Goal: Transaction & Acquisition: Purchase product/service

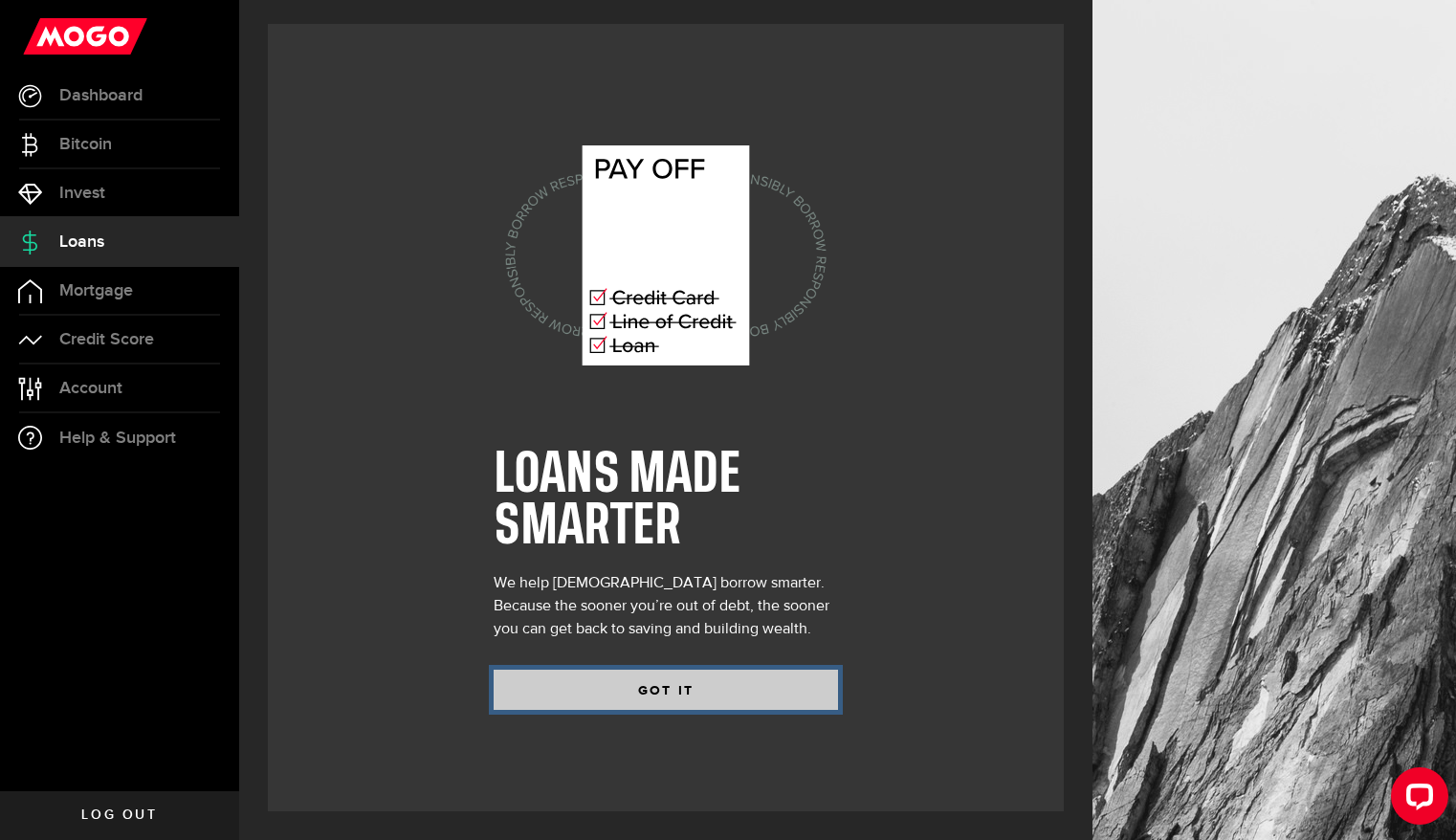
click at [627, 694] on button "GOT IT" at bounding box center [666, 689] width 344 height 40
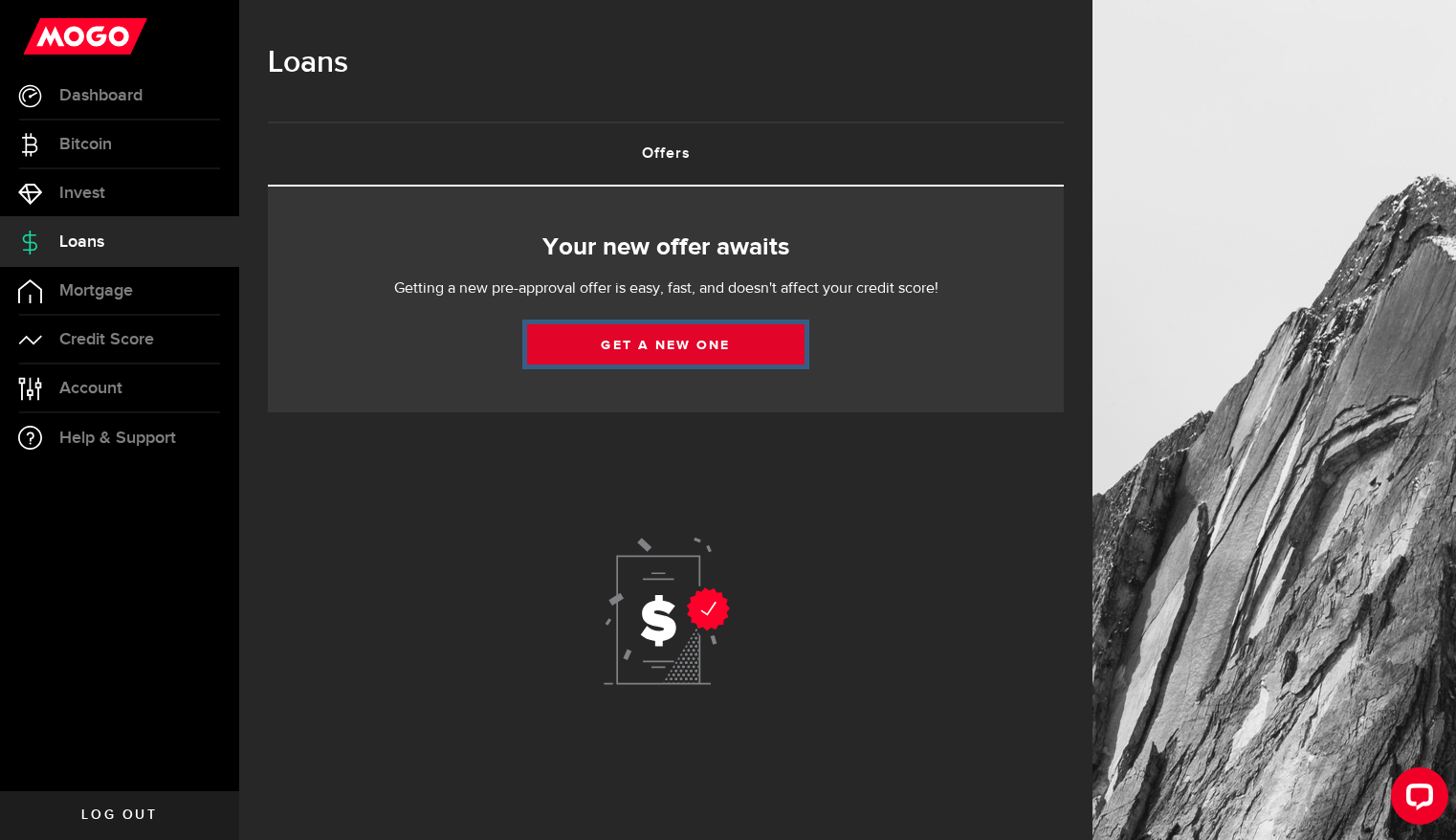
click at [737, 346] on link "Get a new one" at bounding box center [666, 343] width 277 height 40
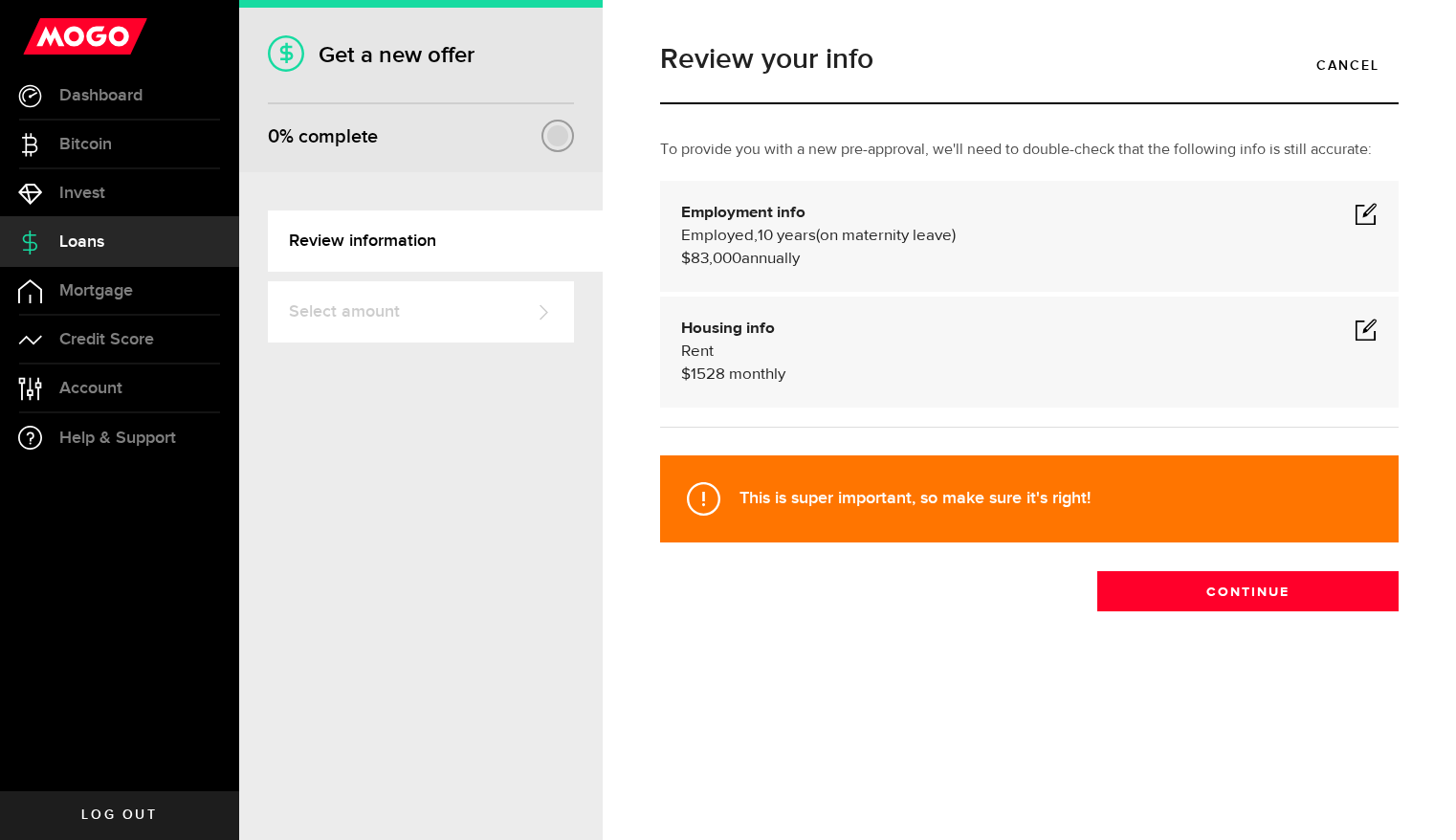
click at [1369, 212] on span at bounding box center [1366, 214] width 23 height 23
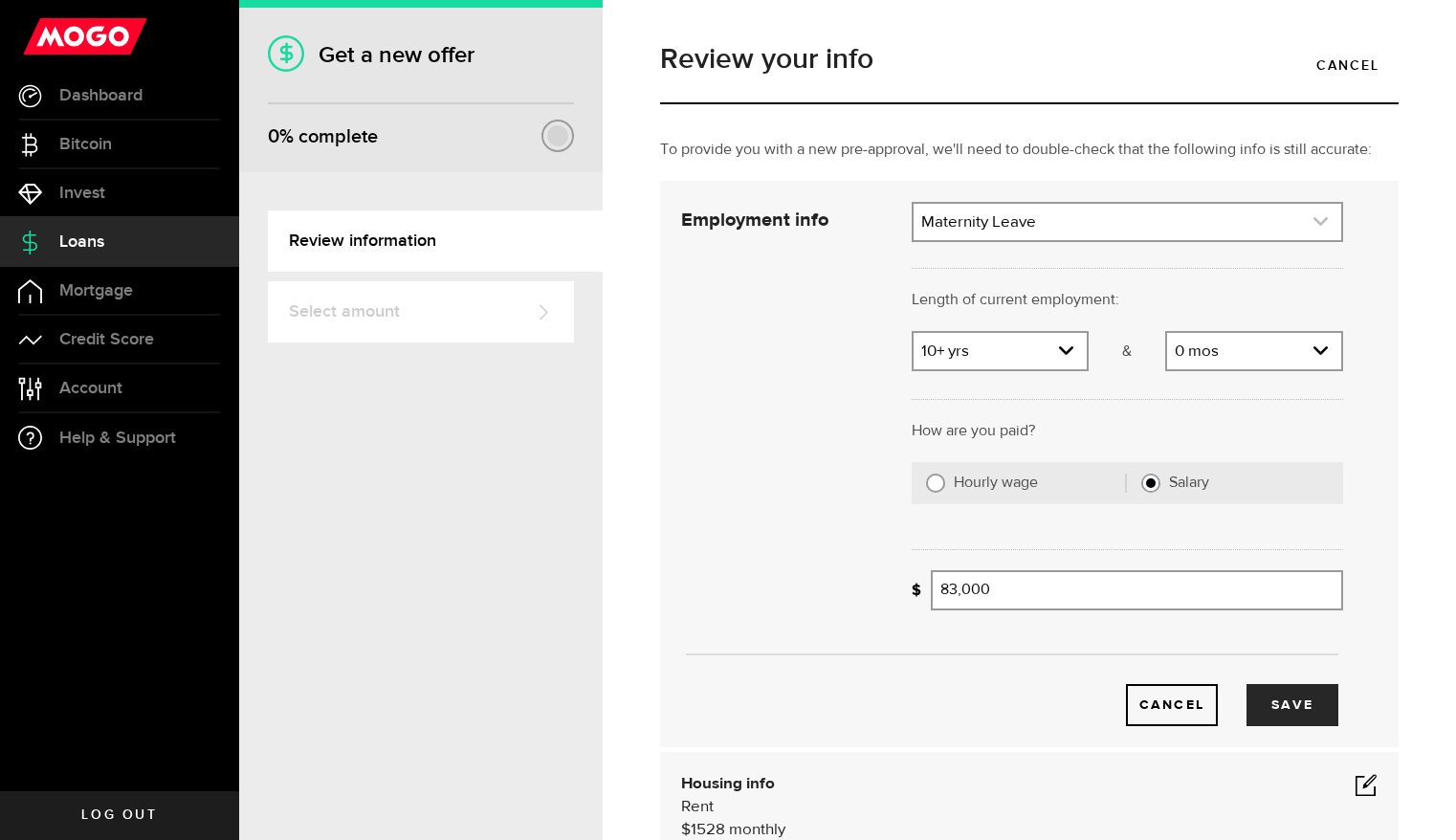
click at [987, 217] on link "expand select" at bounding box center [1127, 221] width 427 height 36
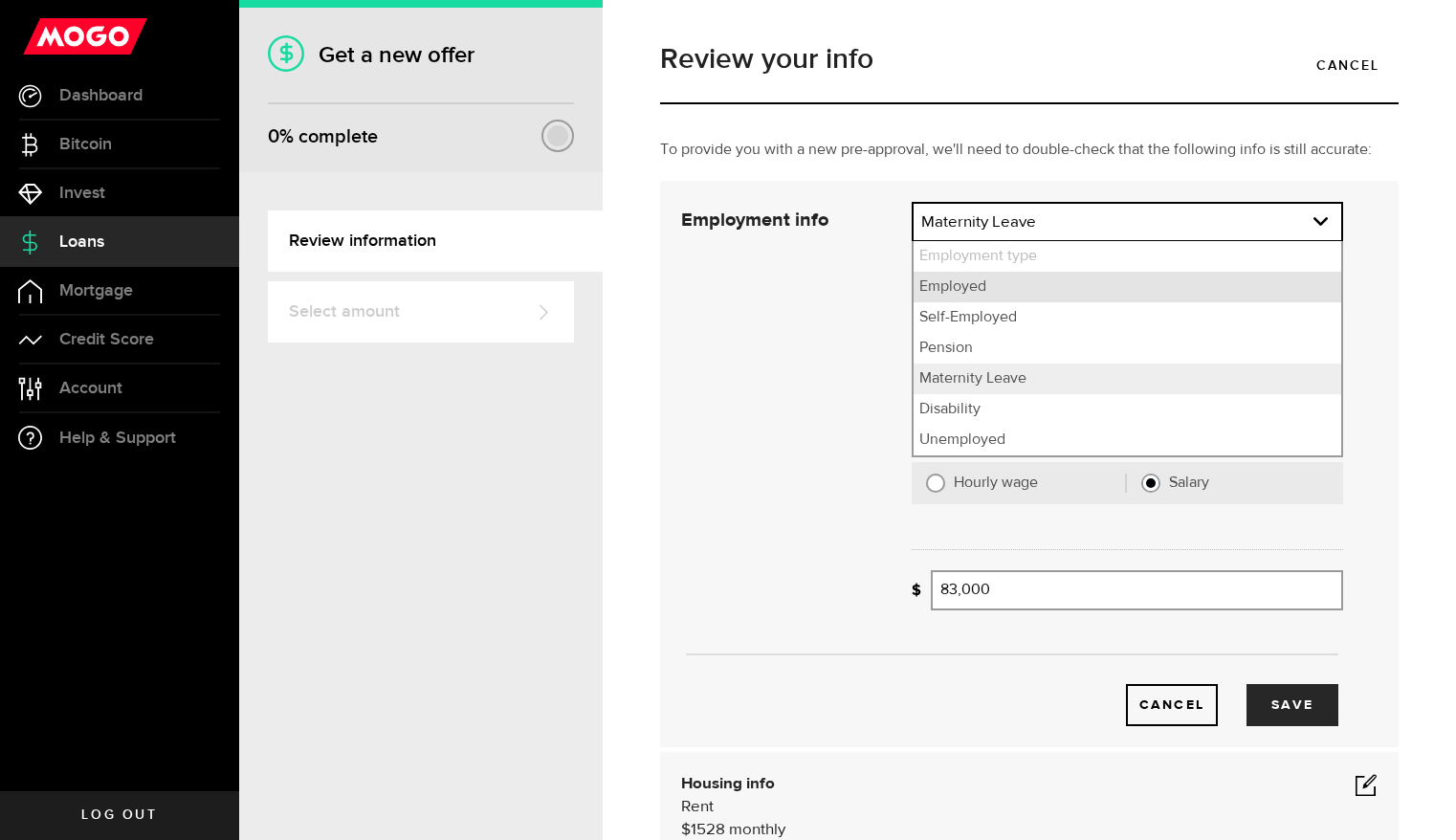
click at [960, 292] on li "Employed" at bounding box center [1127, 286] width 427 height 30
select select "Employed"
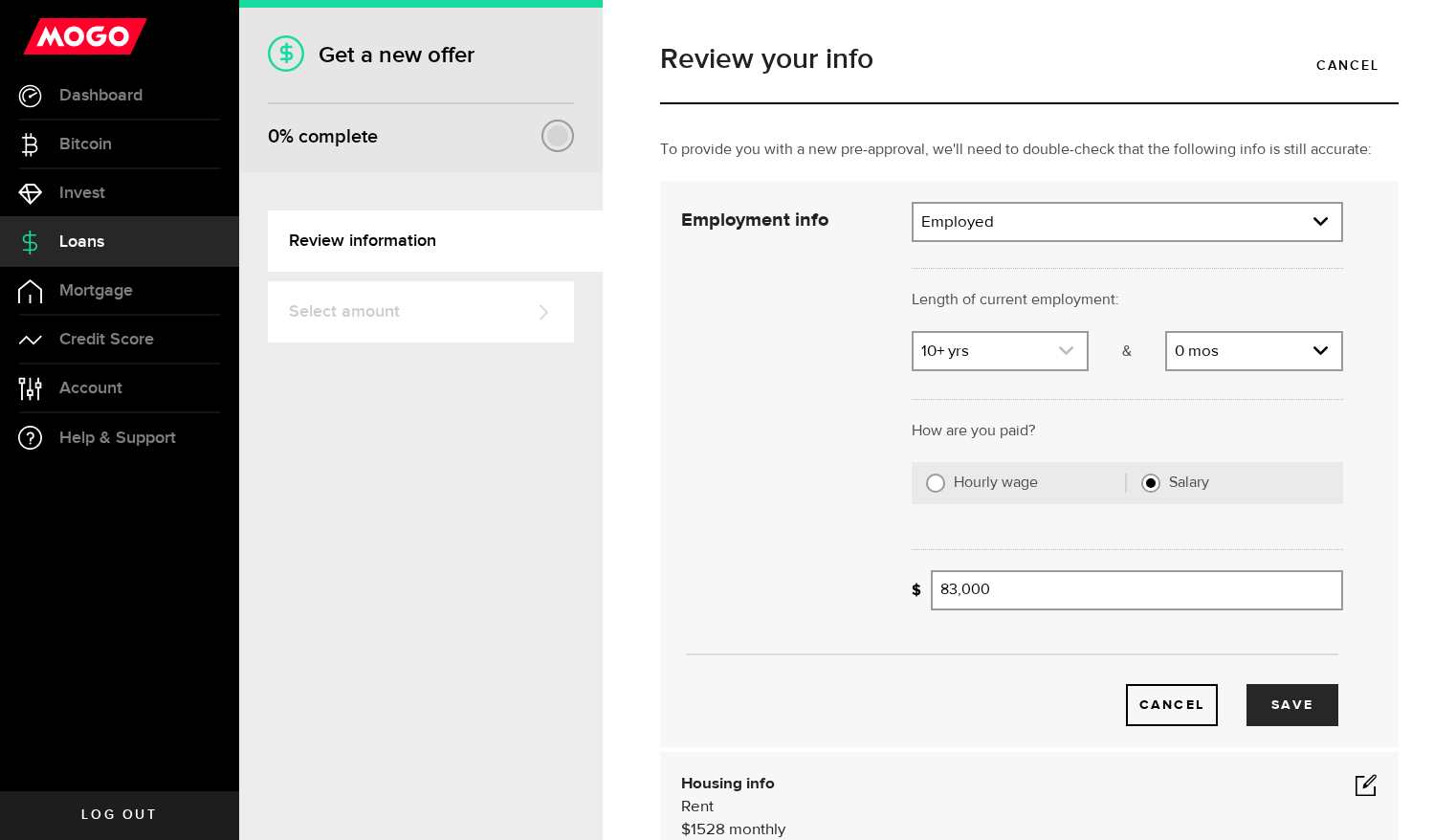
click at [960, 365] on link "expand select" at bounding box center [1000, 350] width 174 height 36
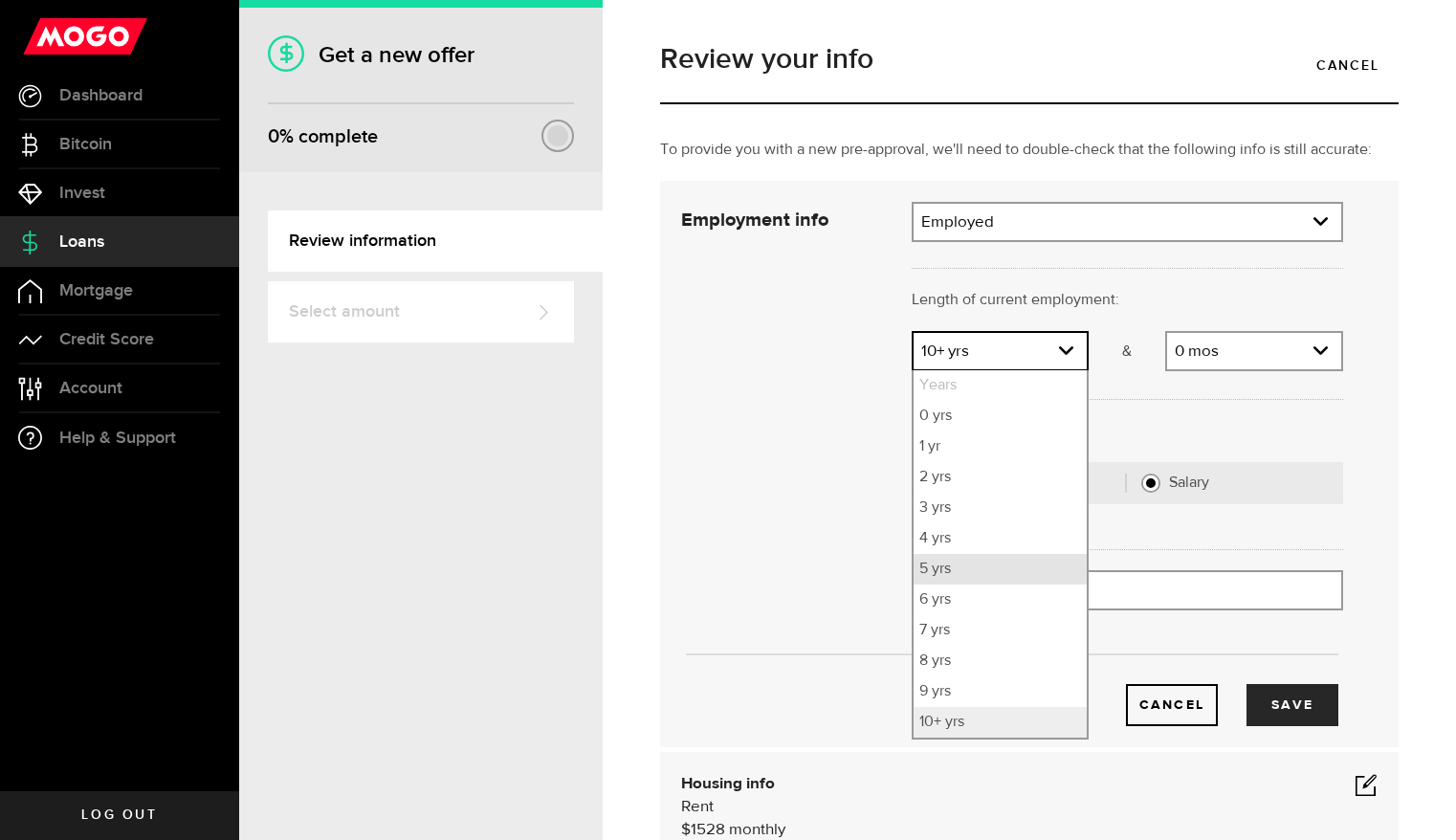
click at [936, 569] on li "5 yrs" at bounding box center [1000, 569] width 174 height 30
select select "5"
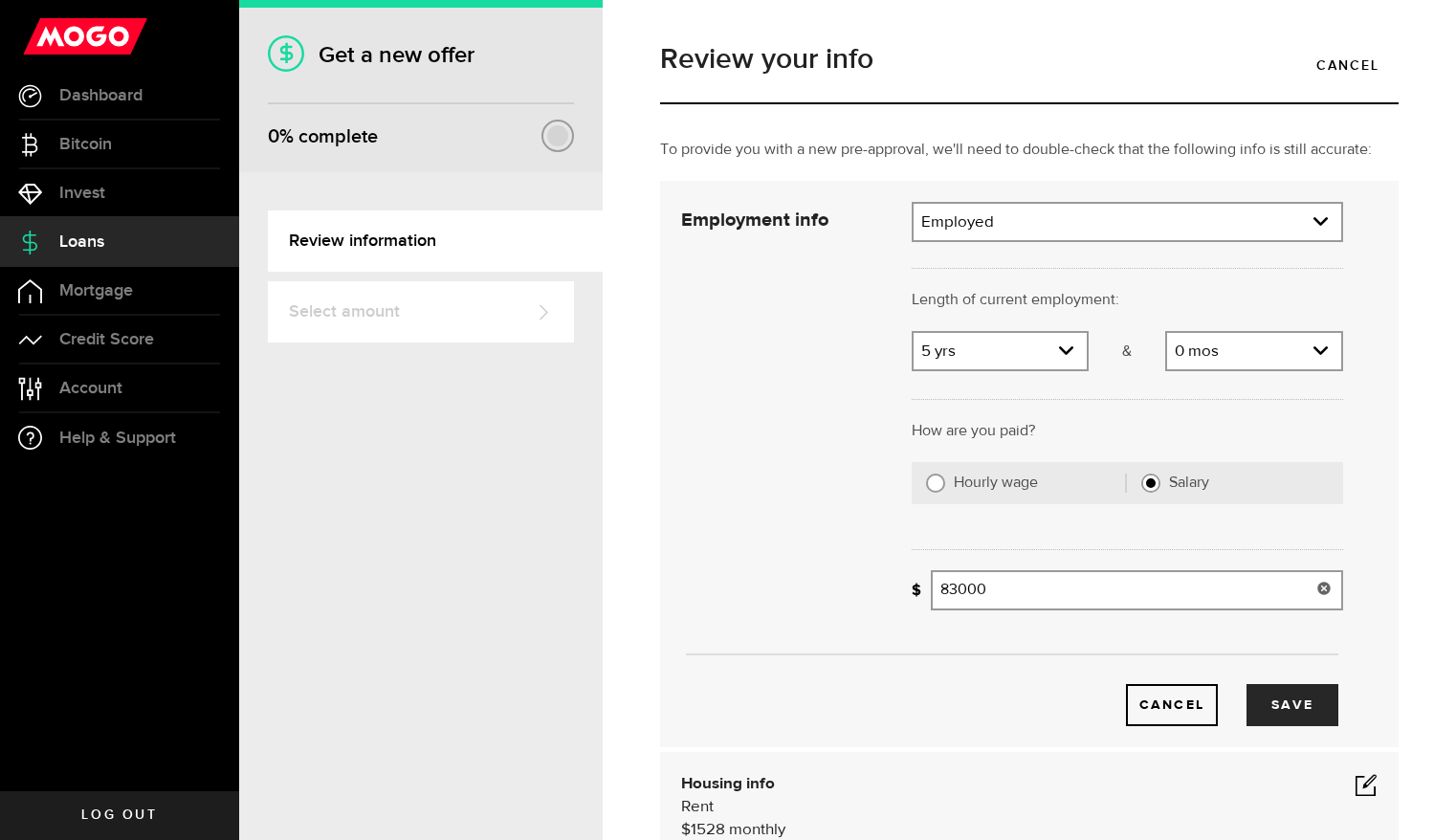
drag, startPoint x: 994, startPoint y: 592, endPoint x: 921, endPoint y: 594, distance: 73.0
click at [921, 594] on div "What's your gross annual income? 83000 Gross annual income" at bounding box center [1127, 589] width 431 height 40
type input "4"
type input "5"
type input "45,000"
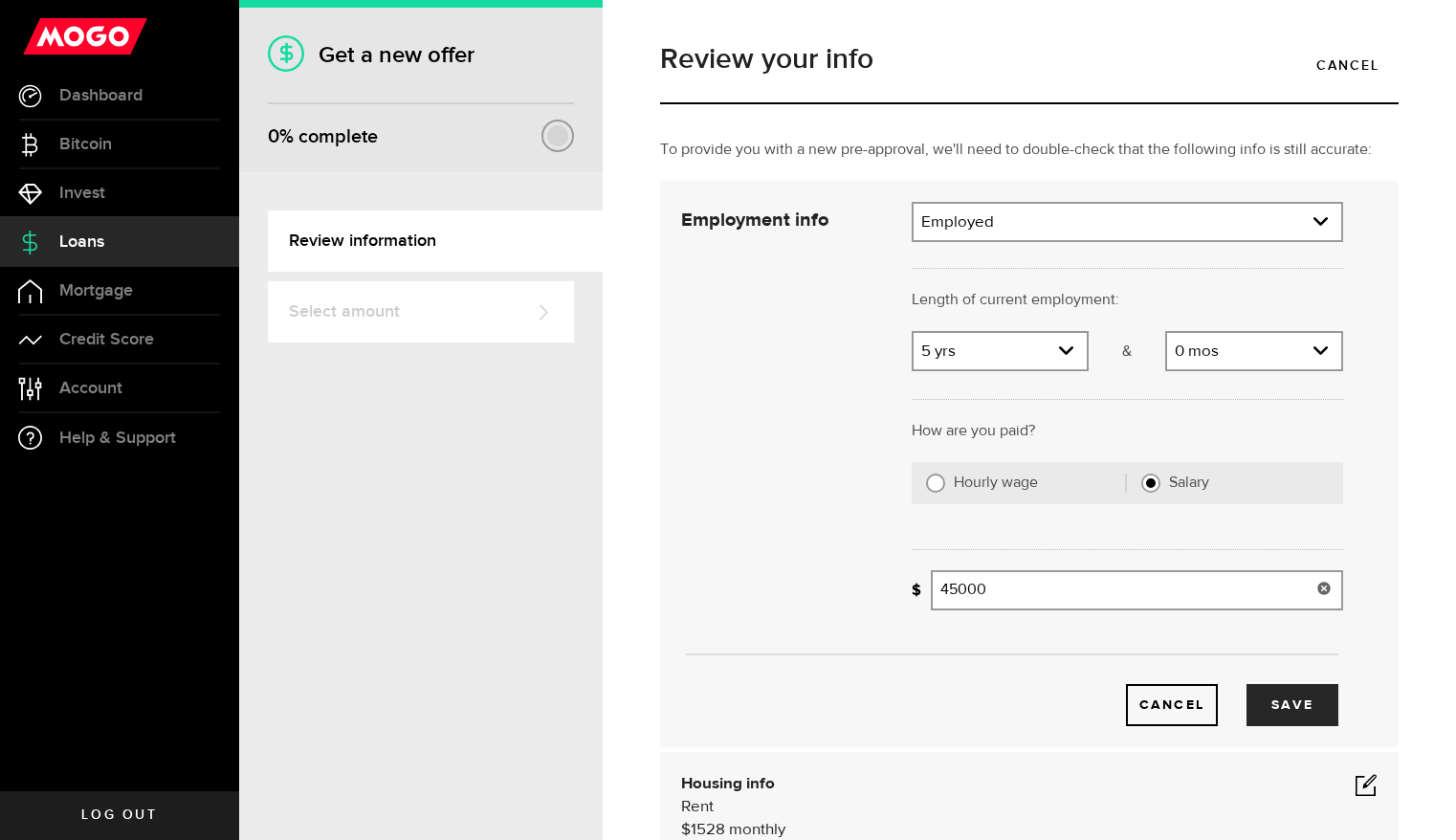
click at [1021, 680] on div "Cancel Save" at bounding box center [1012, 675] width 719 height 101
click at [1286, 707] on button "Save" at bounding box center [1292, 704] width 92 height 42
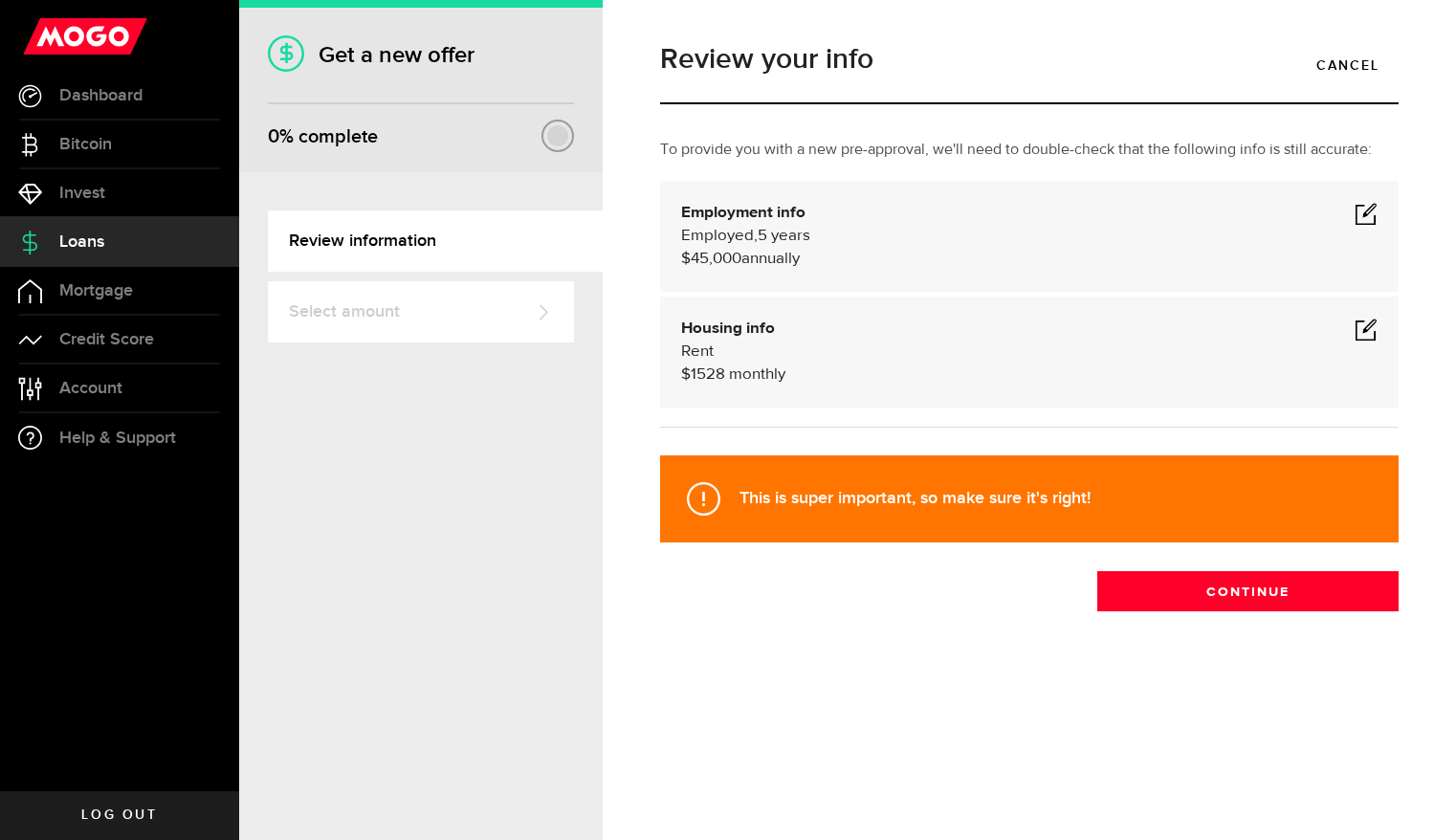
click at [1367, 328] on span at bounding box center [1366, 329] width 23 height 23
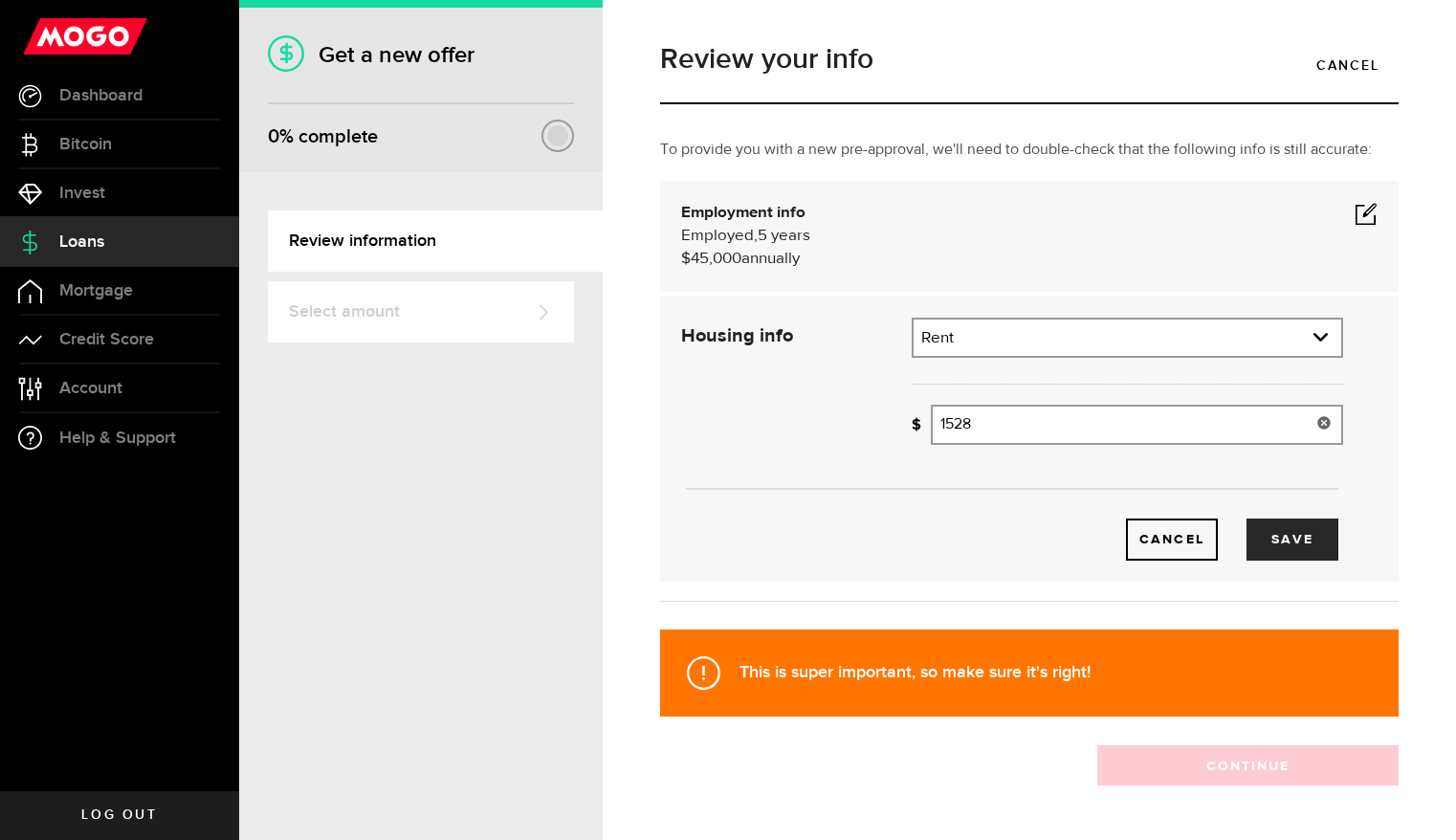
drag, startPoint x: 996, startPoint y: 416, endPoint x: 917, endPoint y: 424, distance: 79.4
click at [917, 424] on div "How much is your monthly payment? 1528 Monthly mortgage/rent" at bounding box center [1127, 424] width 431 height 40
type input "1,350"
click at [1308, 529] on button "Save" at bounding box center [1292, 539] width 92 height 42
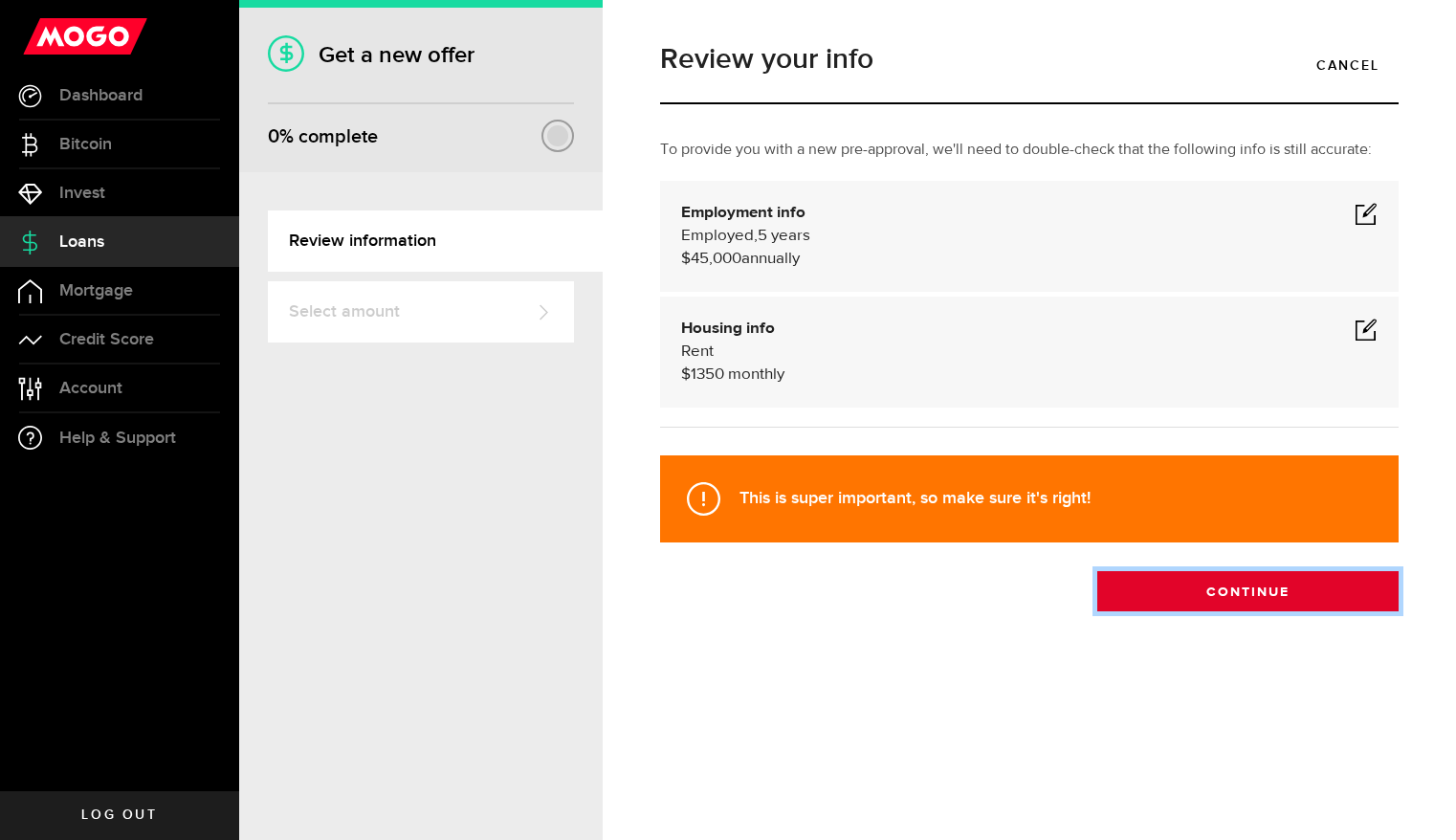
click at [1267, 600] on button "Continue" at bounding box center [1247, 590] width 302 height 40
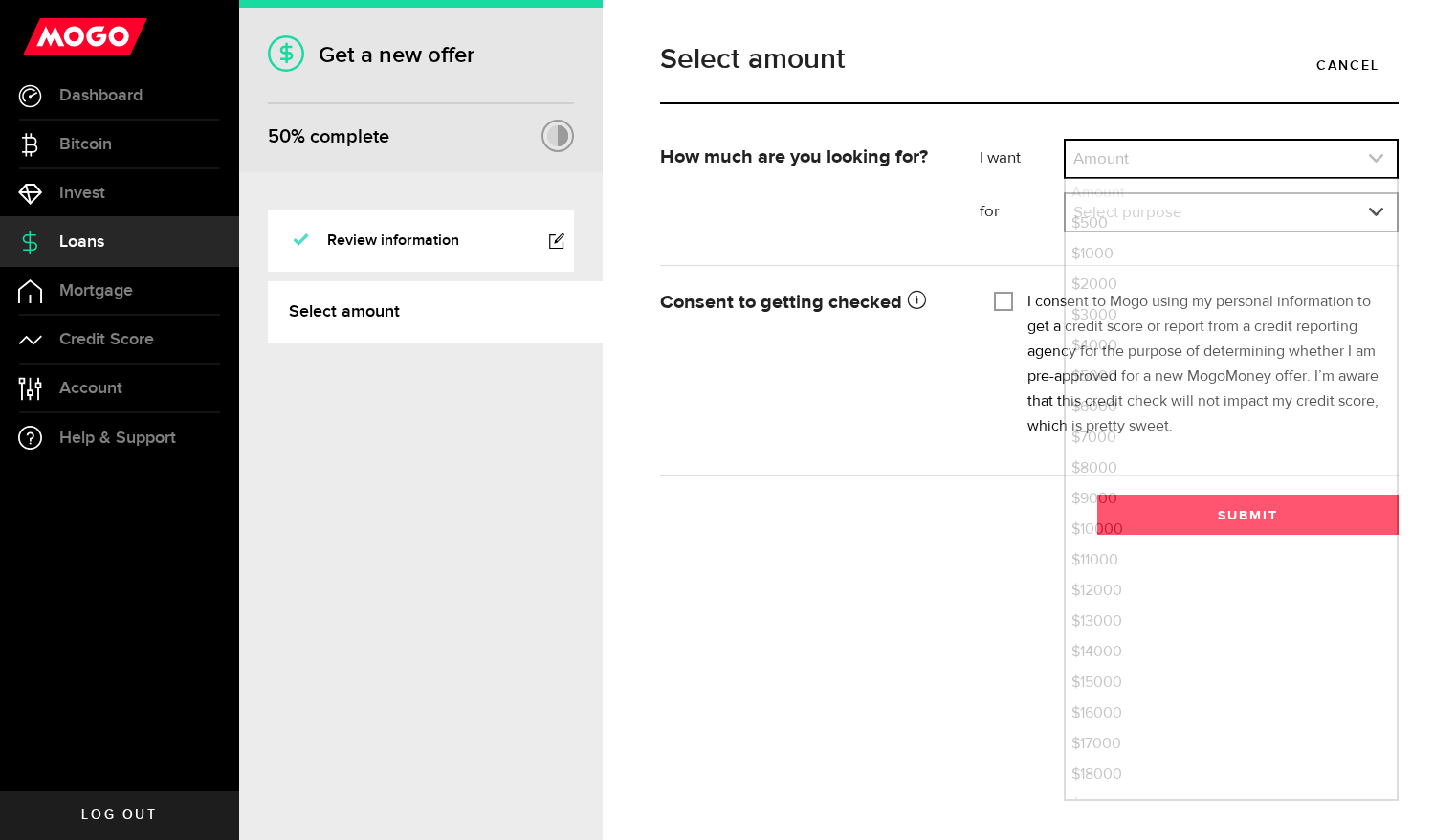
click at [1282, 157] on link "expand select" at bounding box center [1231, 158] width 331 height 36
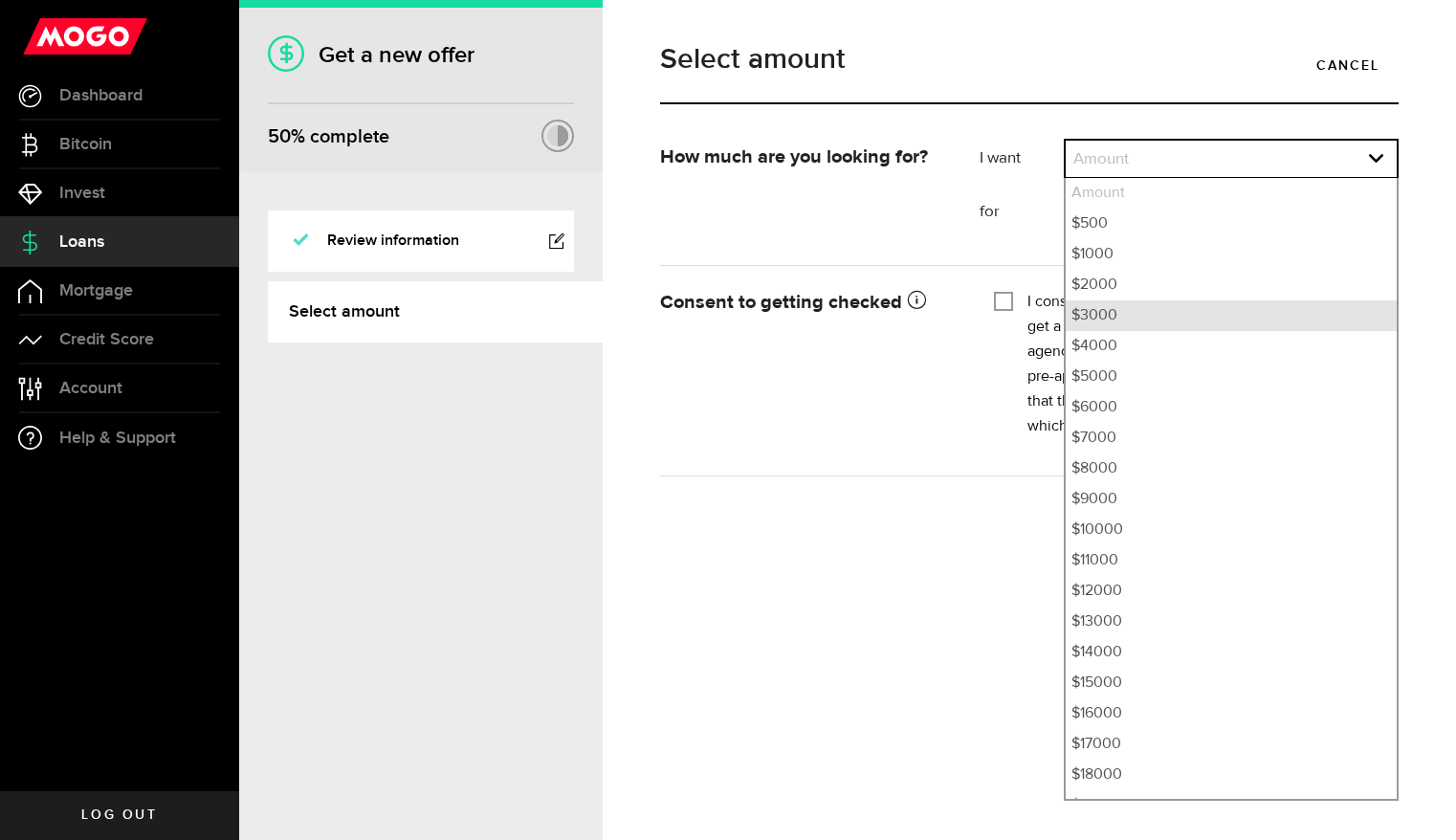
click at [1139, 306] on li "$3000" at bounding box center [1231, 315] width 331 height 30
select select "3000"
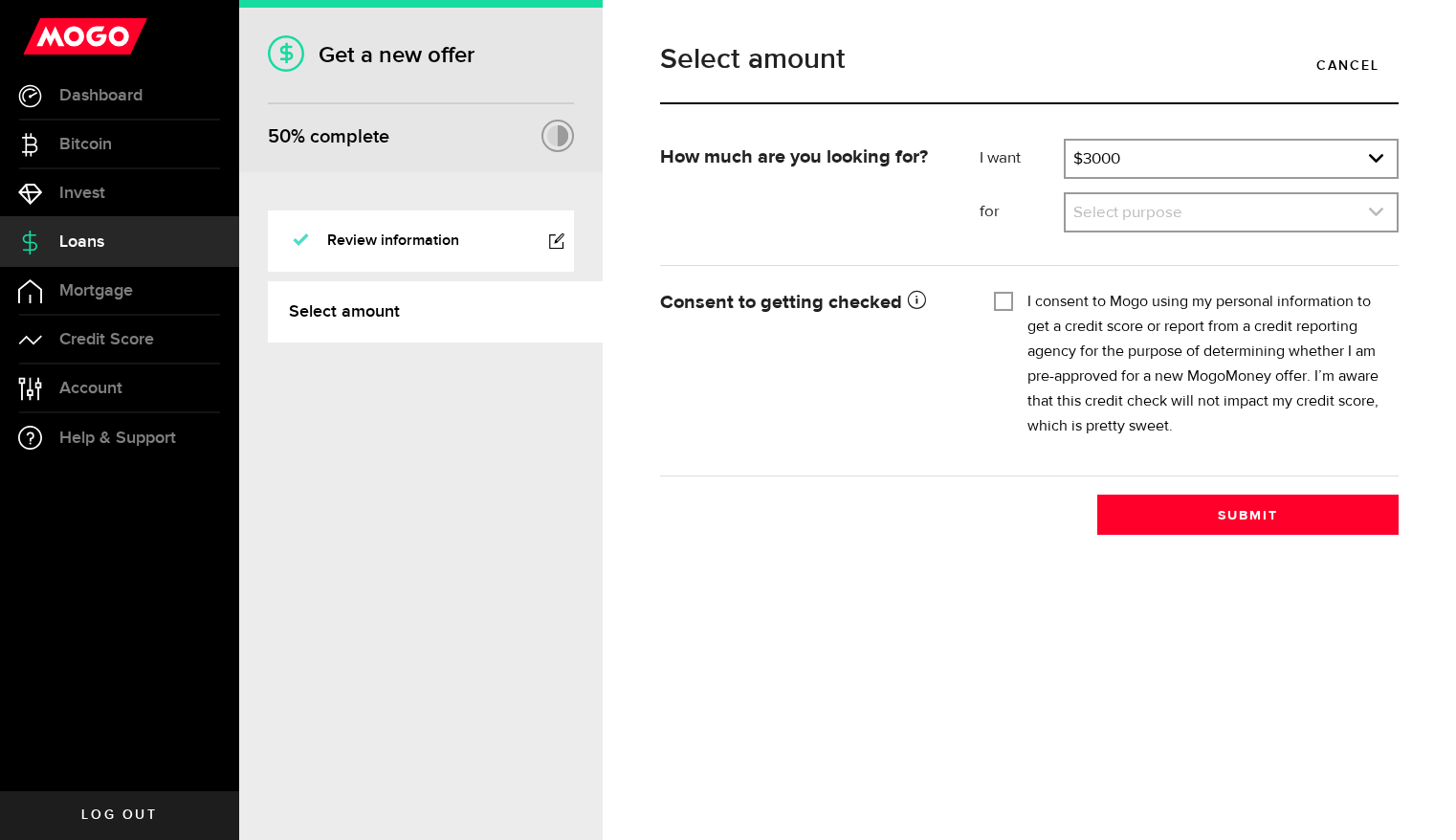
click at [1154, 218] on link "expand select" at bounding box center [1231, 212] width 331 height 36
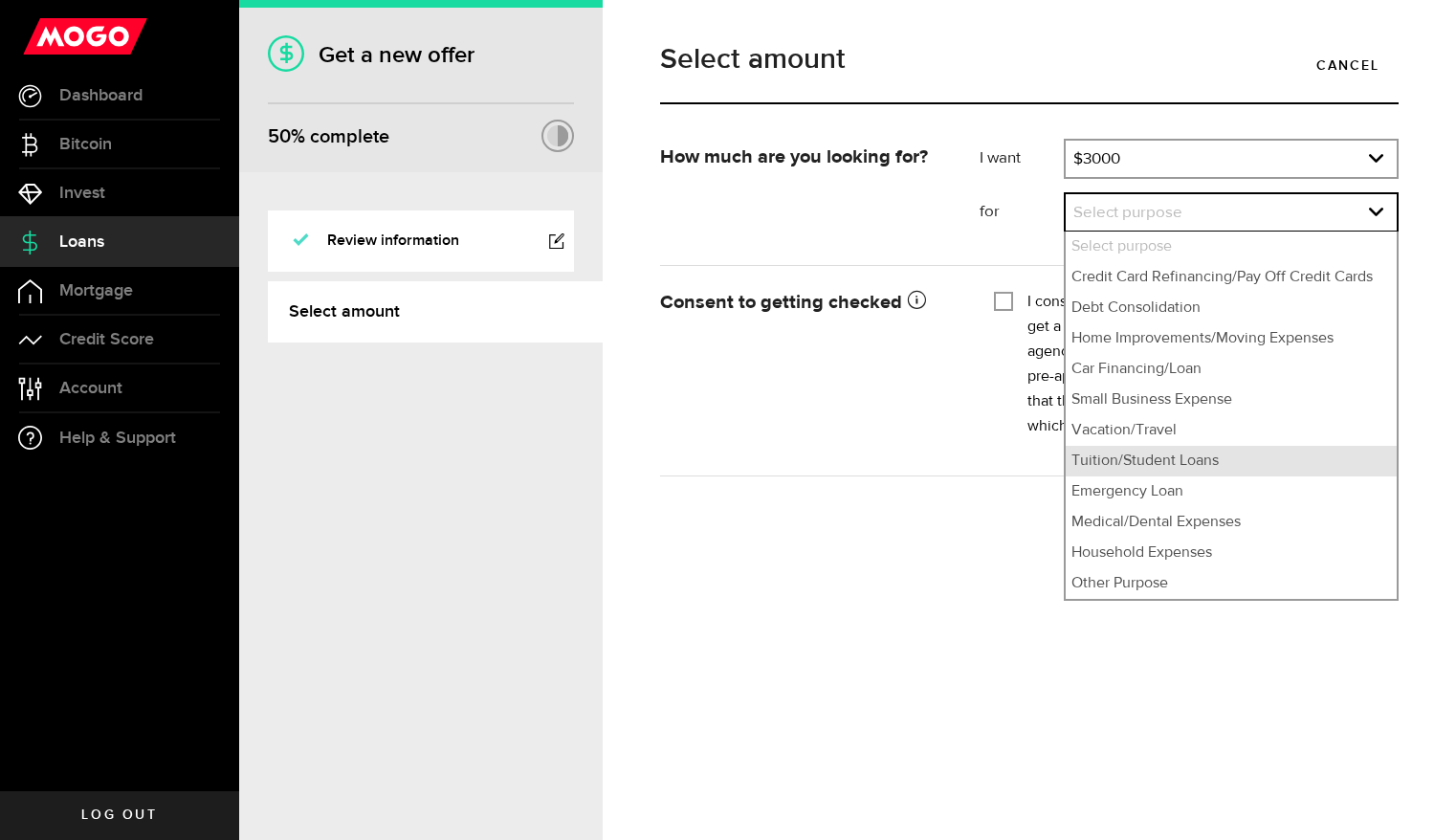
click at [1094, 457] on li "Tuition/Student Loans" at bounding box center [1231, 460] width 331 height 30
select select "Tuition/Student Loans"
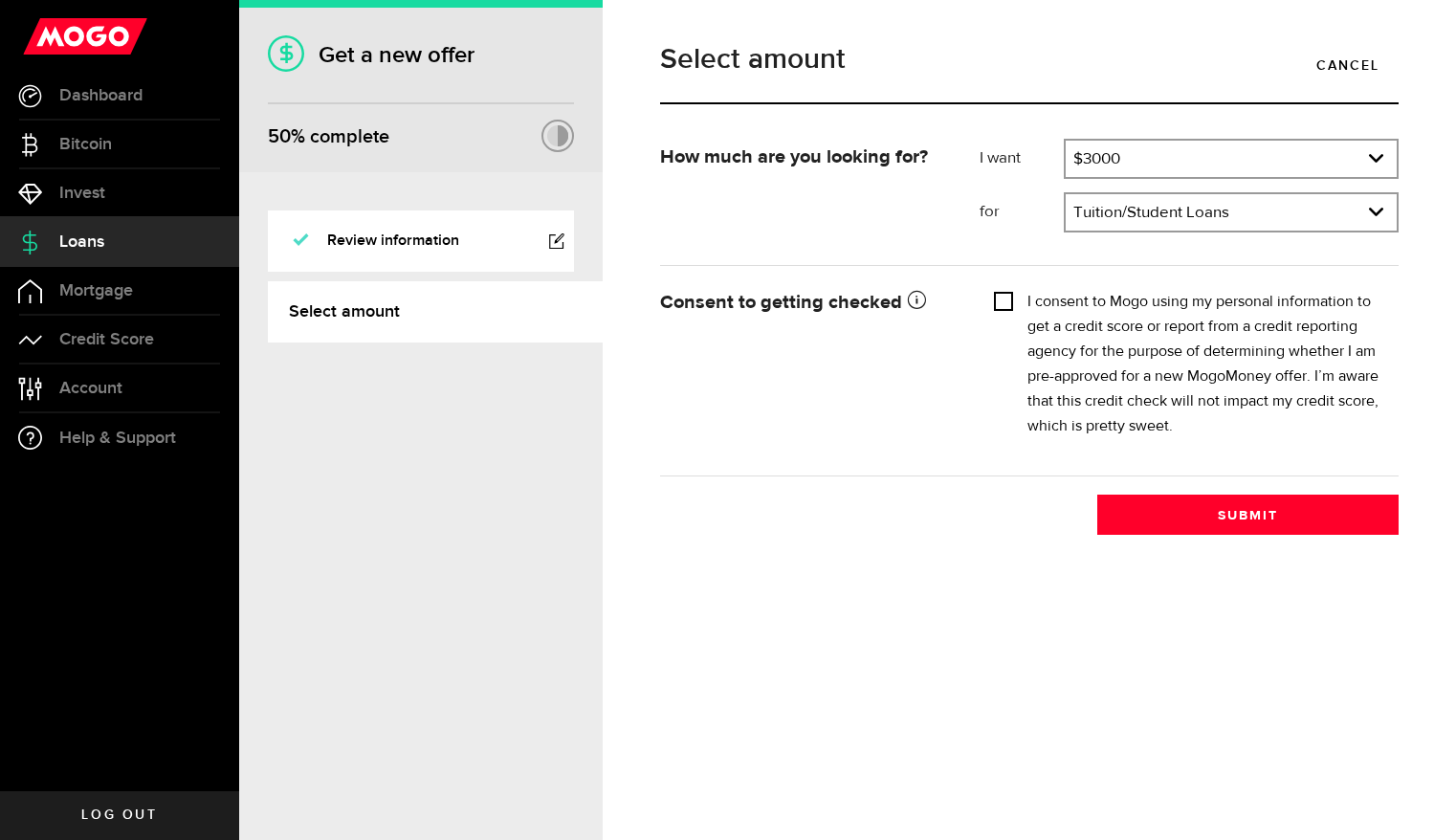
click at [999, 301] on input "I consent to Mogo using my personal information to get a credit score or report…" at bounding box center [1004, 300] width 20 height 20
checkbox input "true"
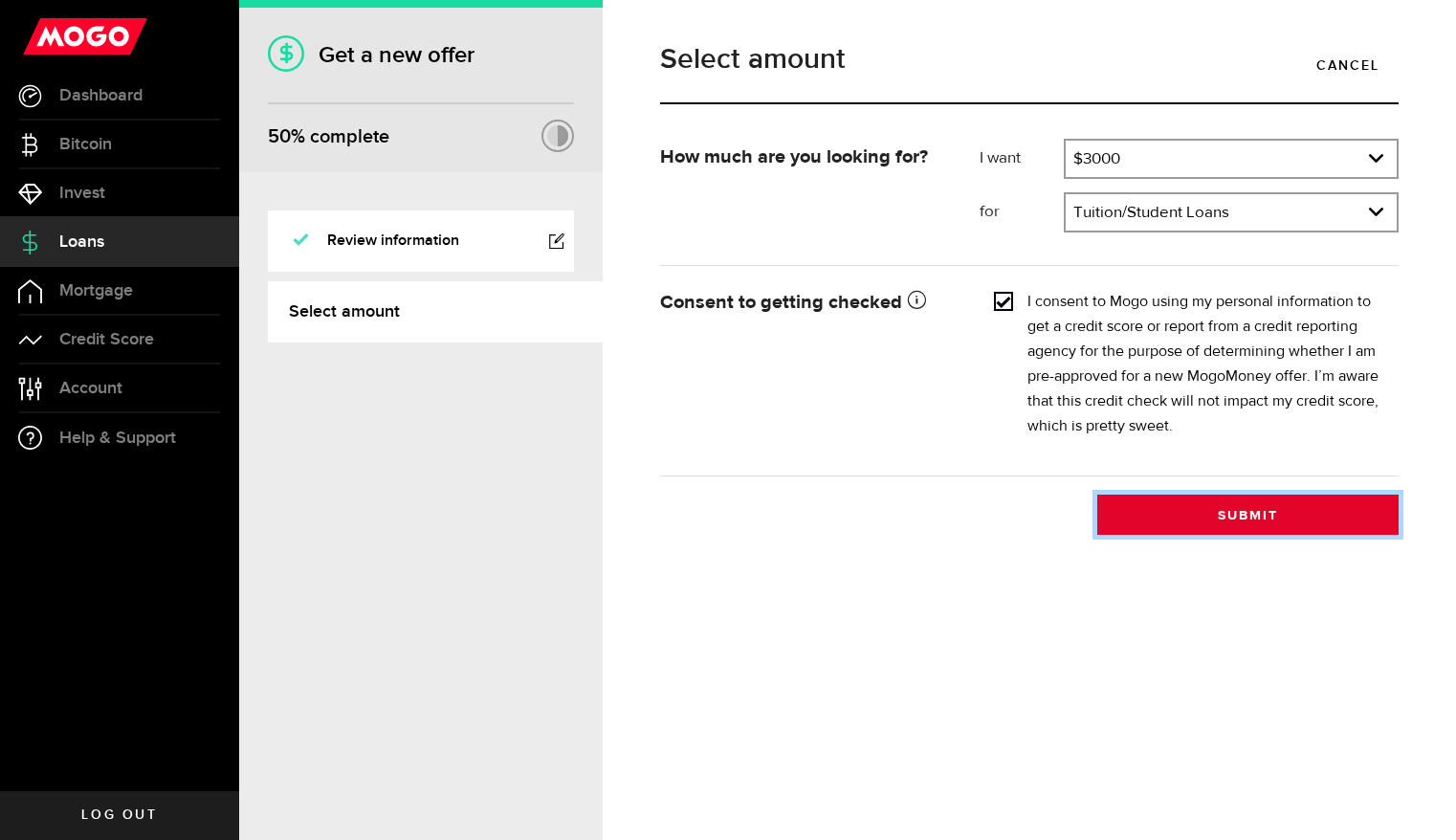
click at [1217, 526] on button "Submit" at bounding box center [1247, 514] width 302 height 40
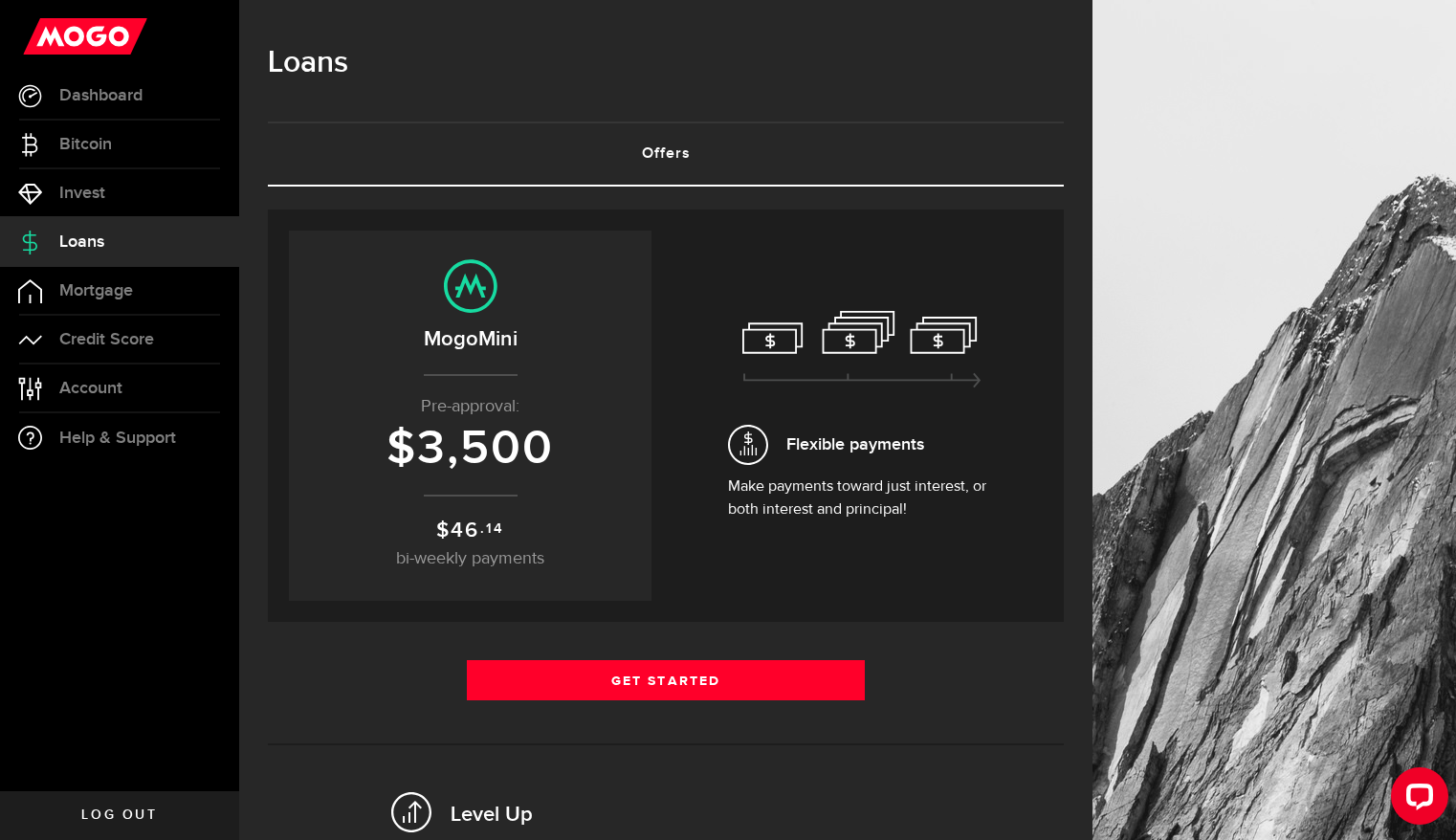
scroll to position [10, 0]
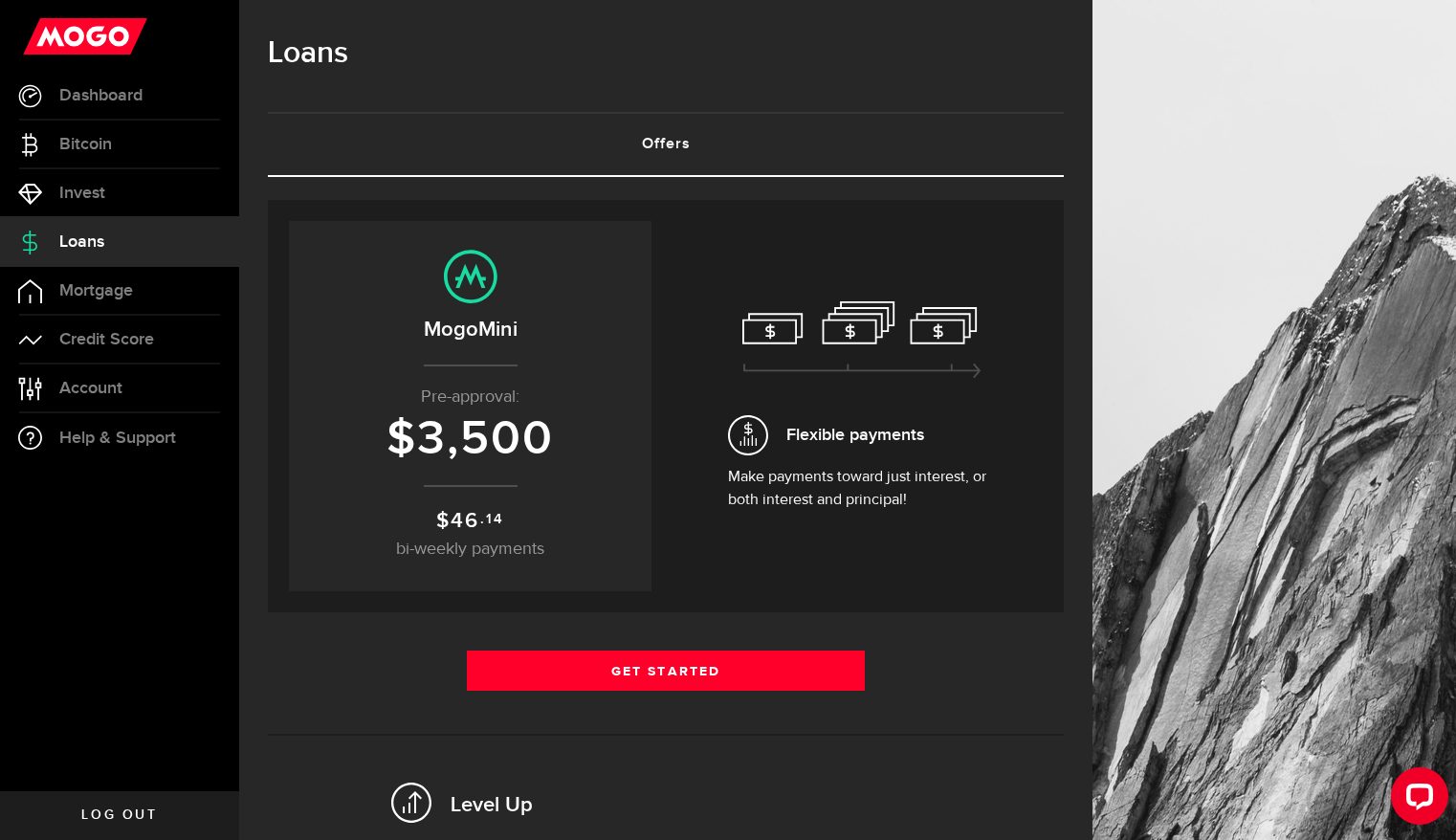
click at [475, 478] on center "MogoMini Pre-approval: $ 3,500 $ 46 .14 bi-weekly payments" at bounding box center [470, 406] width 324 height 313
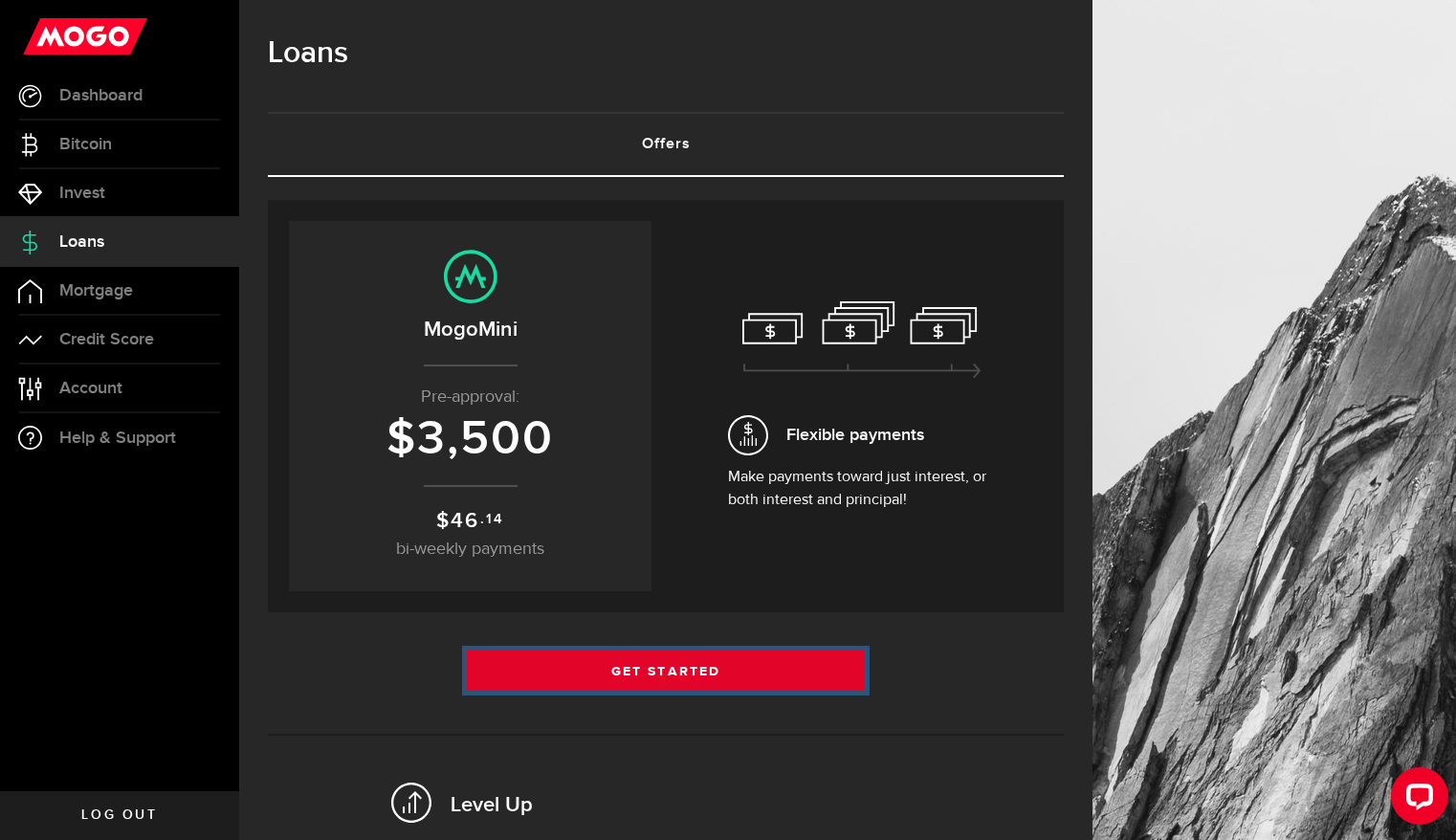
click at [628, 683] on link "Get Started" at bounding box center [666, 670] width 398 height 40
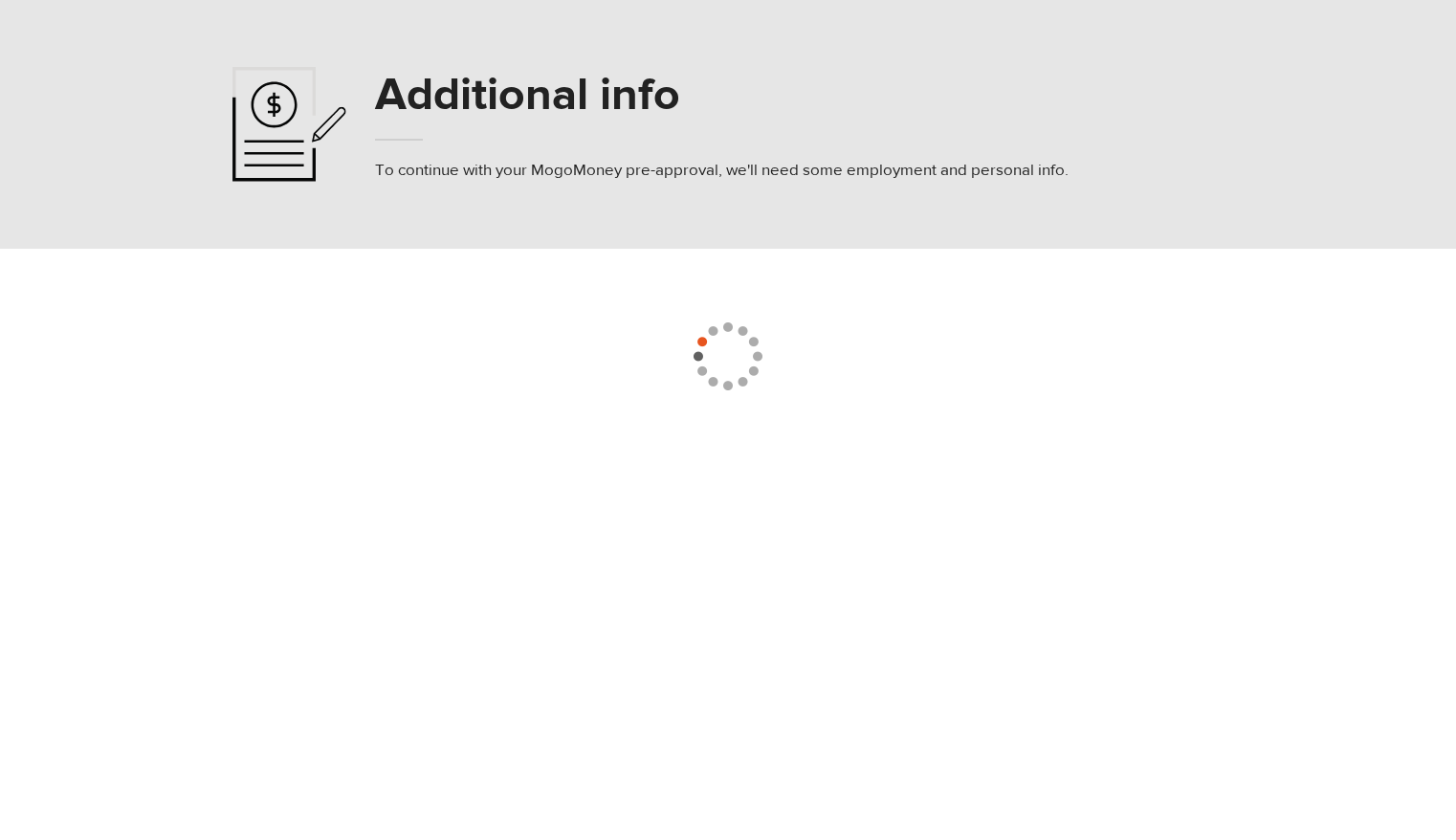
select select
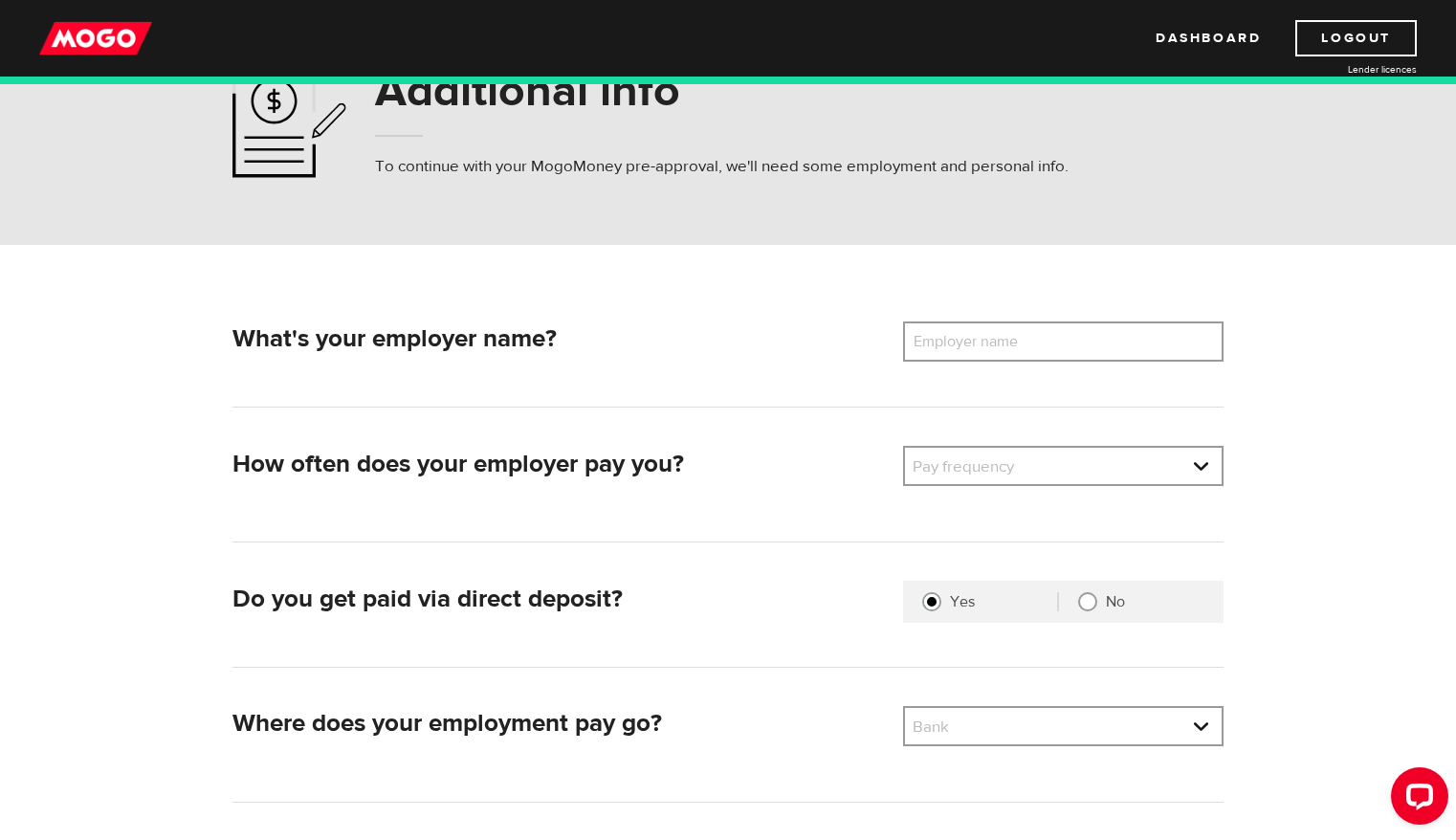
scroll to position [62, 0]
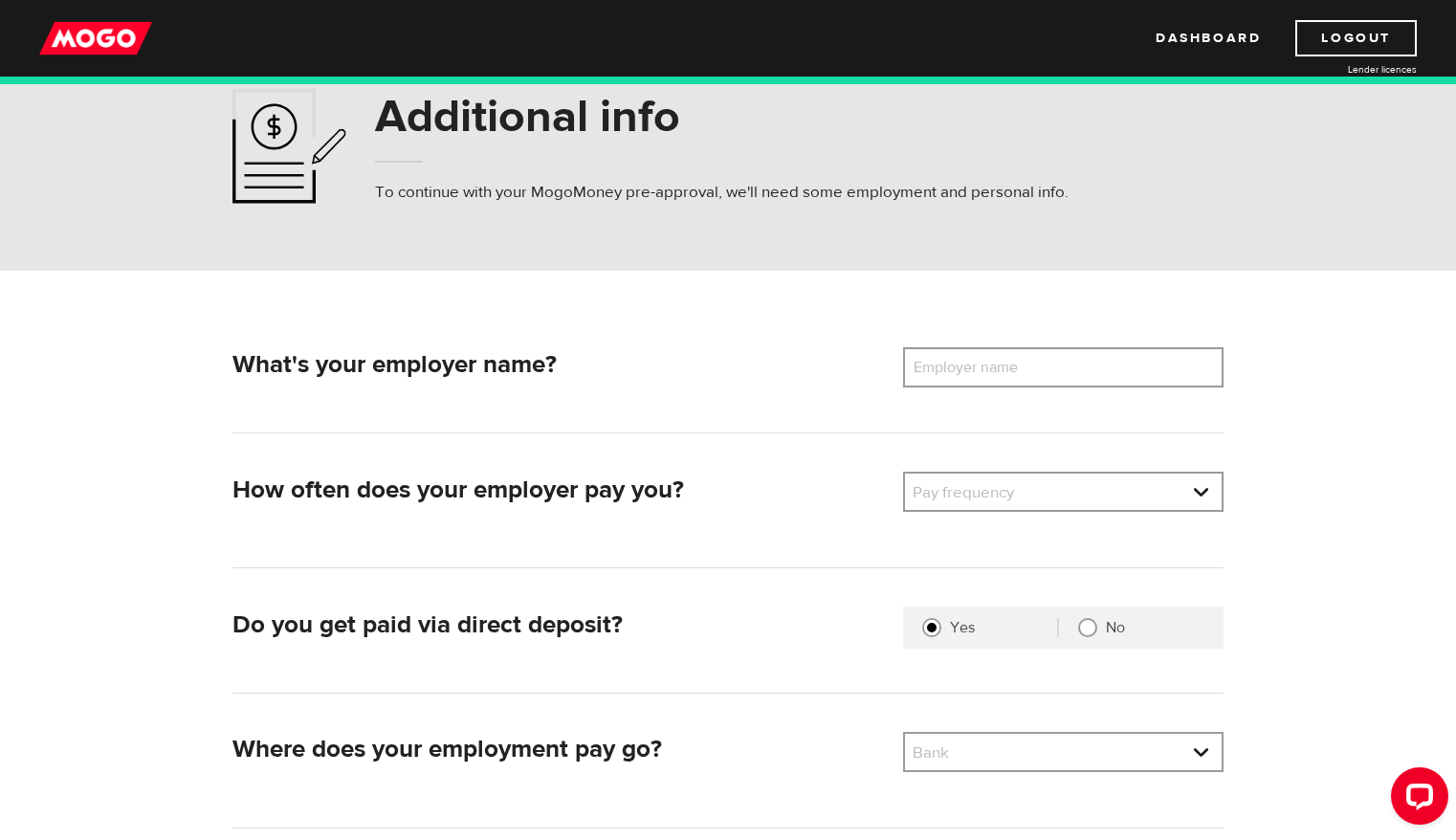
click at [1005, 369] on label "Employer name" at bounding box center [980, 367] width 154 height 40
click at [1005, 369] on input "Employer name" at bounding box center [1063, 367] width 320 height 40
type input "Century 21 Synergy"
click at [998, 486] on link at bounding box center [1063, 491] width 317 height 36
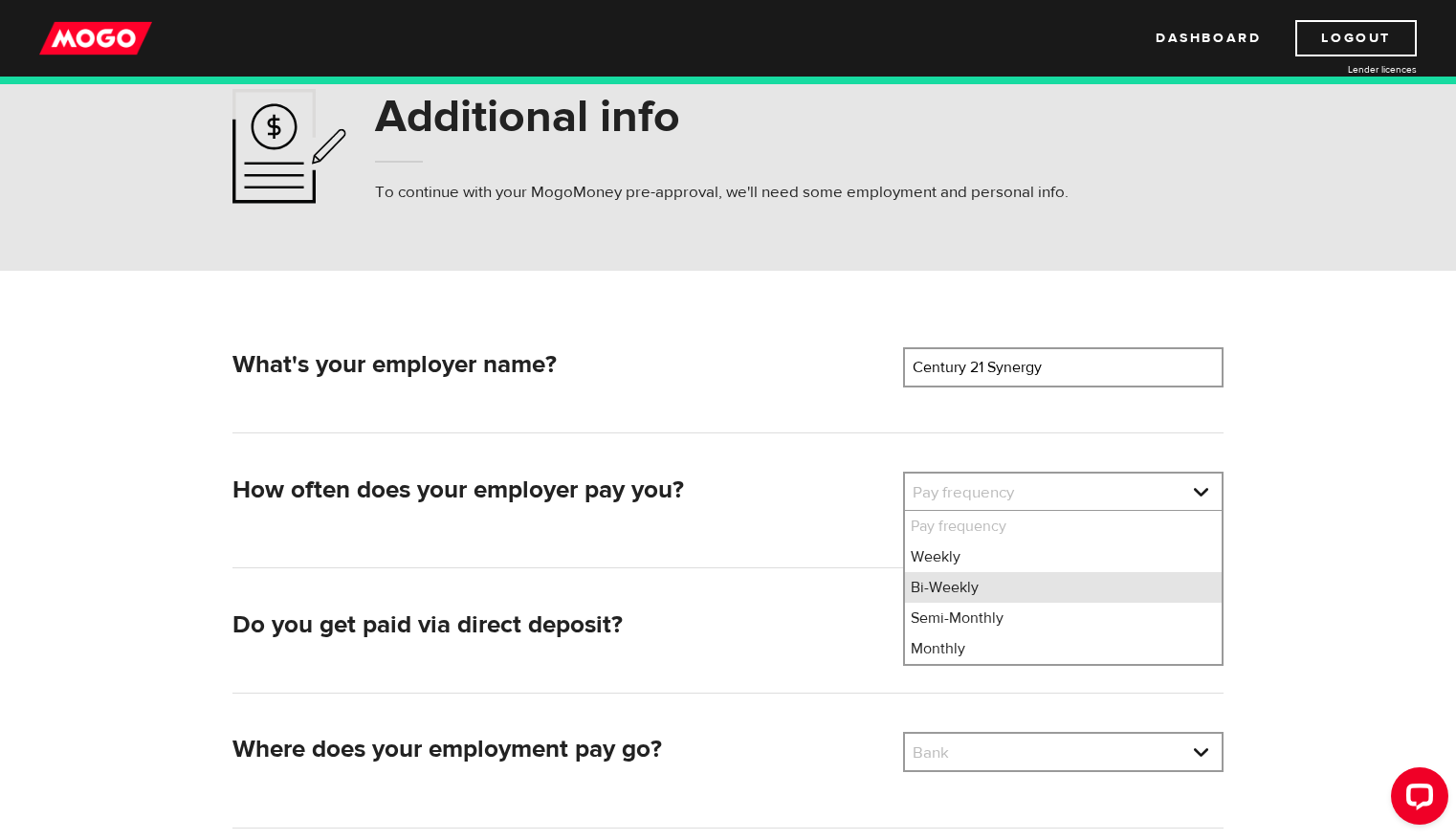
click at [958, 579] on li "Bi-Weekly" at bounding box center [1063, 586] width 317 height 30
select select "2"
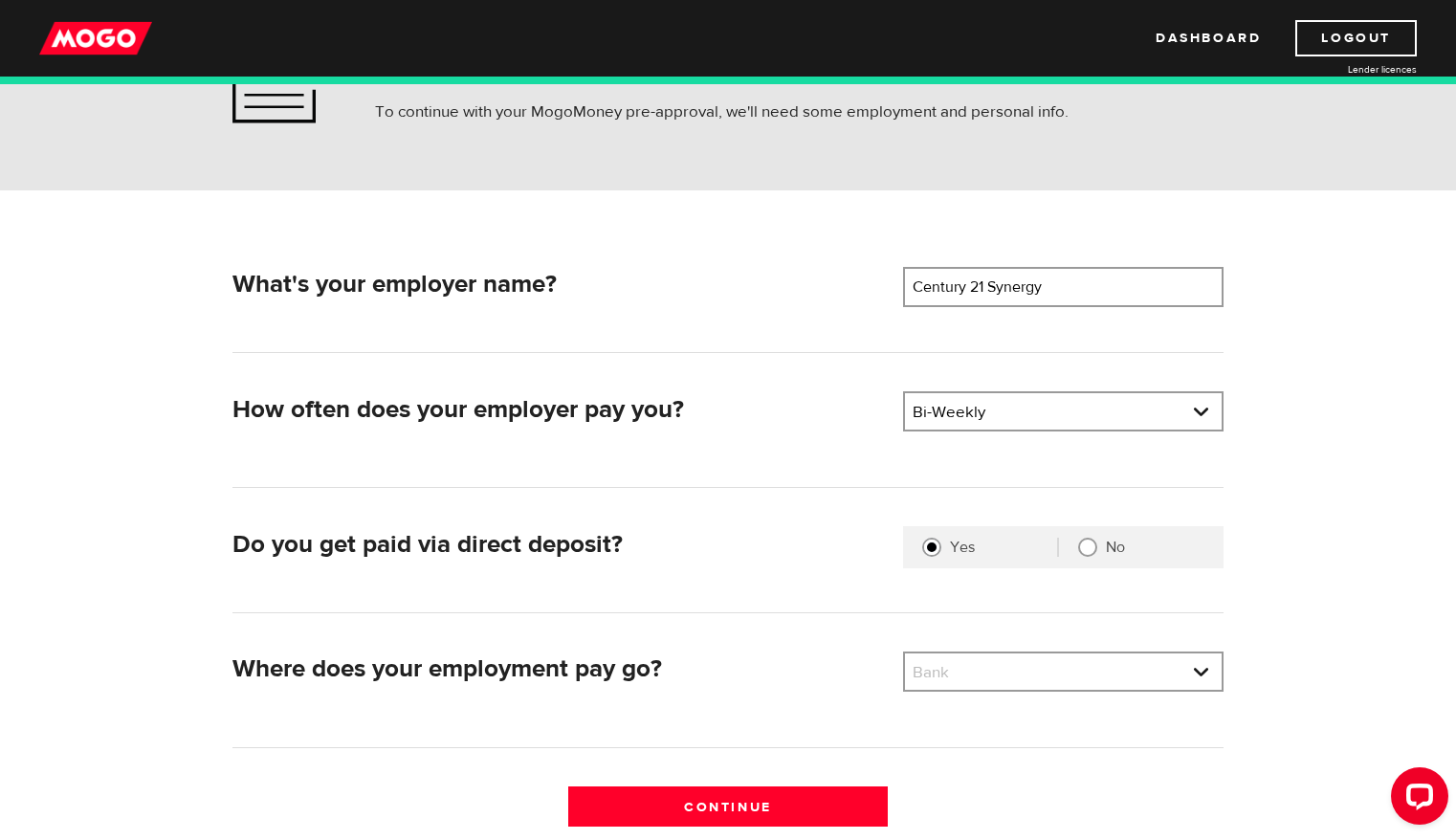
scroll to position [145, 0]
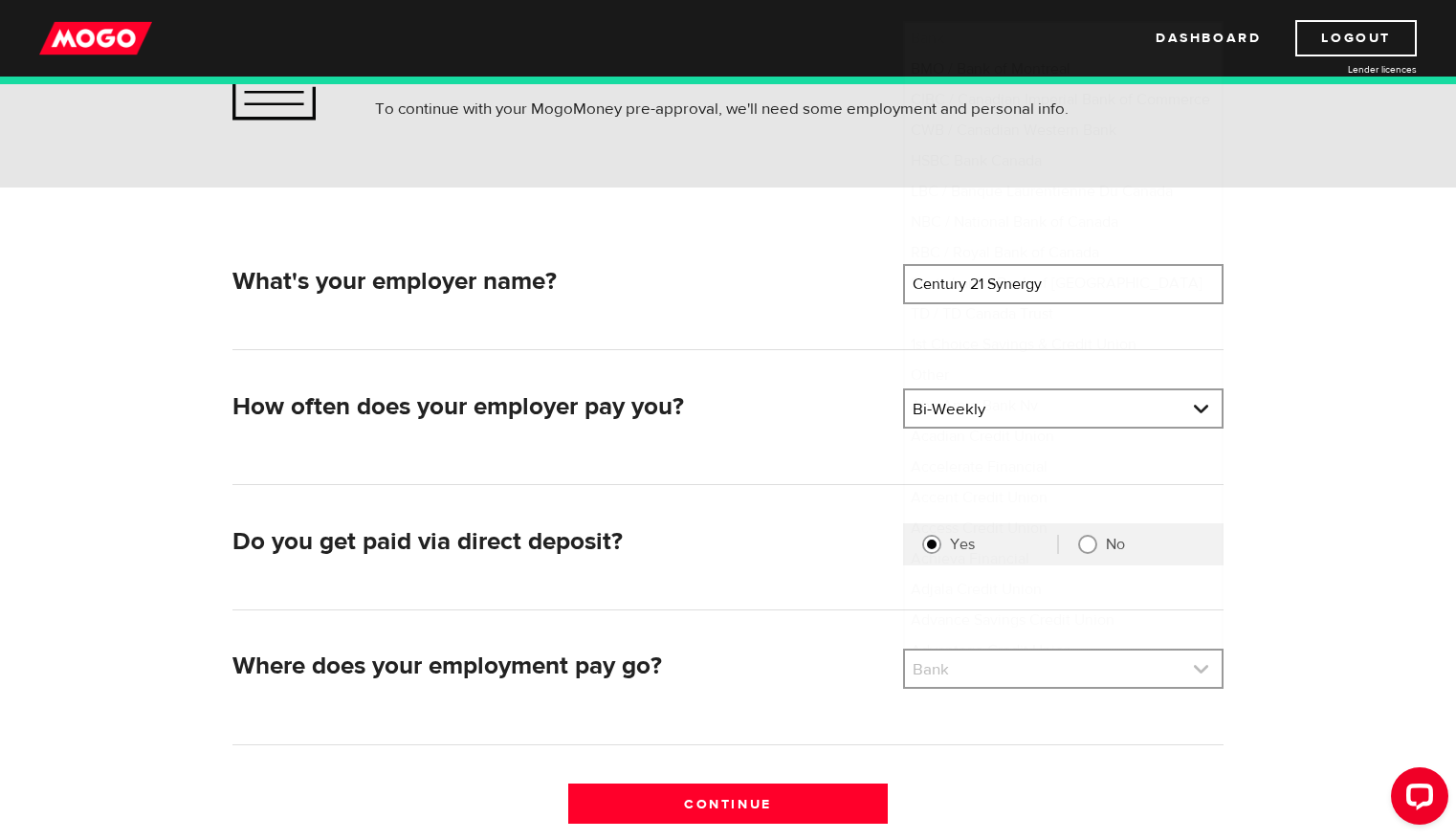
click at [990, 675] on link at bounding box center [1063, 668] width 317 height 36
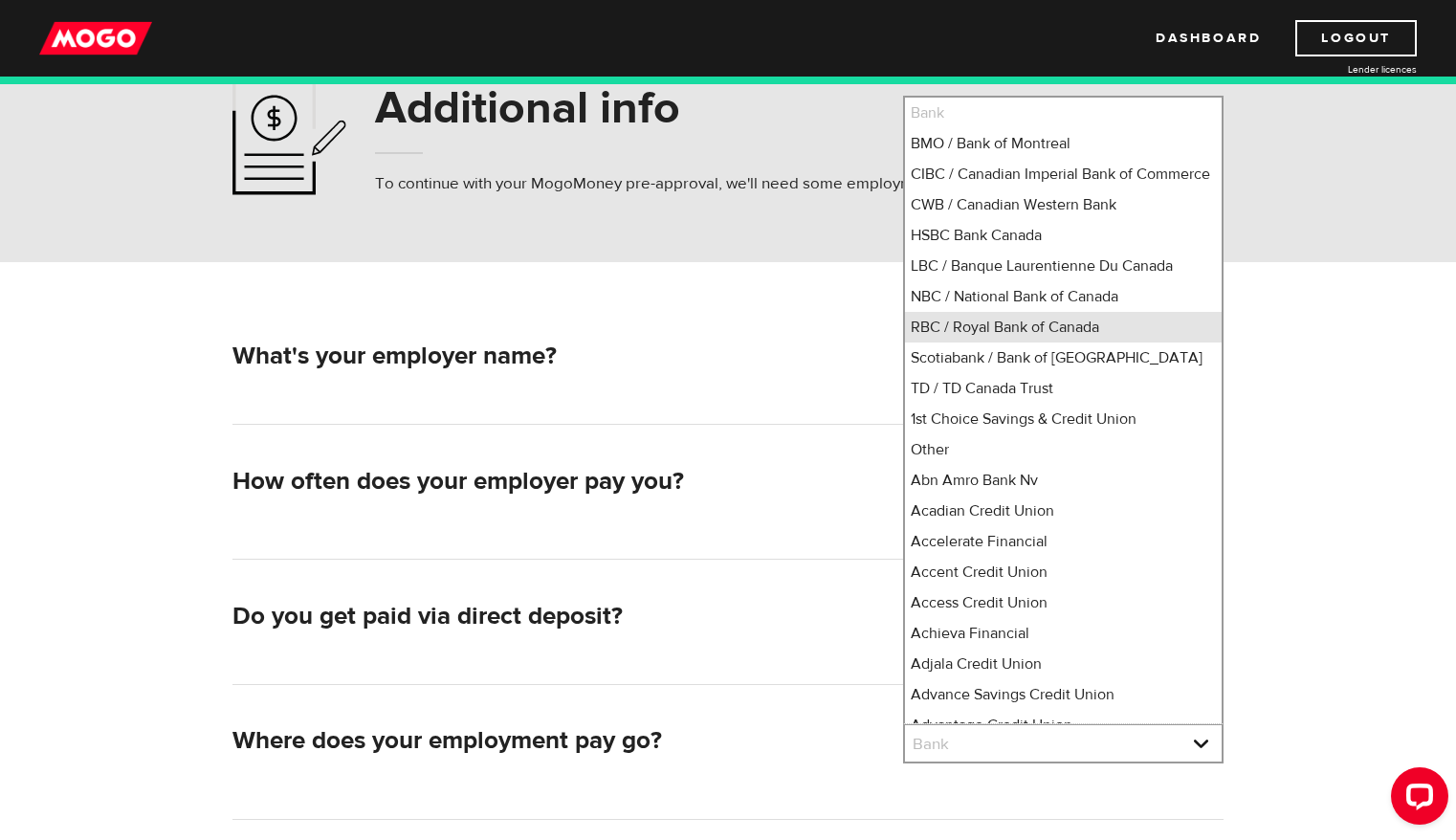
scroll to position [68, 0]
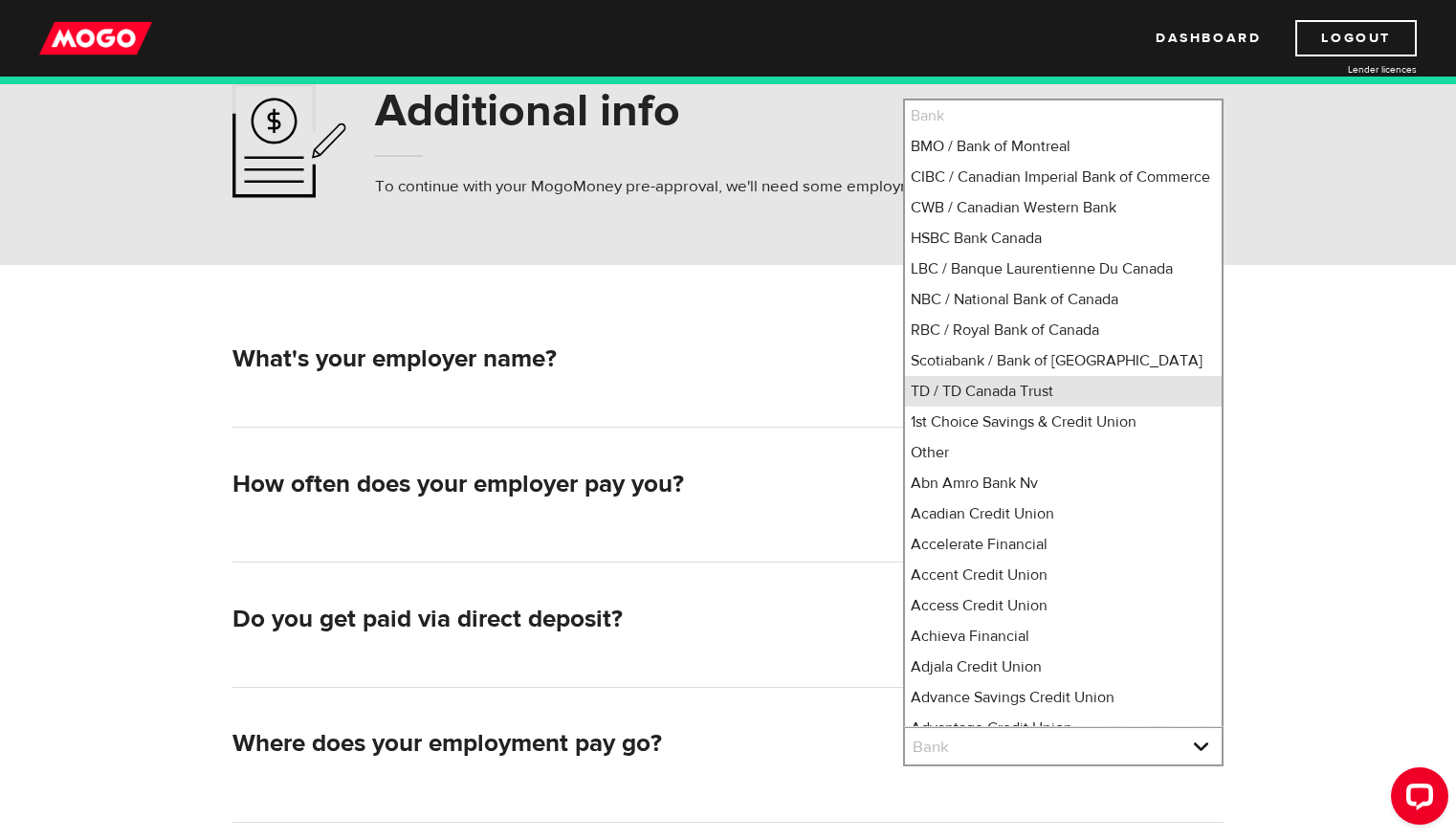
click at [996, 407] on li "TD / TD Canada Trust" at bounding box center [1063, 390] width 317 height 30
select select "9"
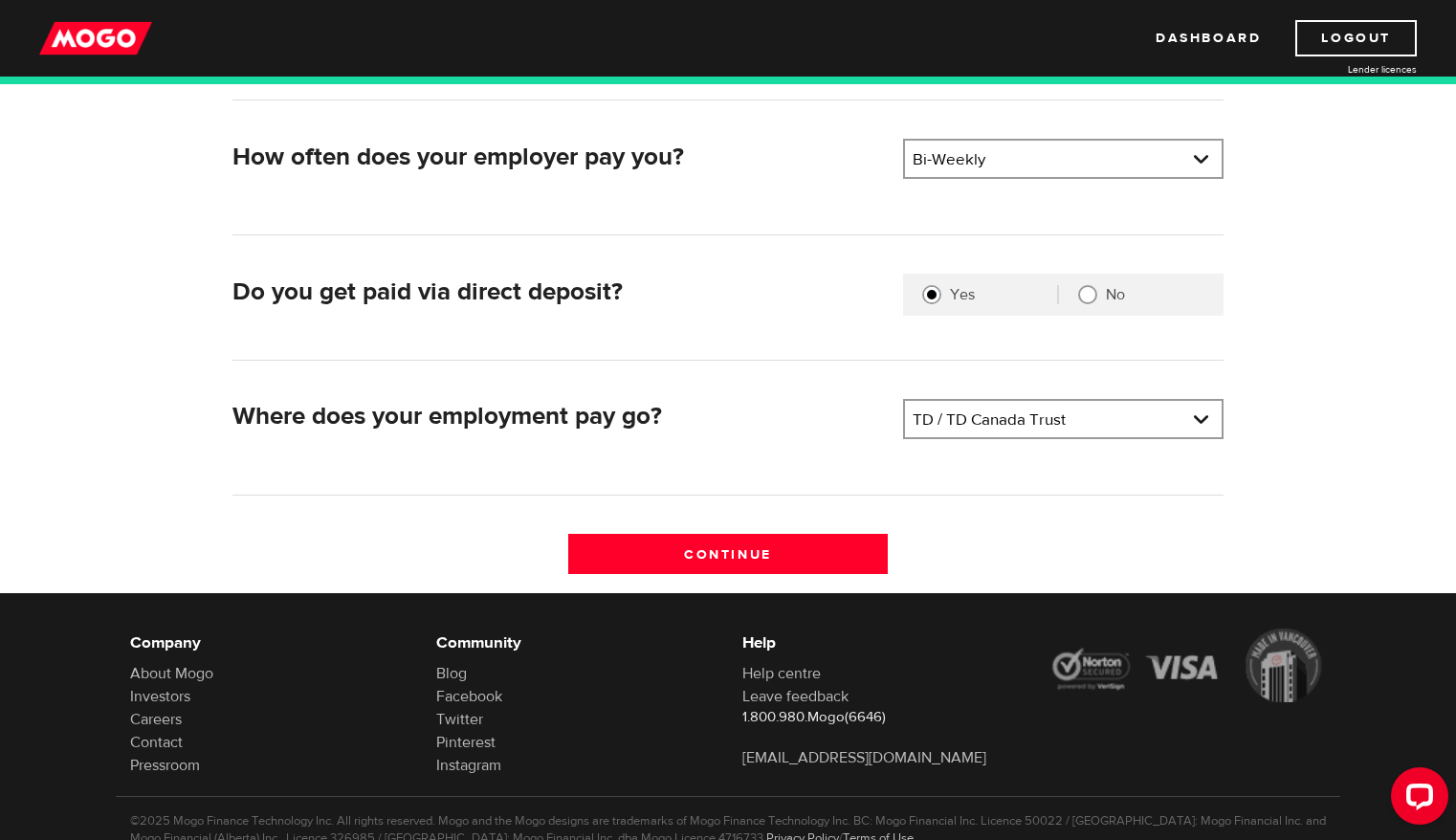
scroll to position [399, 0]
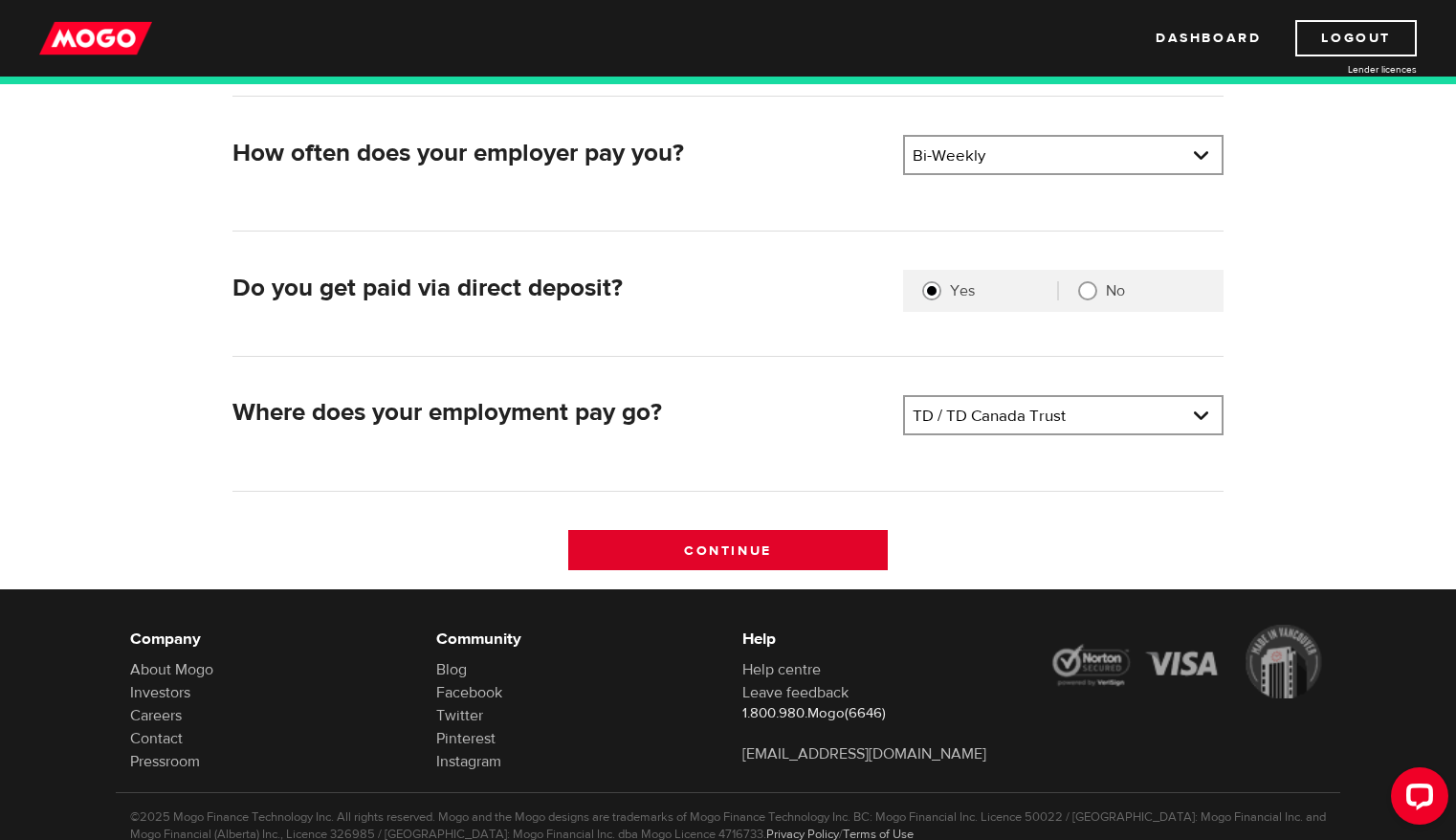
click at [808, 534] on input "Continue" at bounding box center [728, 549] width 320 height 40
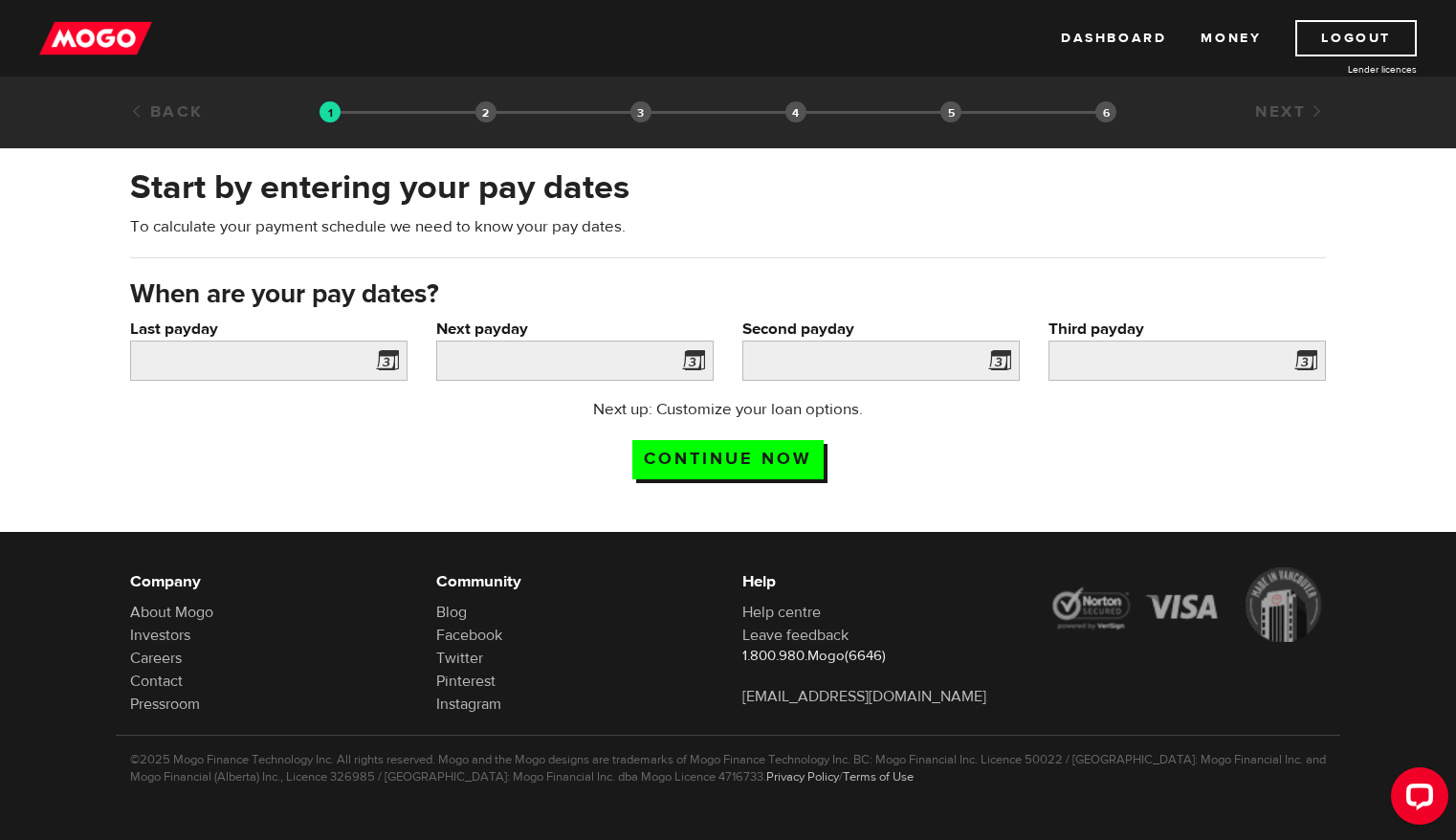
click at [381, 364] on span at bounding box center [383, 363] width 28 height 30
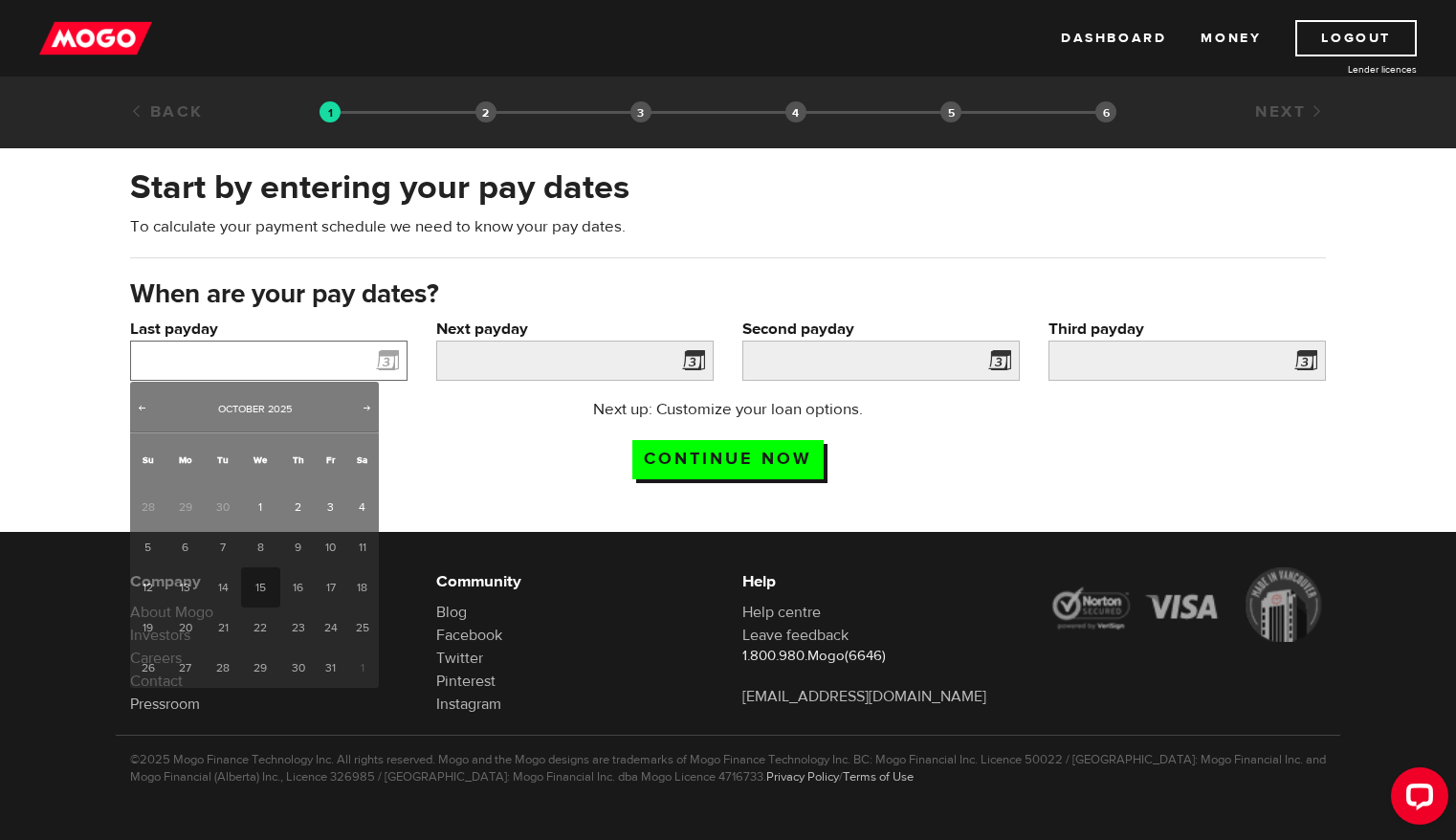
click at [296, 358] on input "Last payday" at bounding box center [268, 360] width 277 height 40
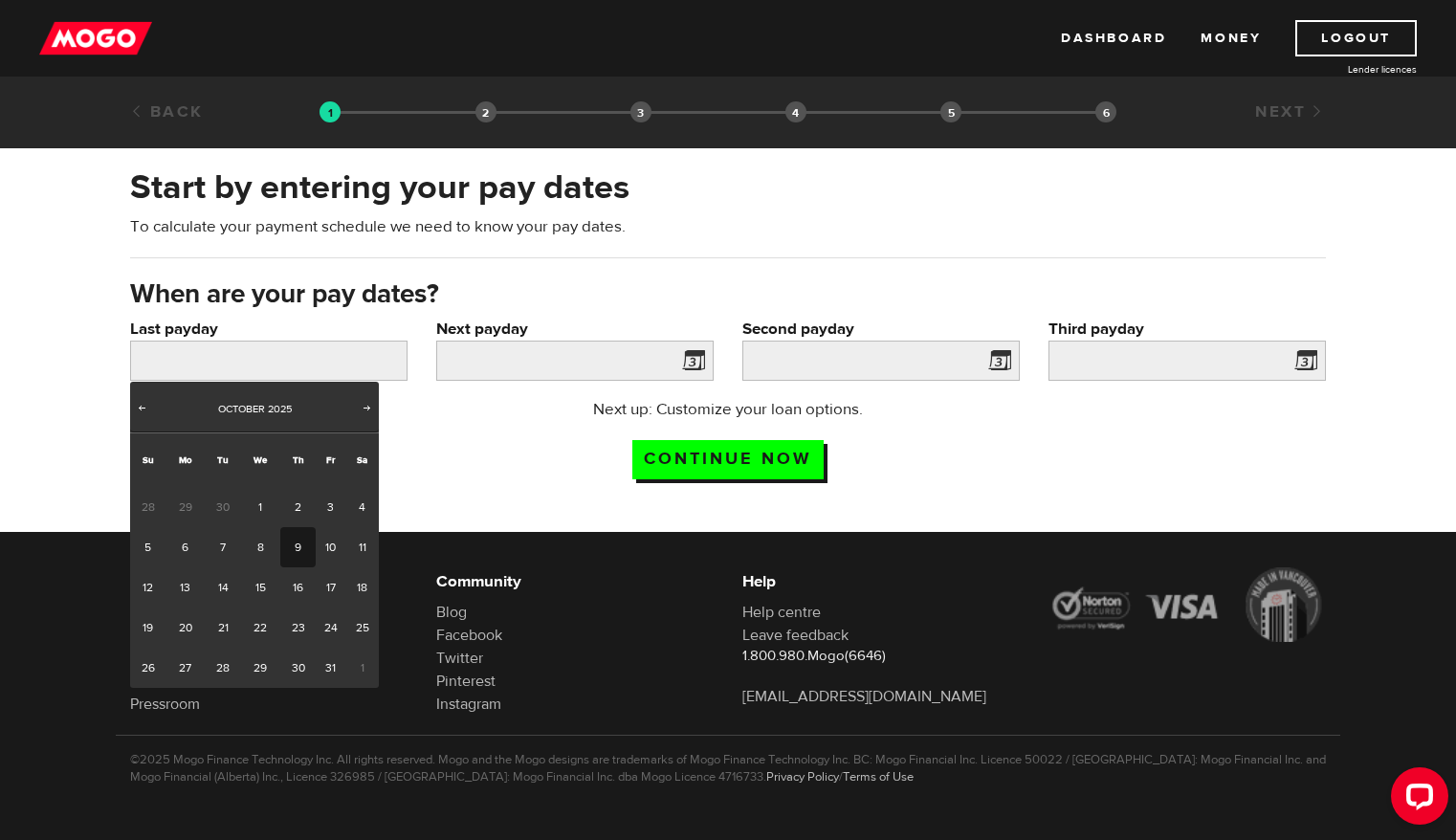
click at [295, 541] on link "9" at bounding box center [298, 546] width 35 height 40
type input "2025/10/09"
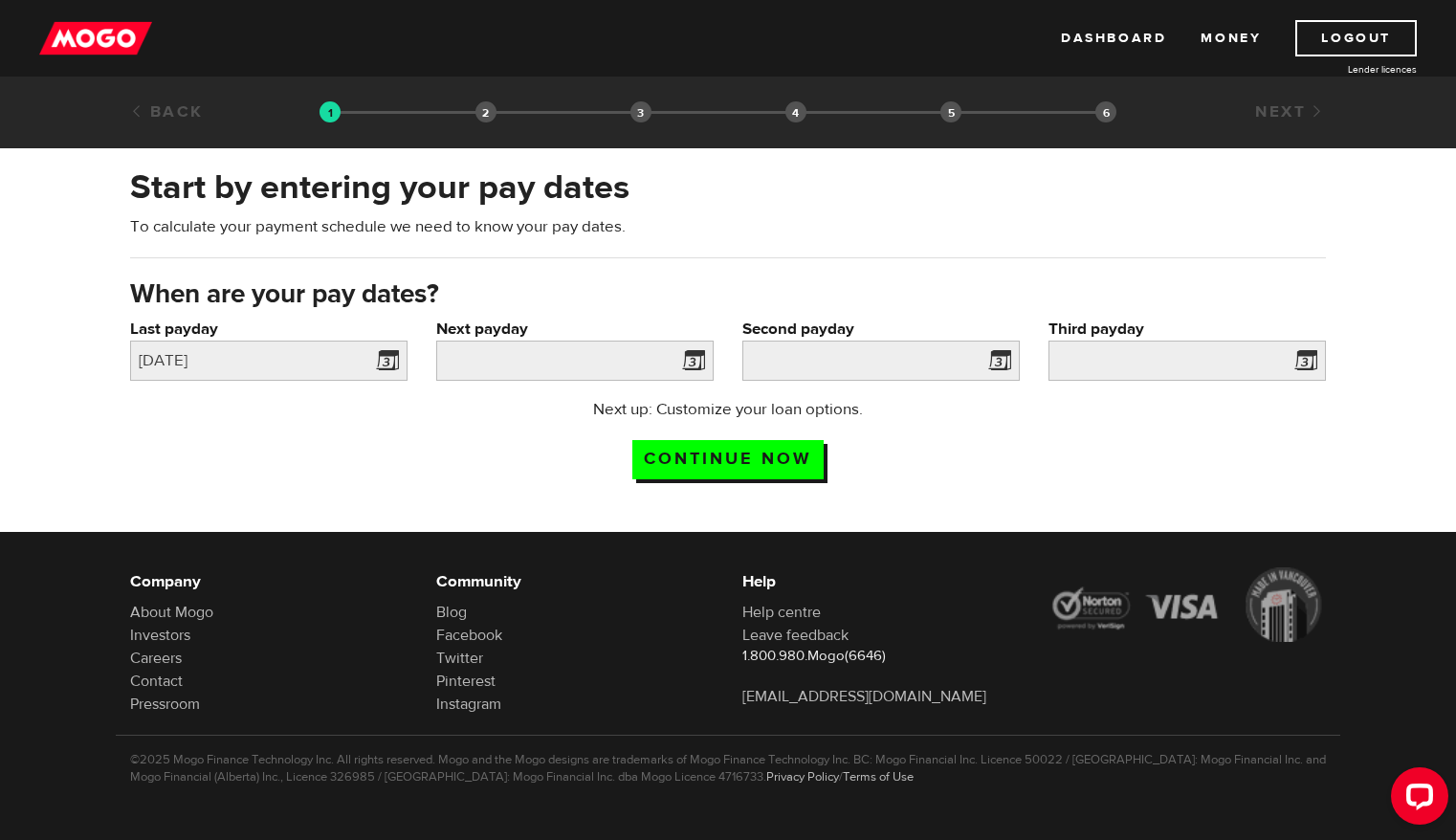
click at [692, 363] on span at bounding box center [689, 363] width 28 height 30
click at [578, 359] on input "Next payday" at bounding box center [575, 360] width 277 height 40
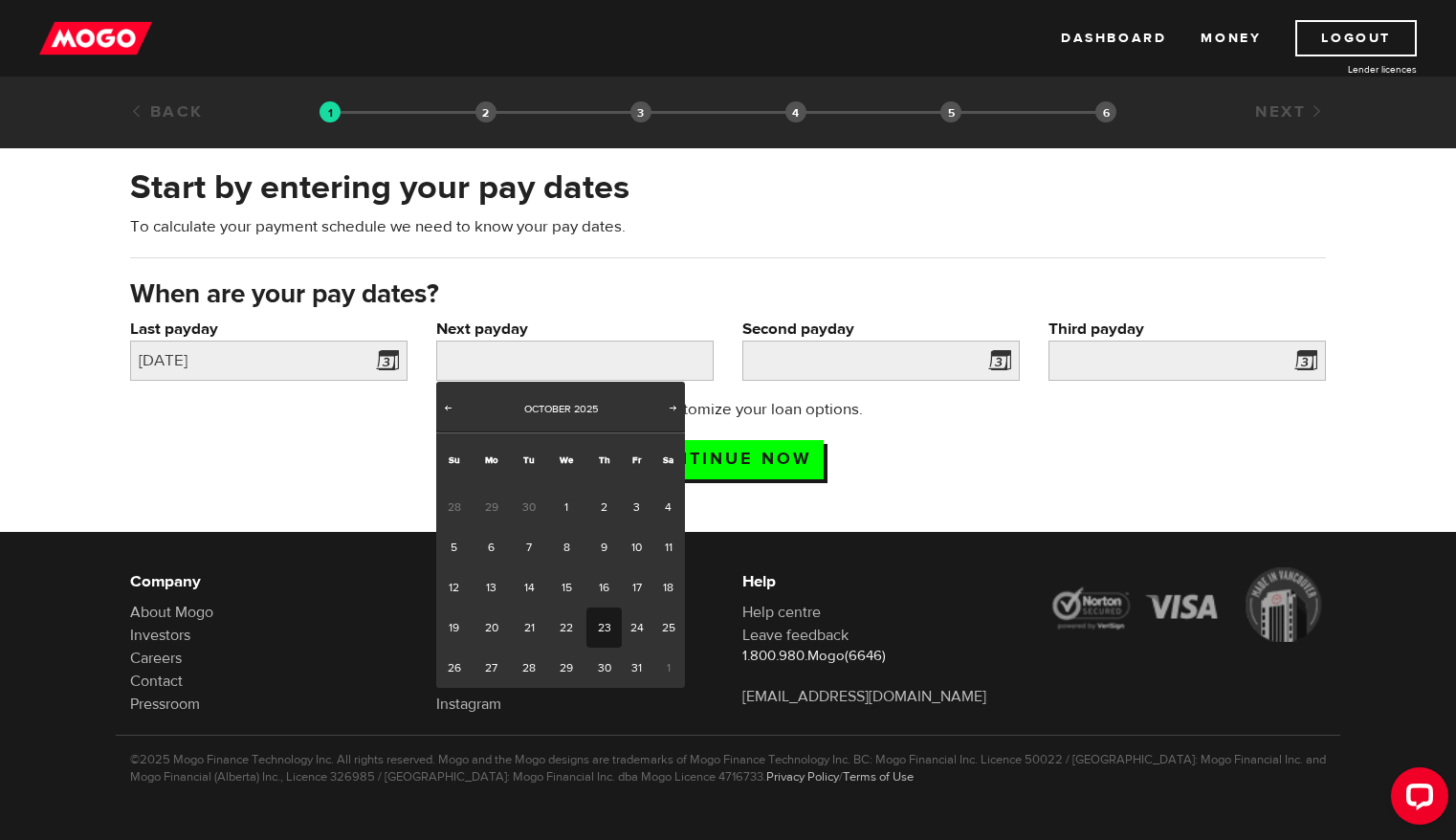
click at [603, 627] on link "23" at bounding box center [604, 627] width 35 height 40
type input "2025/10/23"
type input "2025/11/6"
type input "2025/11/20"
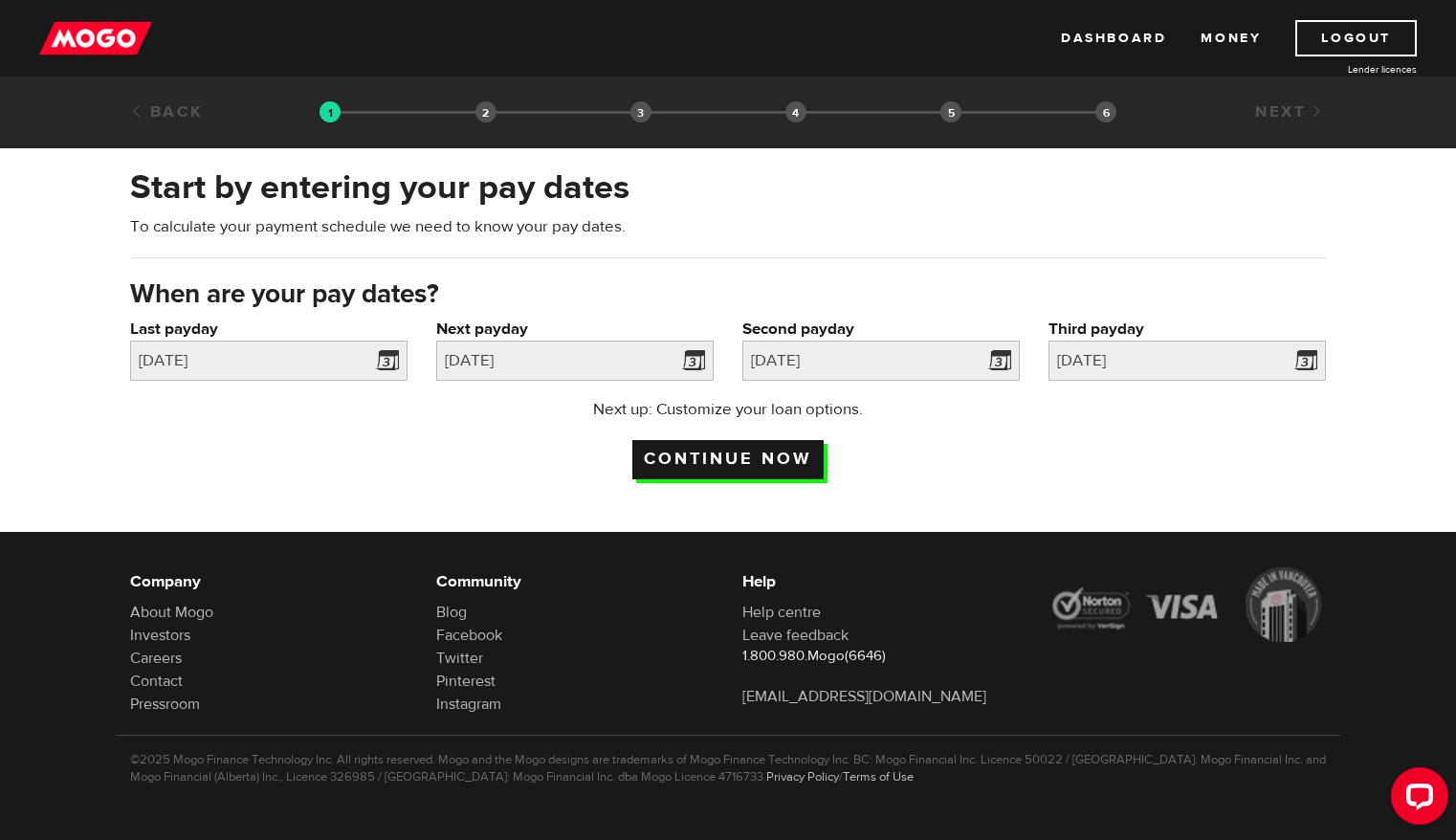
click at [748, 458] on input "Continue now" at bounding box center [728, 460] width 191 height 39
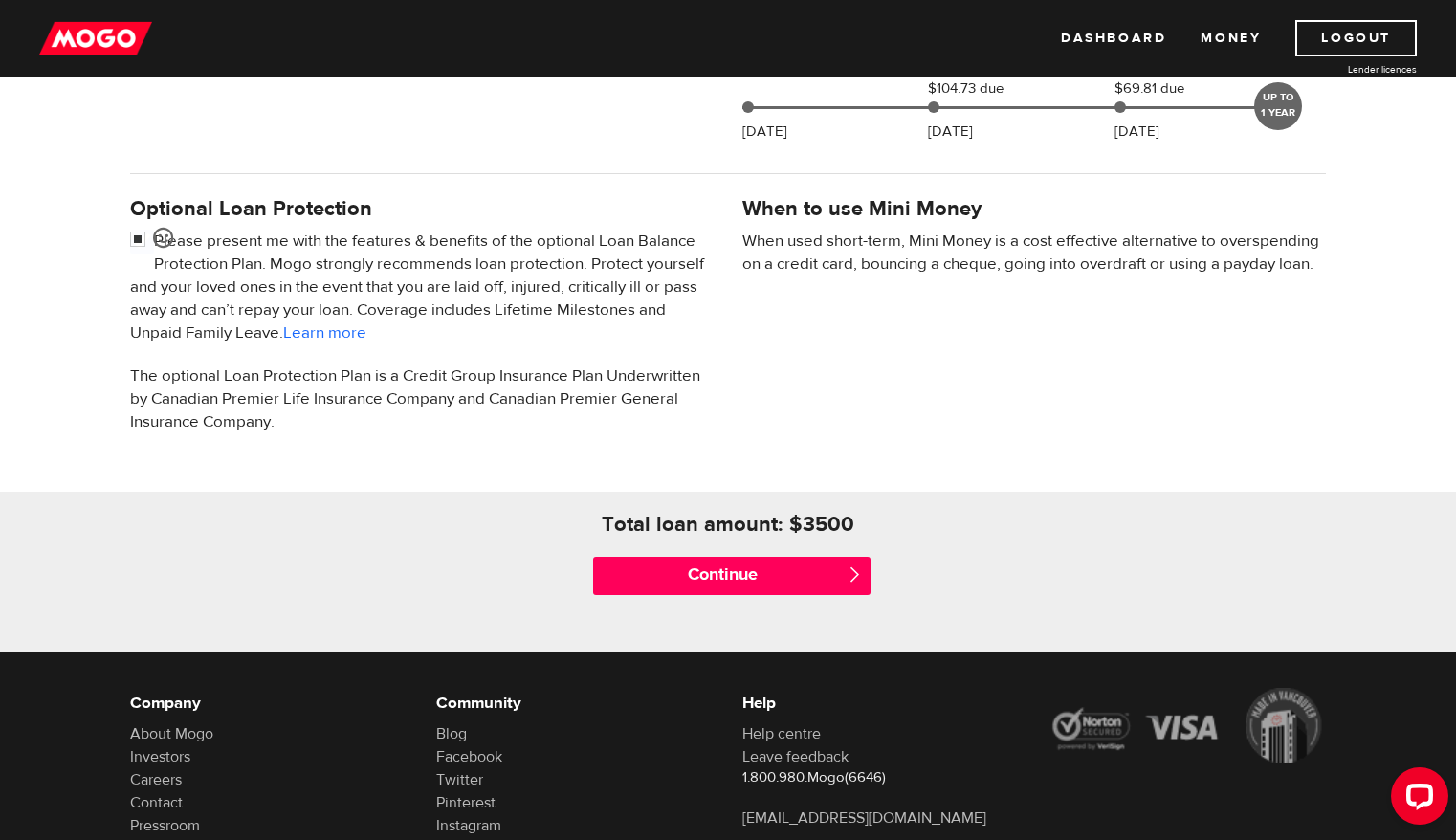
scroll to position [540, 0]
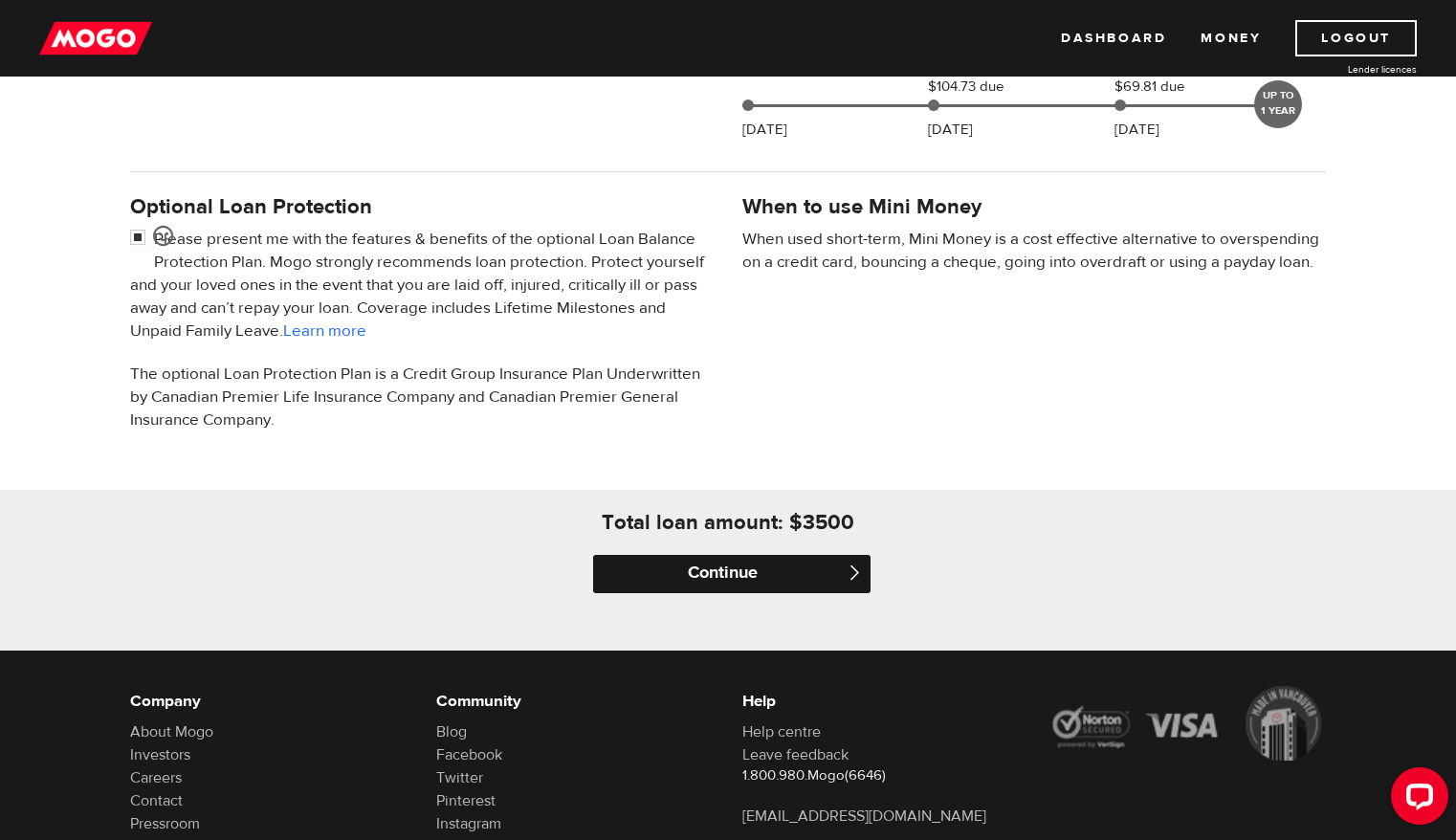
click at [733, 577] on input "Continue" at bounding box center [732, 574] width 277 height 38
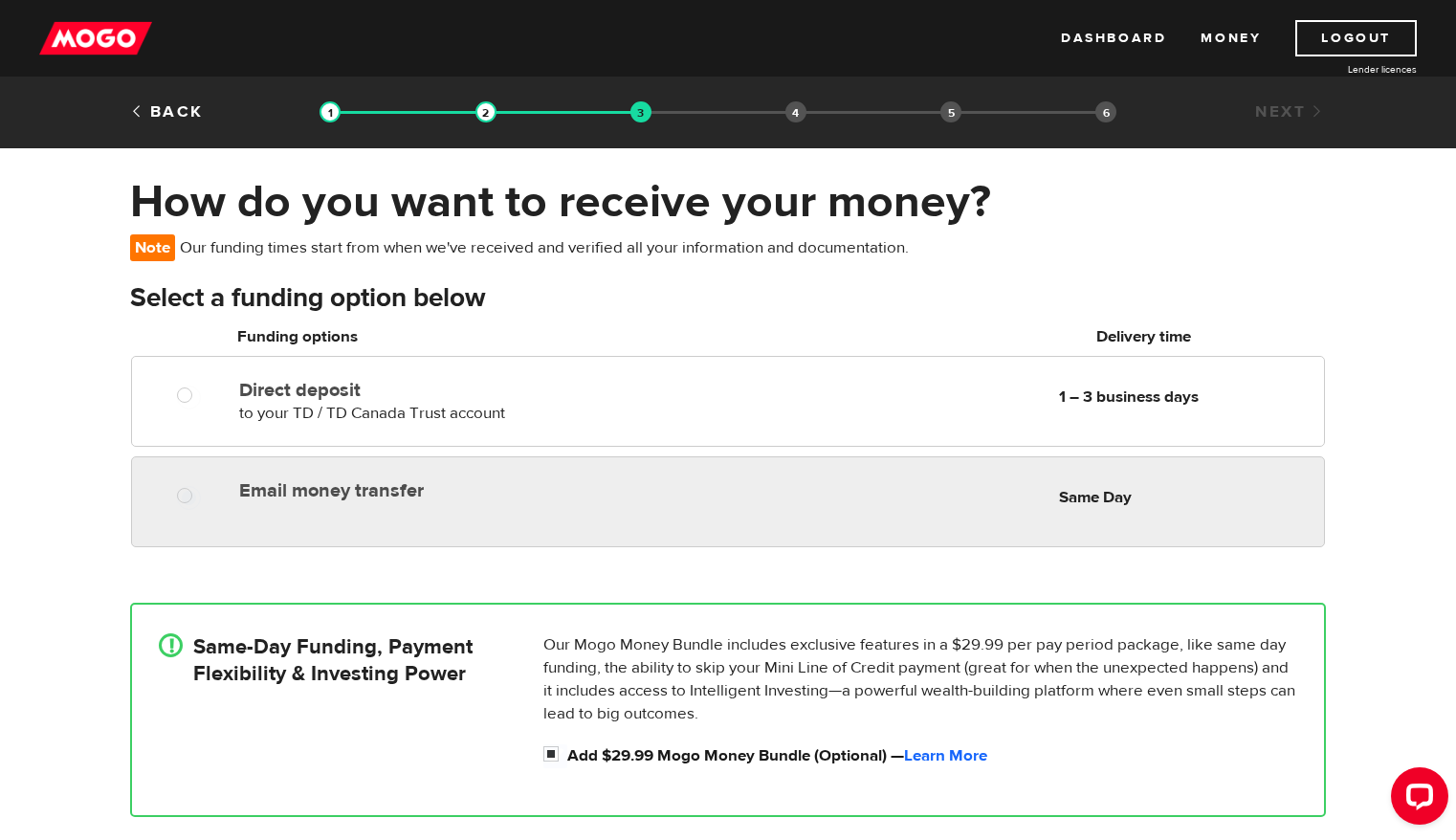
radio input "true"
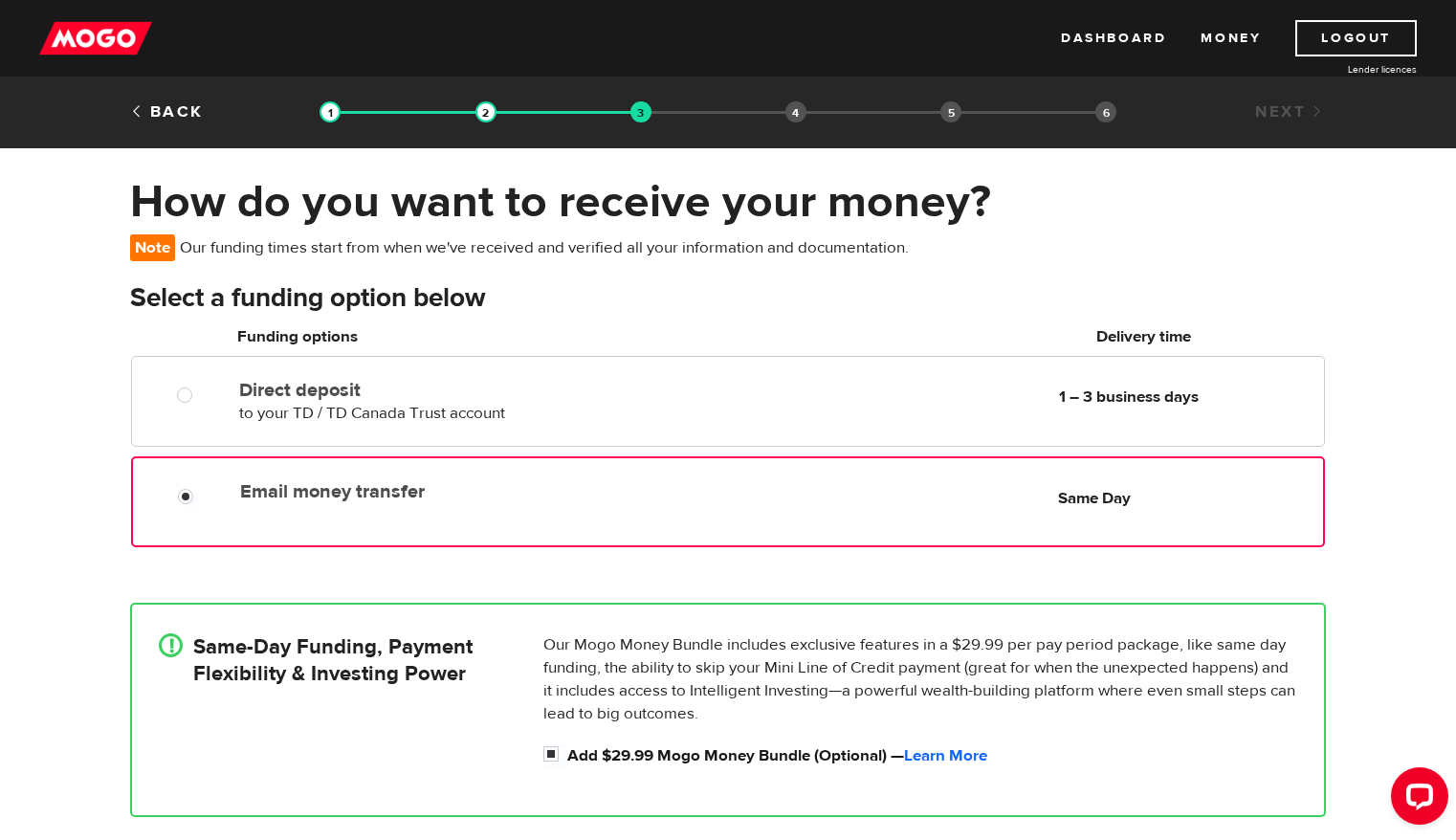
click at [171, 491] on div at bounding box center [192, 499] width 115 height 24
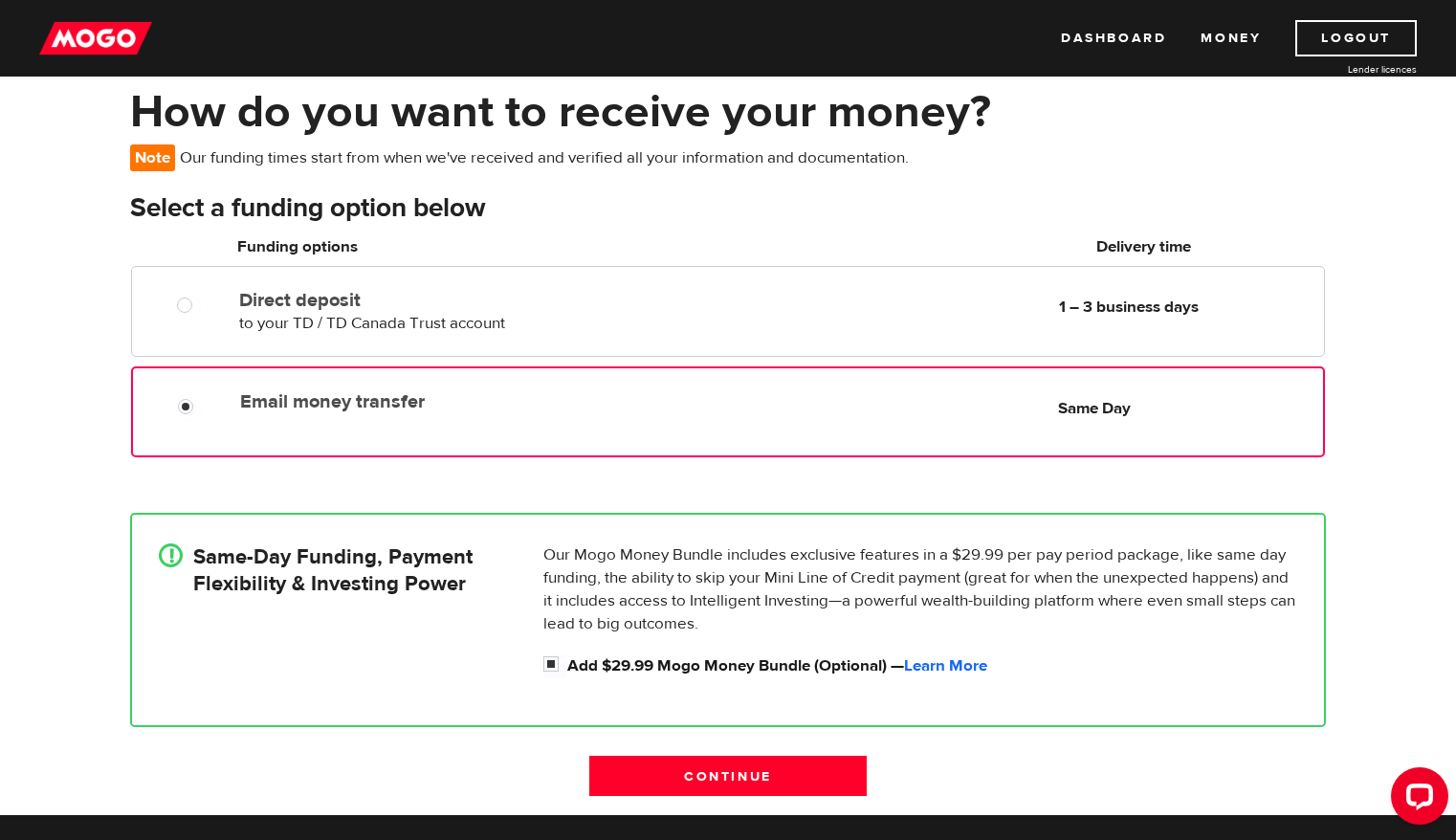
scroll to position [88, 0]
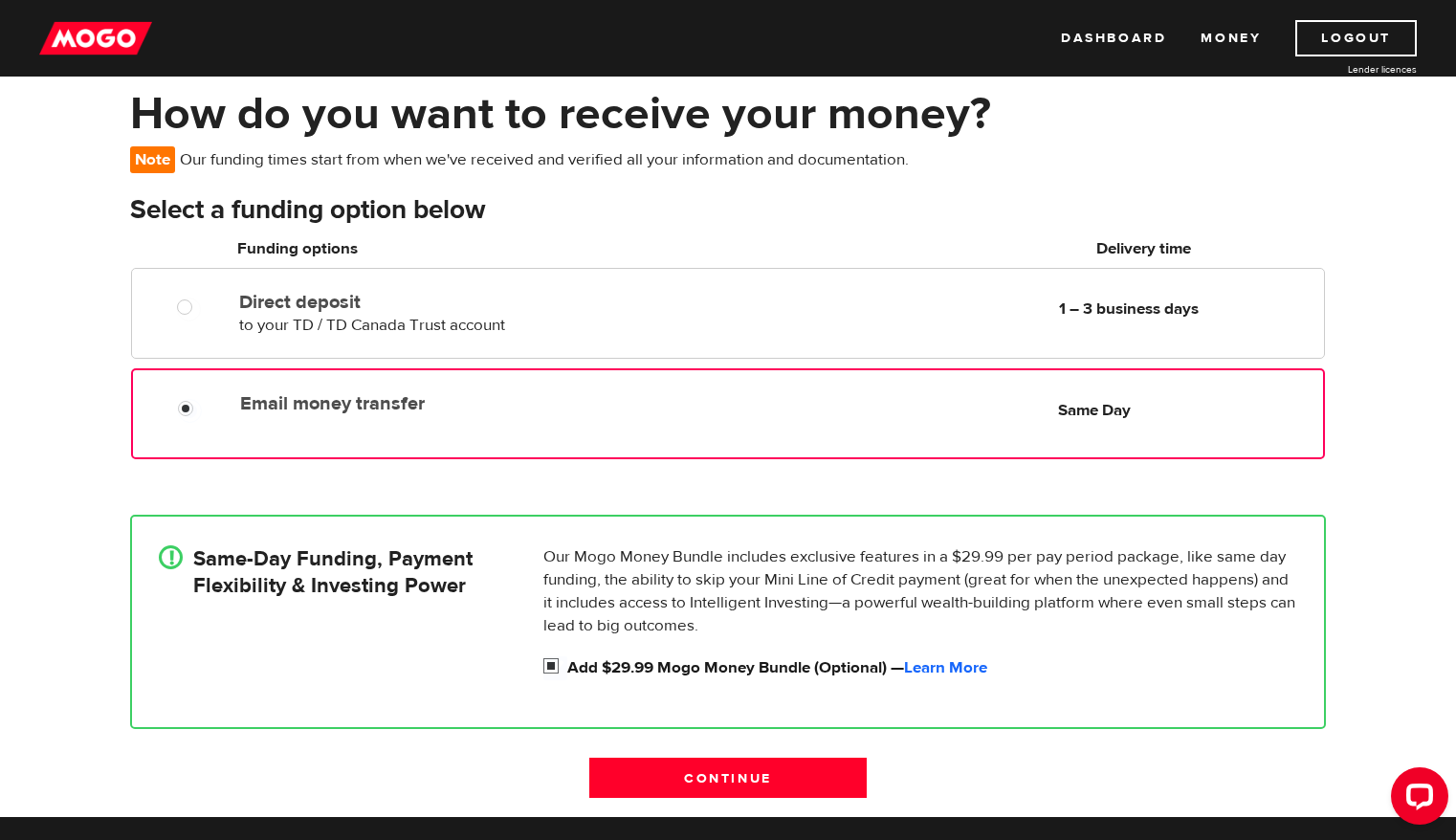
click at [550, 667] on input "Add $29.99 Mogo Money Bundle (Optional) — Learn More" at bounding box center [555, 668] width 24 height 24
checkbox input "false"
radio input "false"
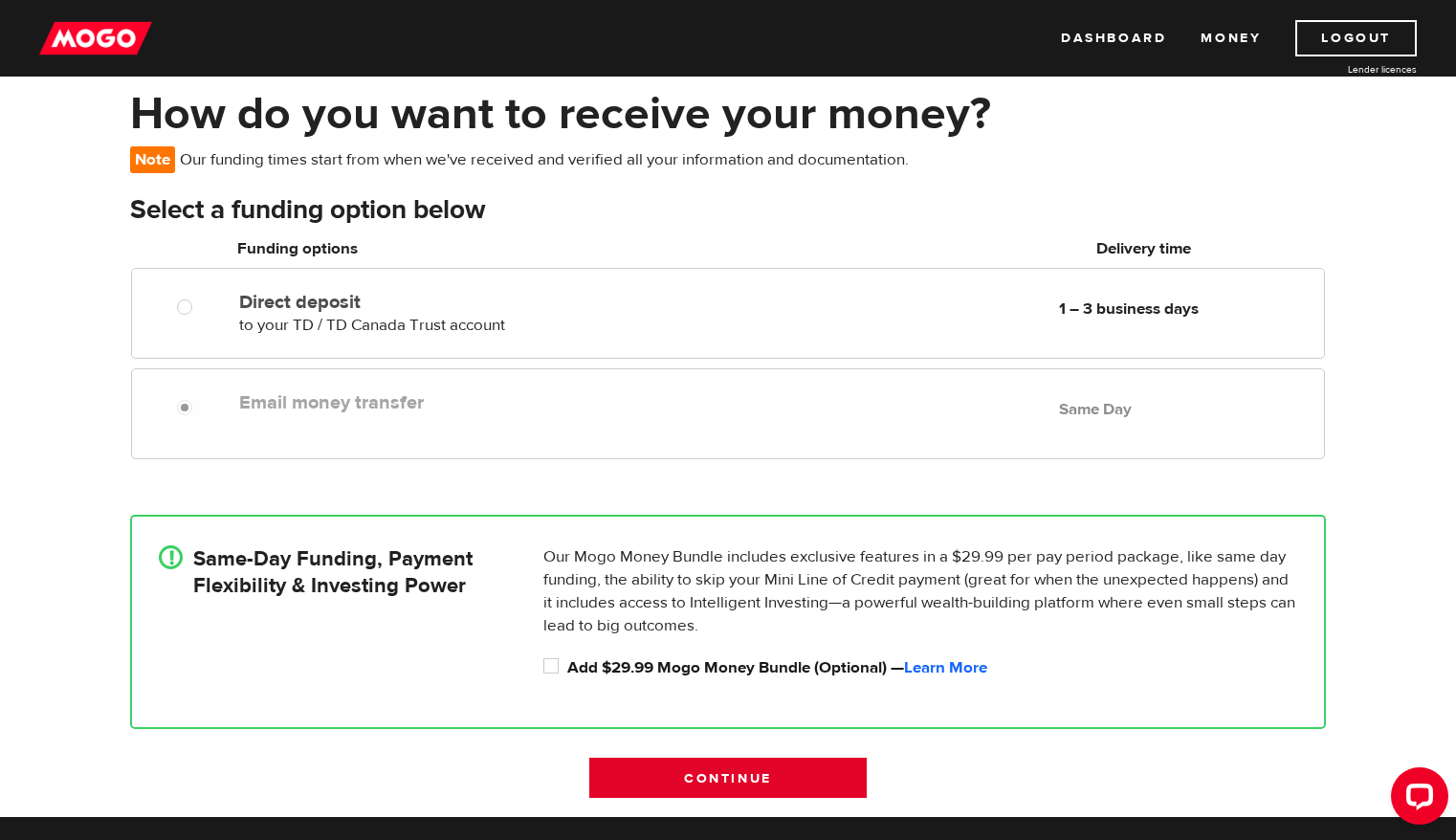
click at [655, 776] on input "Continue" at bounding box center [728, 777] width 277 height 40
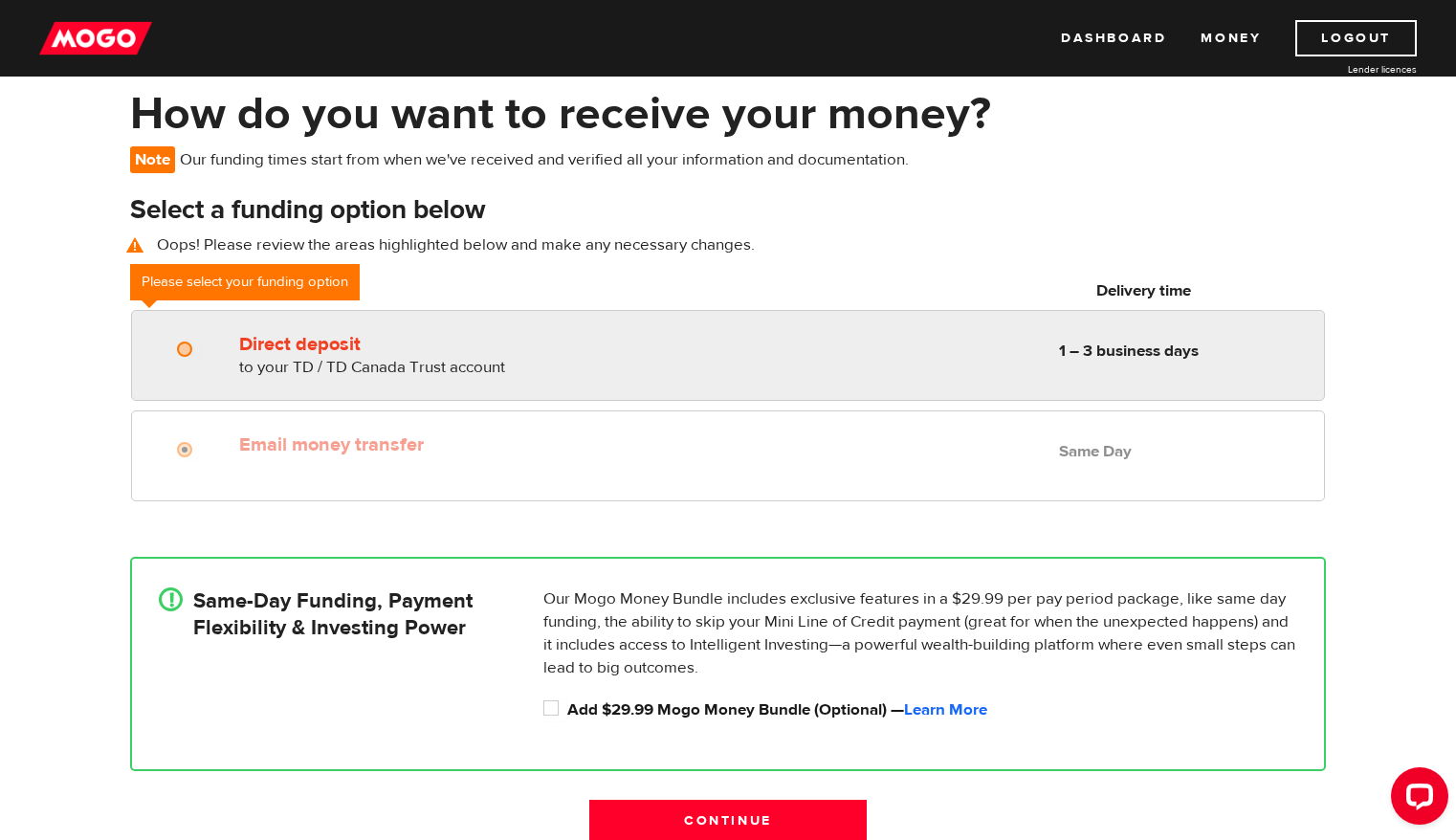
radio input "true"
click at [182, 353] on input "Direct deposit" at bounding box center [188, 351] width 24 height 24
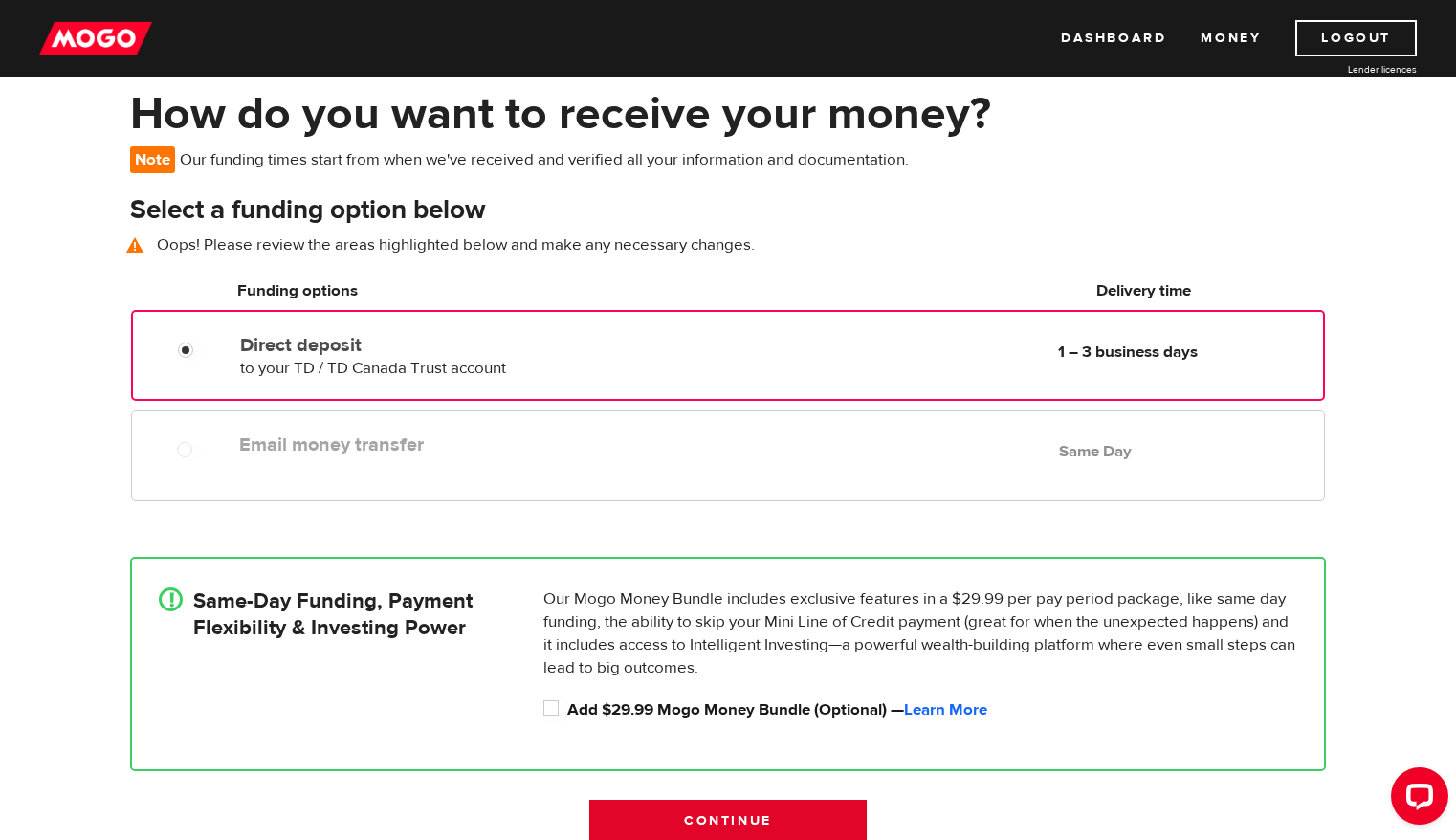
click at [707, 826] on input "Continue" at bounding box center [728, 820] width 277 height 40
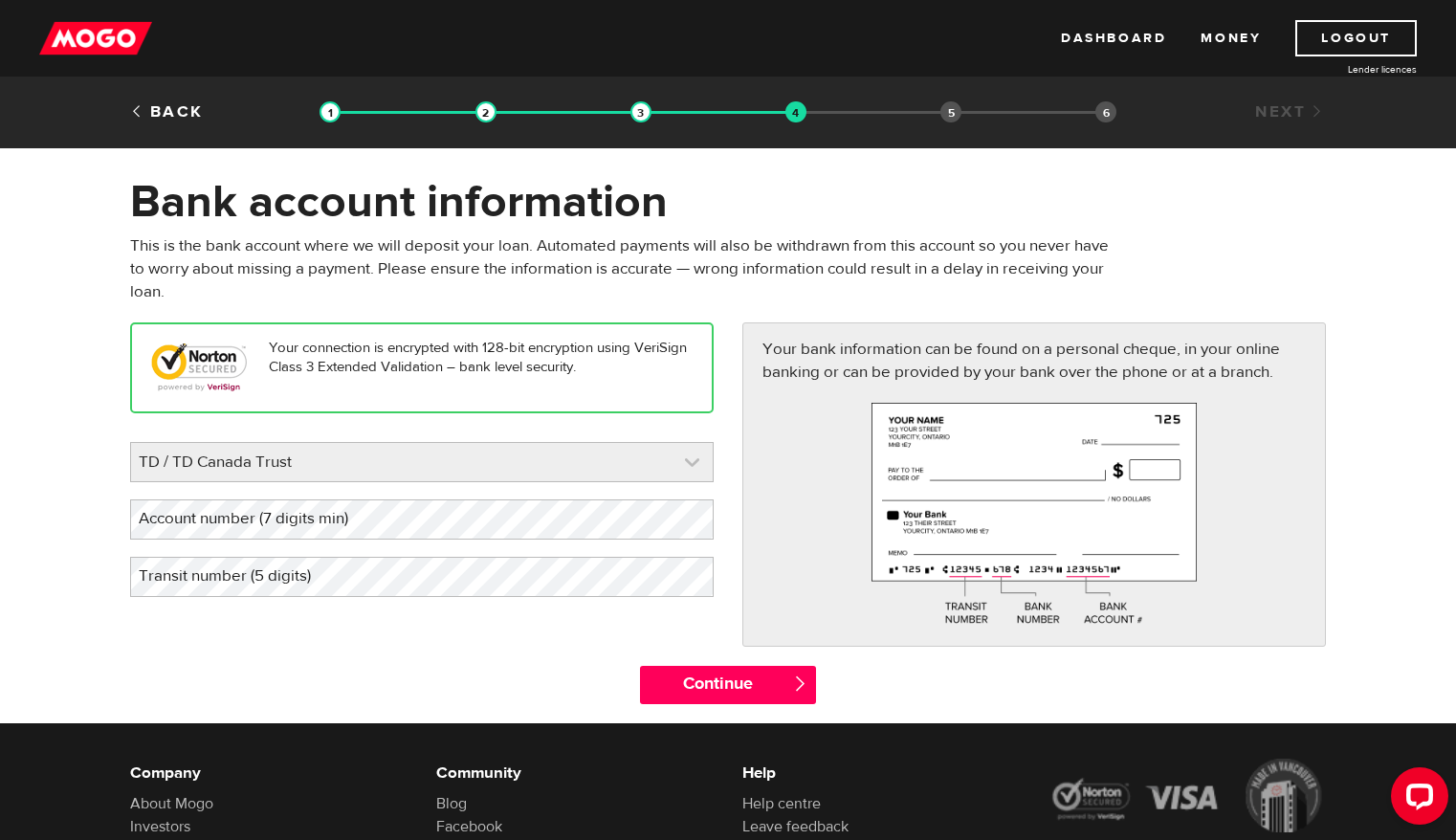
click at [596, 475] on link at bounding box center [422, 461] width 582 height 38
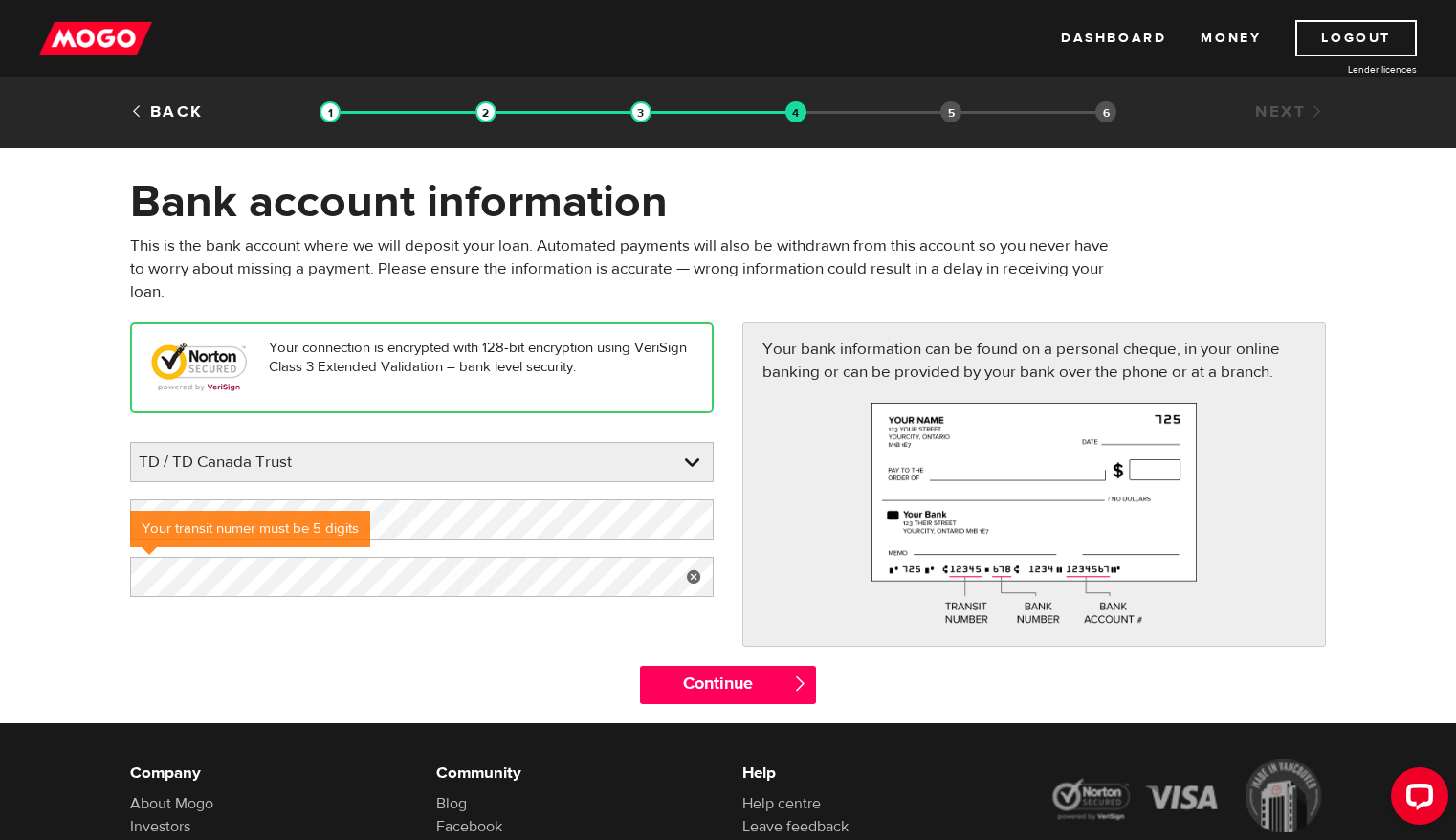
click at [570, 647] on div "Your connection is encrypted with 128-bit encryption using VeriSign Class 3 Ext…" at bounding box center [728, 493] width 1225 height 342
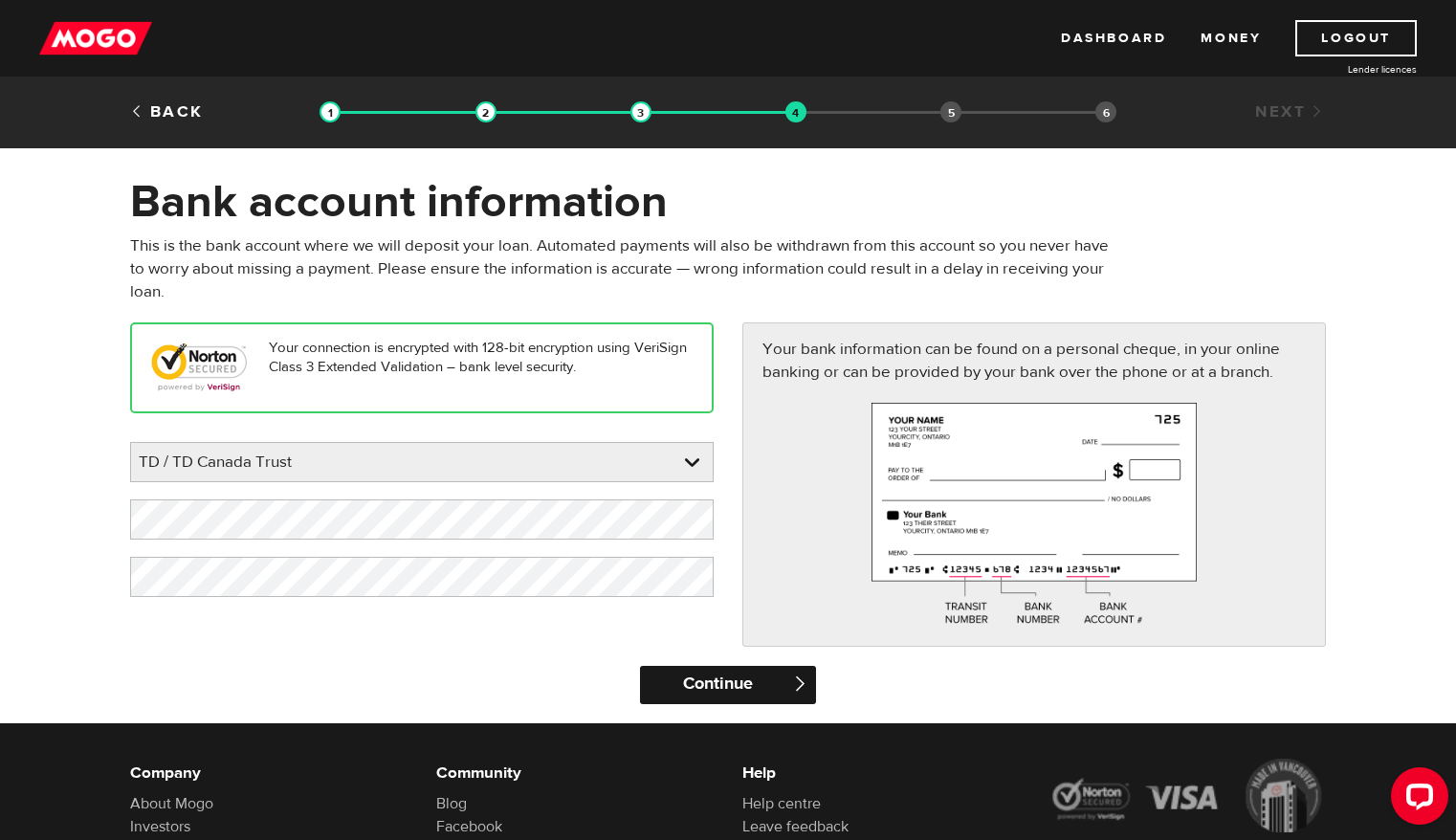
click at [693, 689] on input "Continue" at bounding box center [727, 684] width 175 height 38
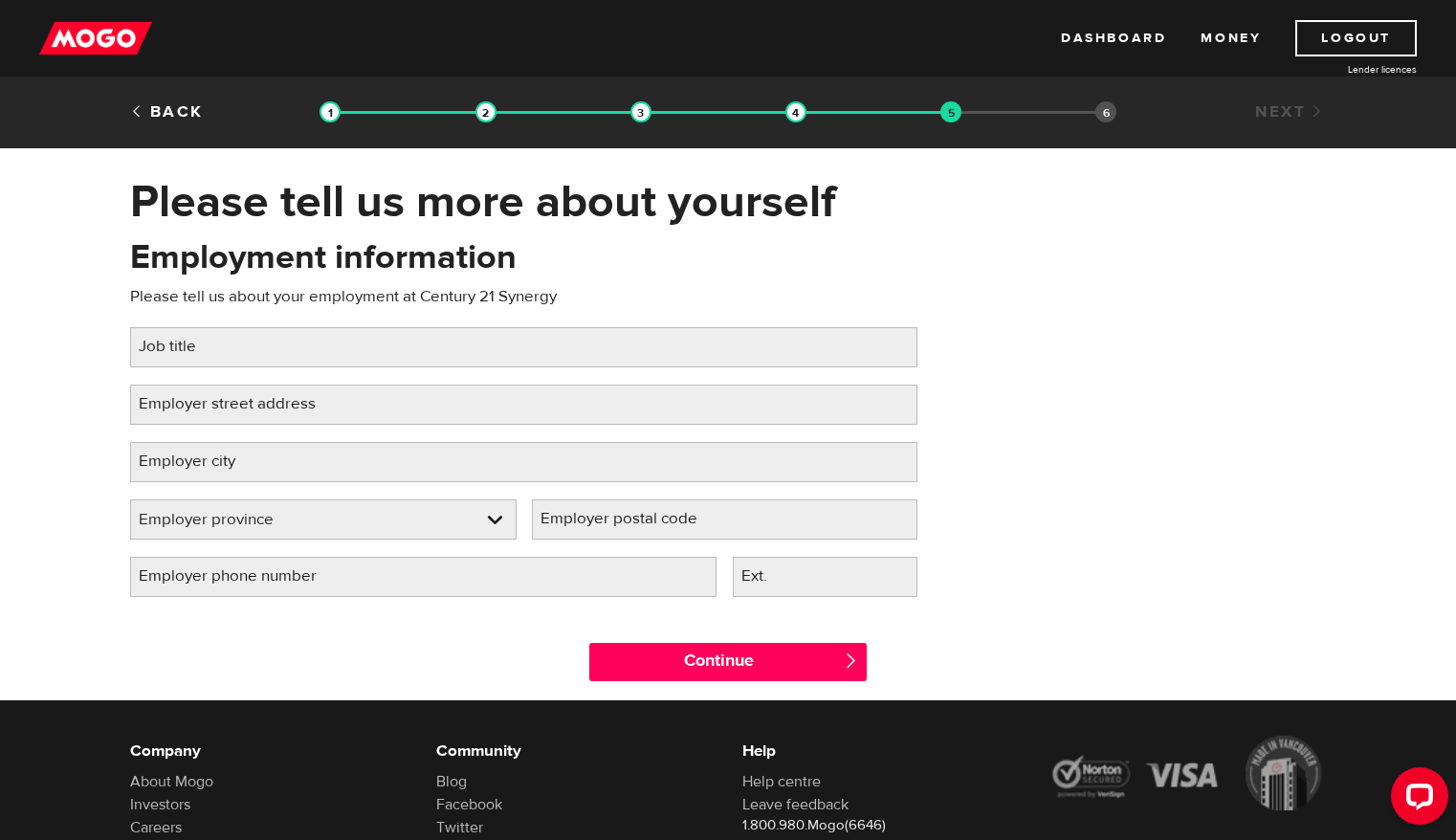
click at [228, 332] on label "Job title" at bounding box center [182, 346] width 105 height 39
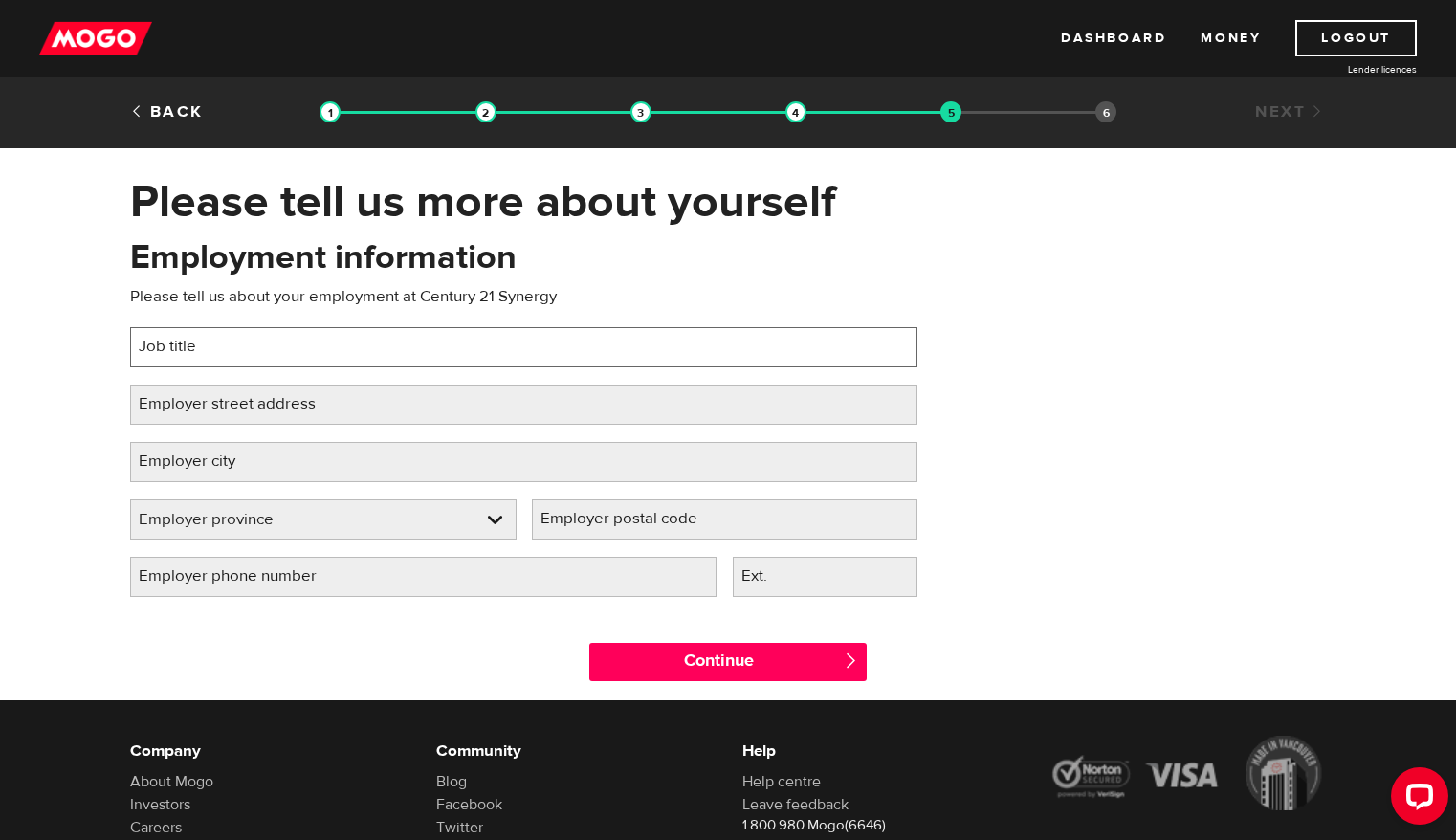
click at [228, 332] on input "Job title" at bounding box center [523, 346] width 788 height 40
type input "Executive Assistant to the CEO Broker"
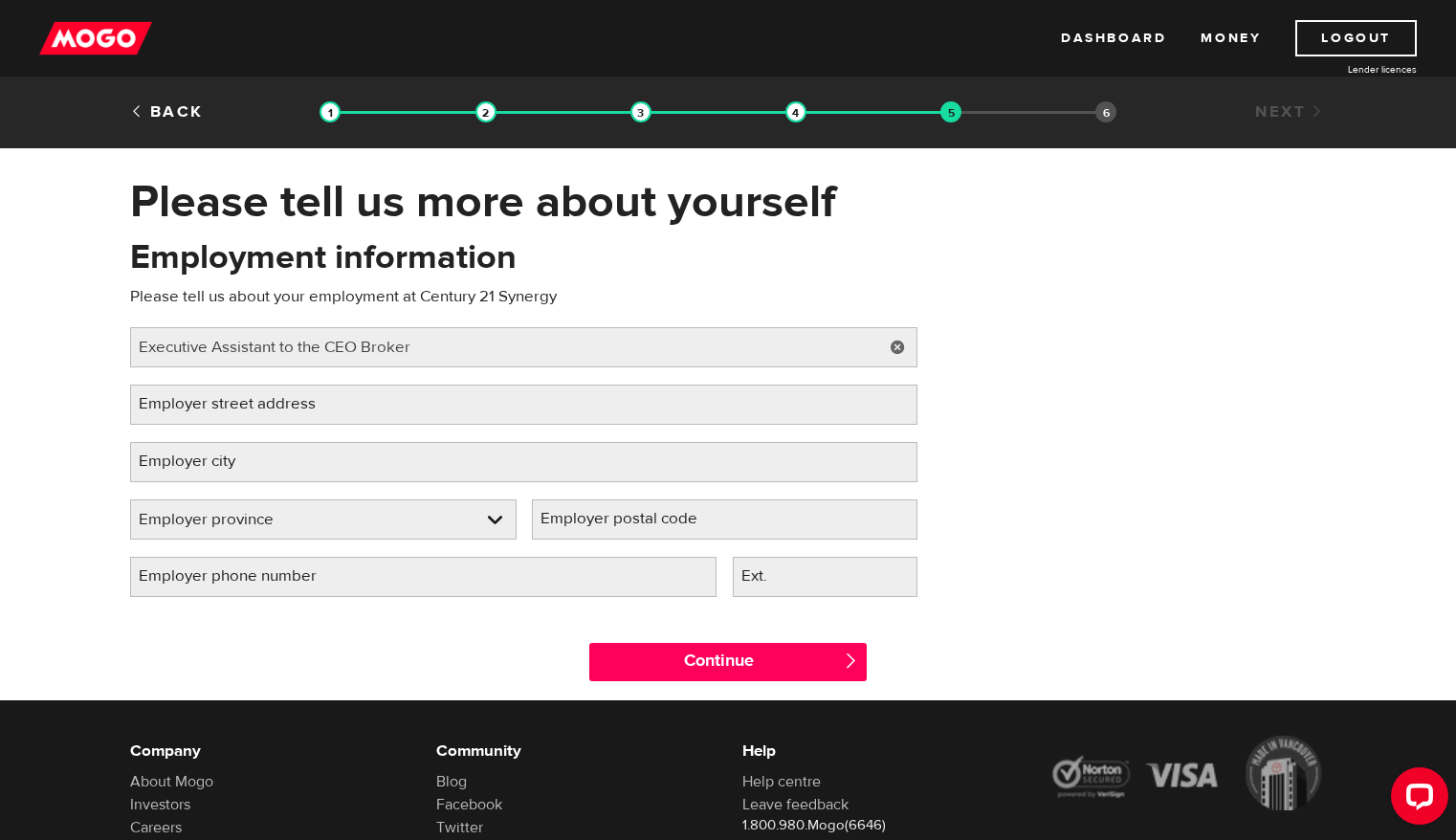
click at [175, 410] on label "Employer street address" at bounding box center [242, 404] width 224 height 39
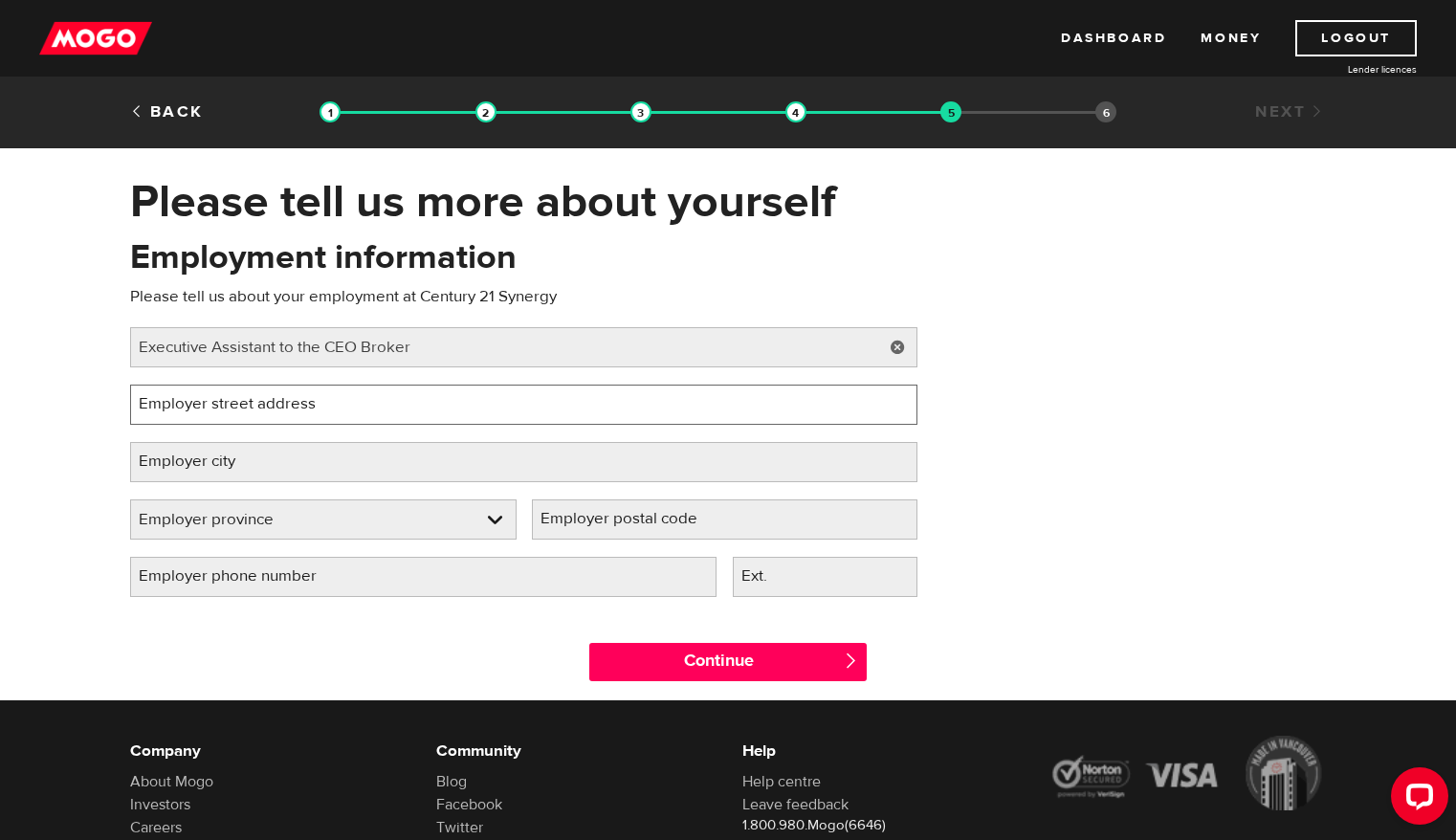
click at [175, 410] on input "Employer street address" at bounding box center [523, 404] width 788 height 40
type input "2733 Lancaster Street Suite 121"
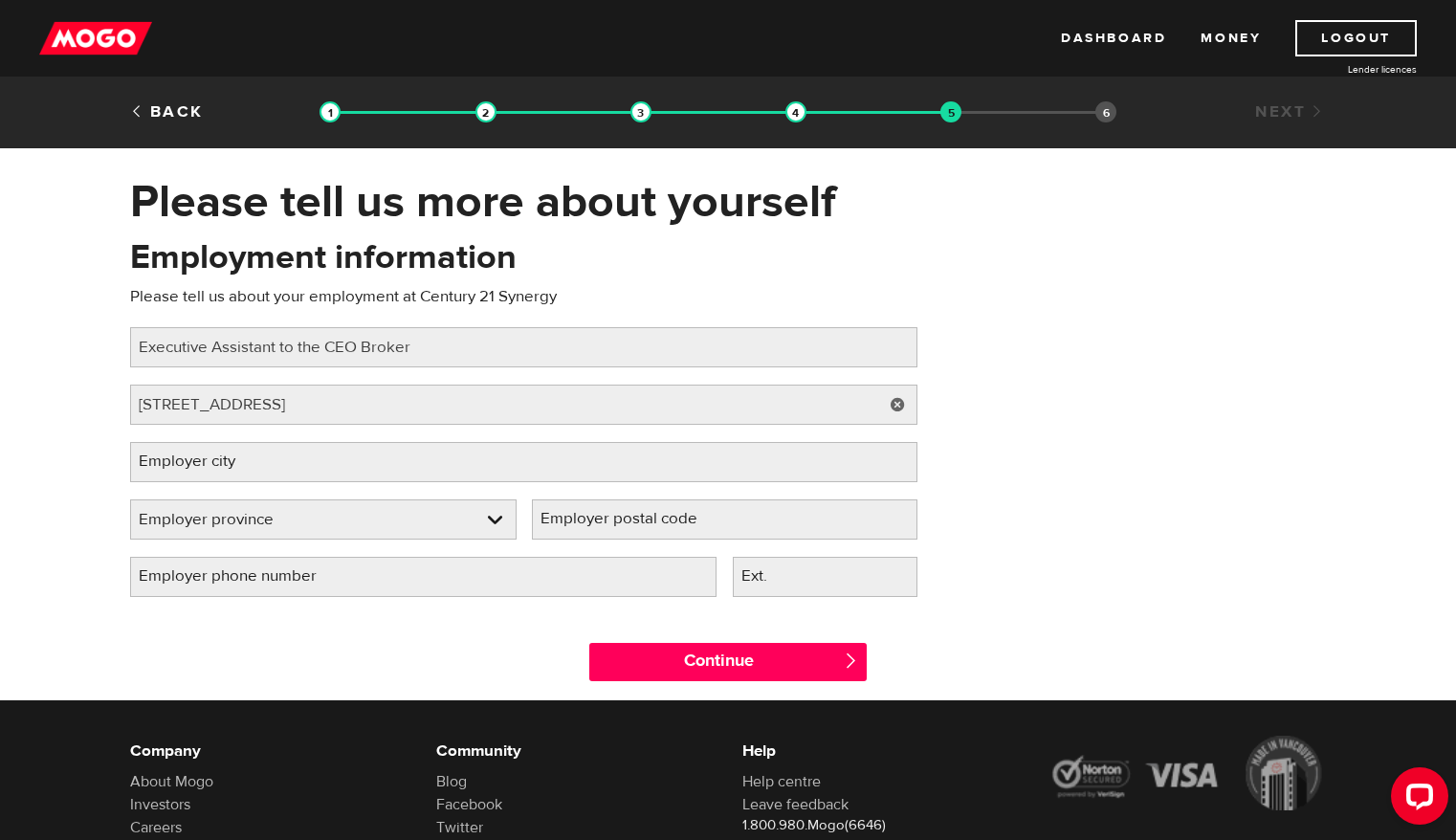
click at [155, 465] on label "Employer city" at bounding box center [202, 461] width 144 height 39
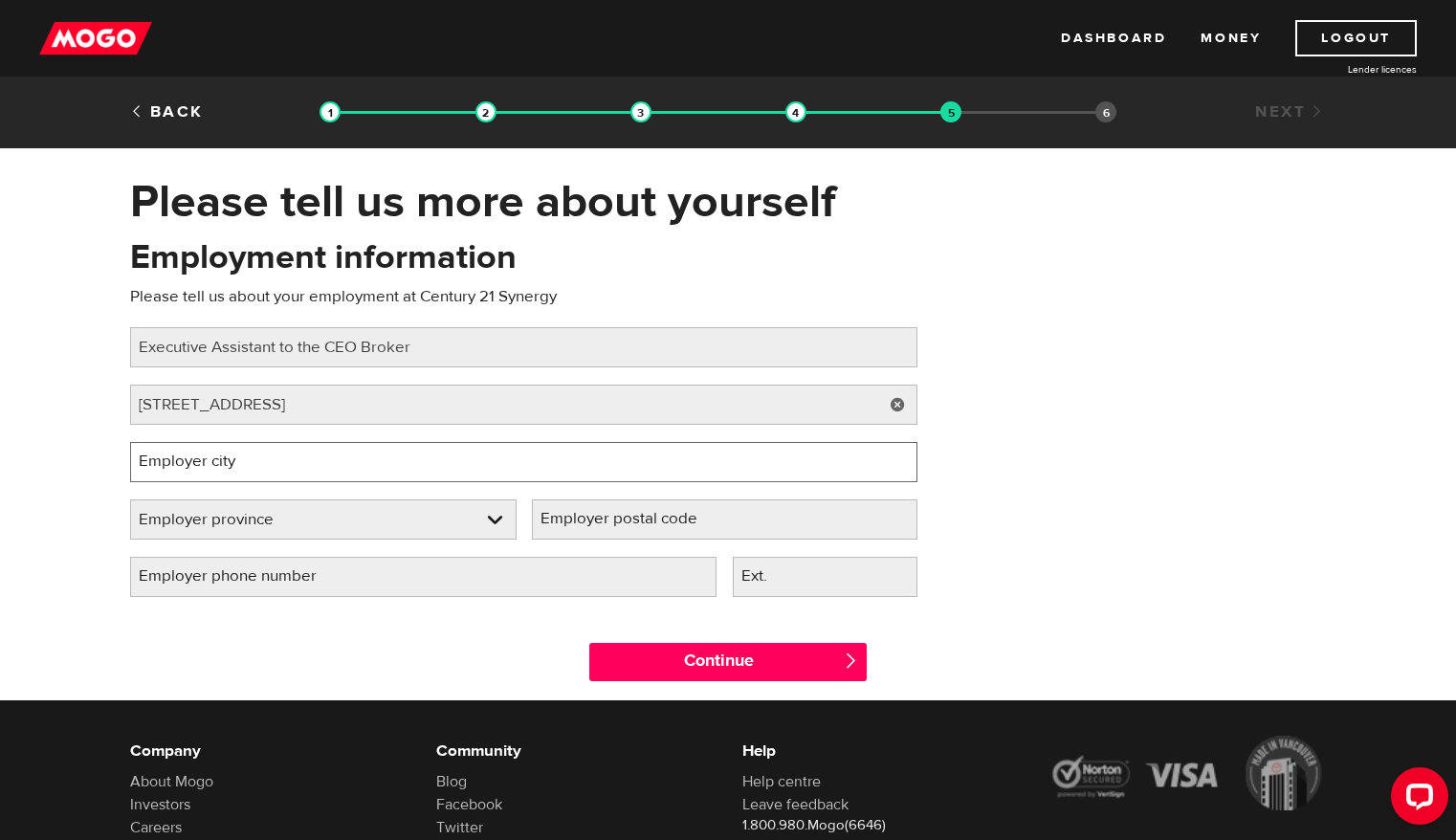
click at [155, 465] on input "Employer city" at bounding box center [523, 461] width 788 height 40
type input "Ottawa"
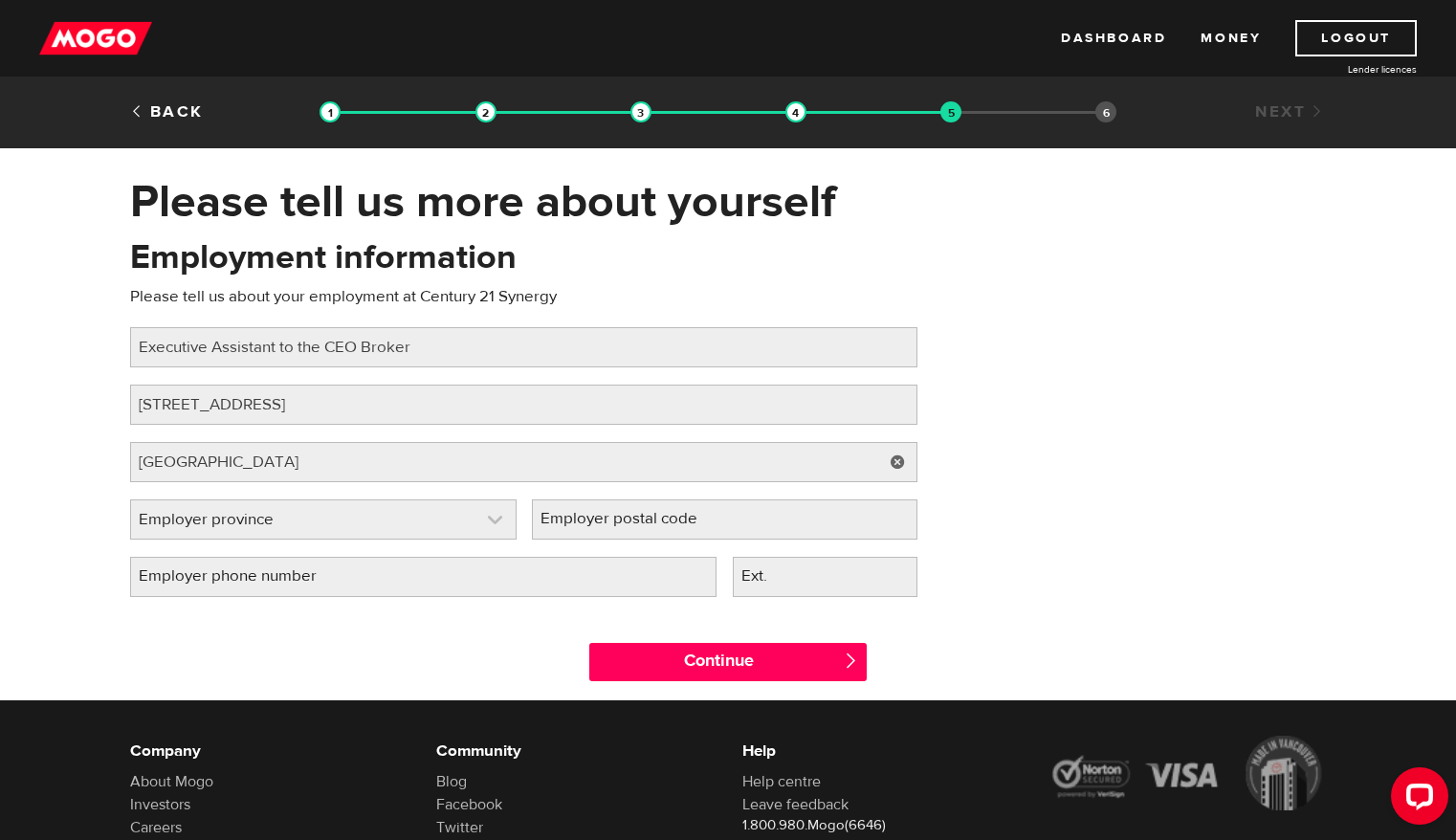
click at [296, 528] on link at bounding box center [323, 519] width 384 height 38
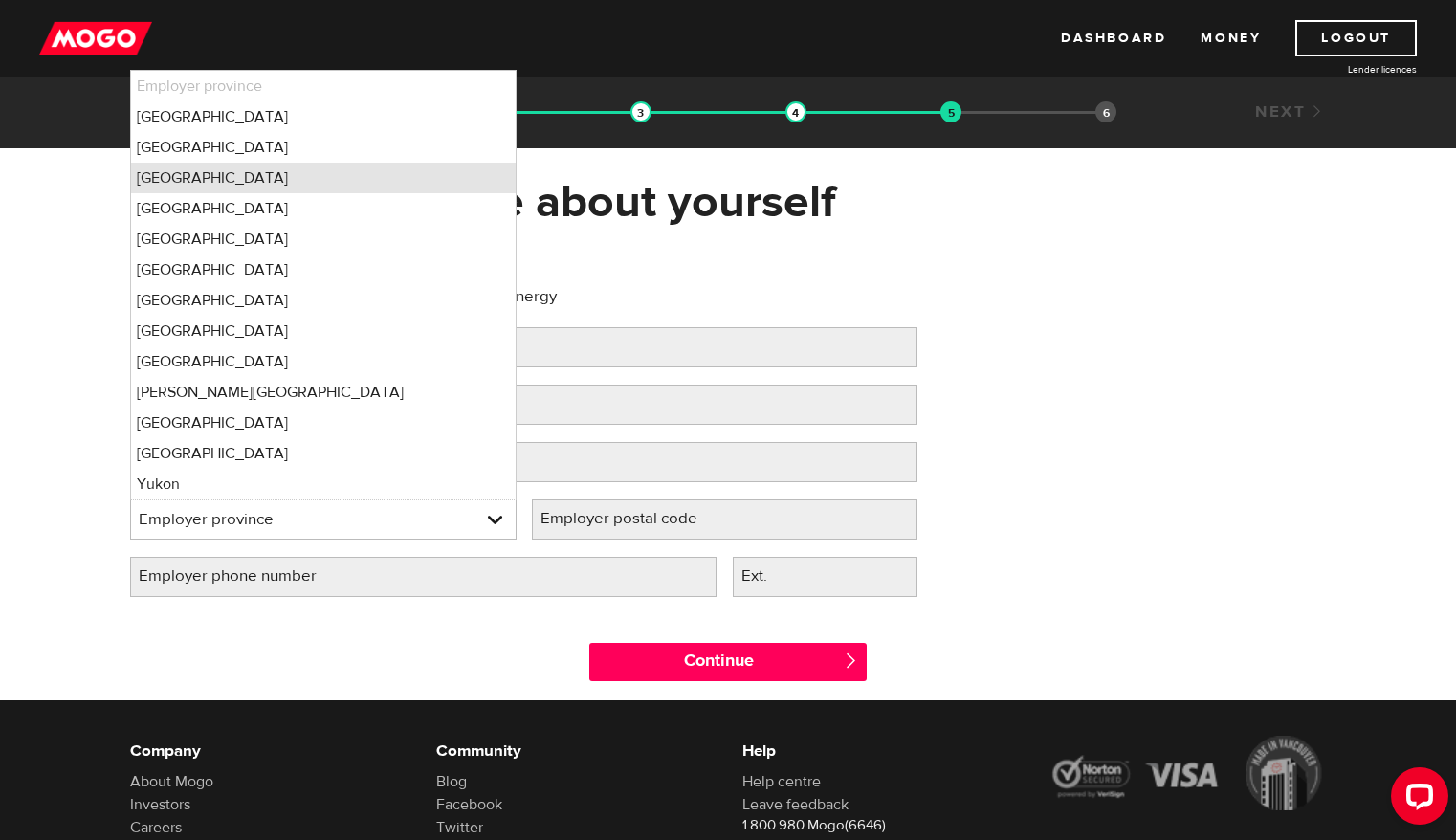
click at [351, 189] on li "Ontario" at bounding box center [323, 178] width 384 height 30
select select "ON"
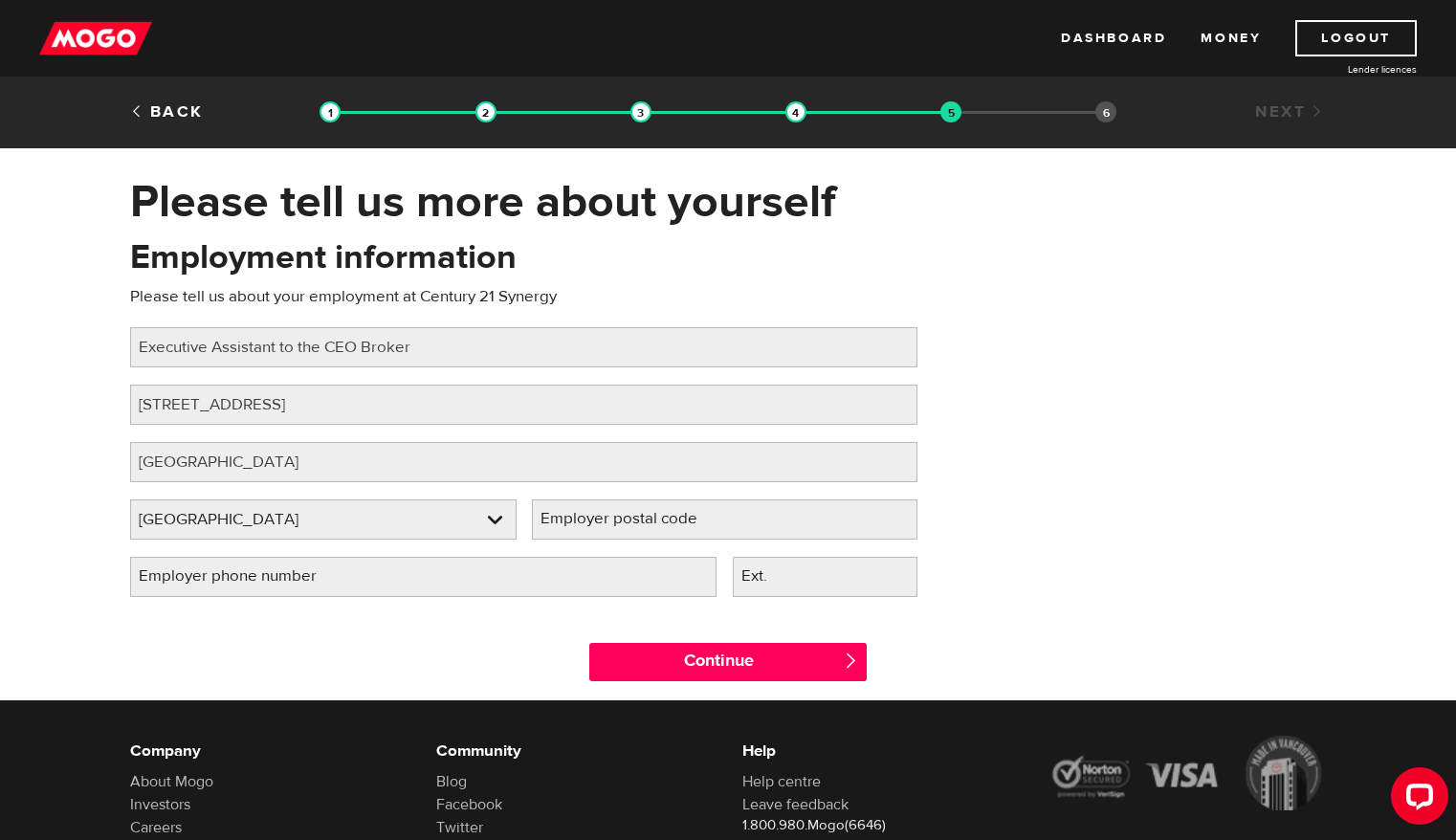
click at [607, 503] on label "Employer postal code" at bounding box center [634, 519] width 205 height 39
click at [607, 503] on input "Employer postal code" at bounding box center [725, 519] width 386 height 40
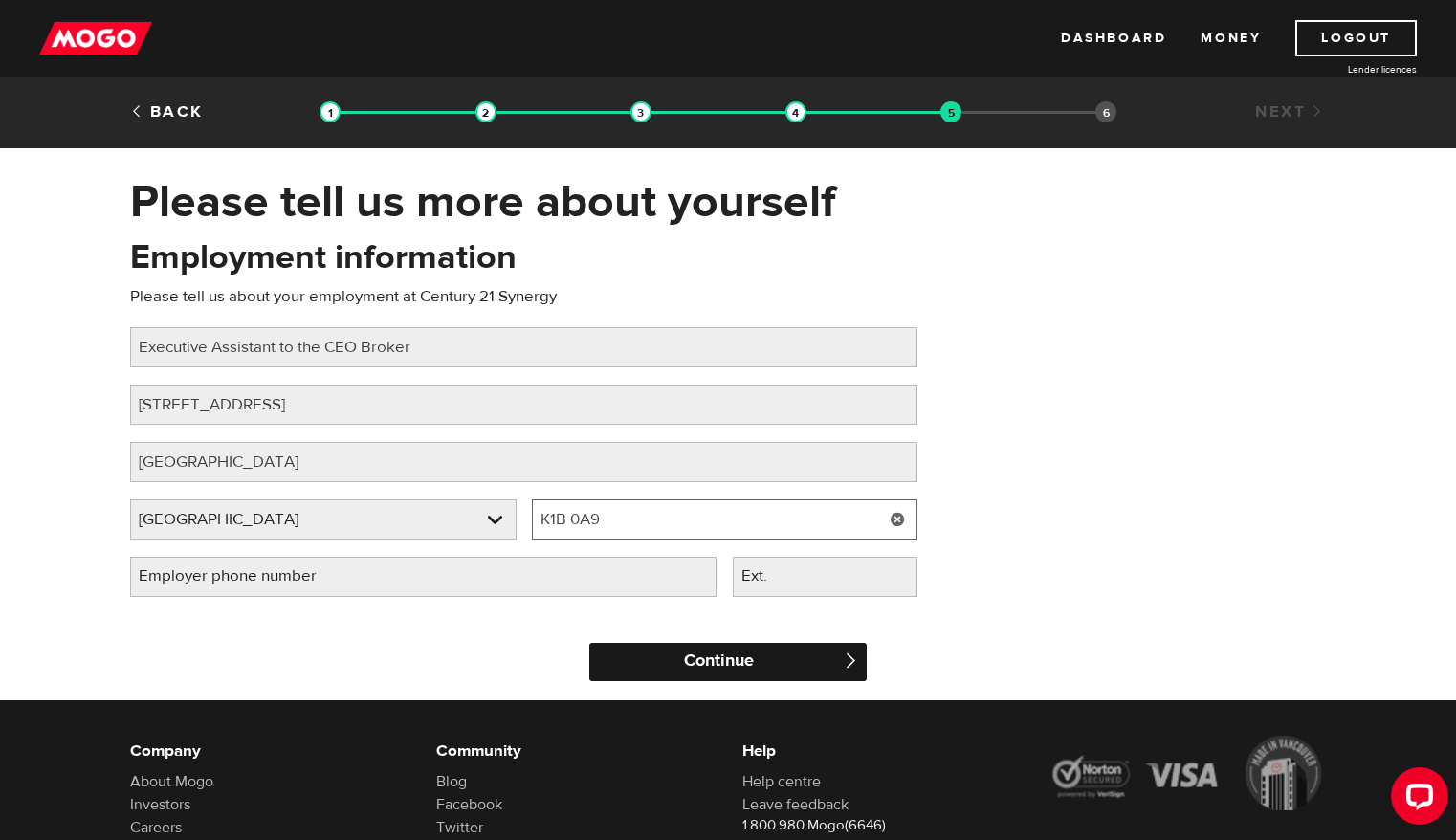
type input "K1B 0A9"
click at [757, 667] on input "Continue" at bounding box center [728, 661] width 277 height 38
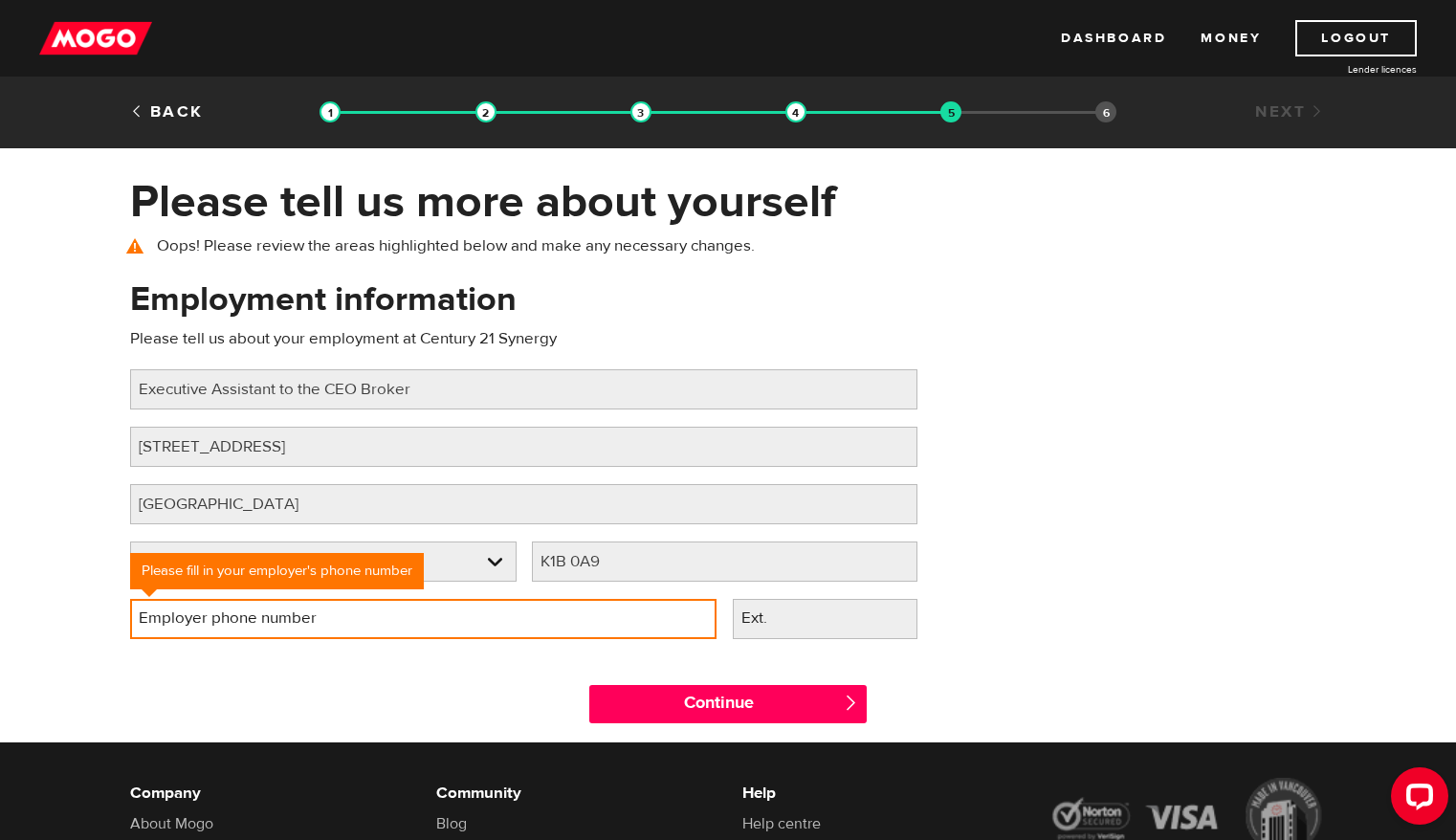
click at [503, 615] on input "Employer phone number" at bounding box center [423, 619] width 586 height 40
type input "(613) 317-2121"
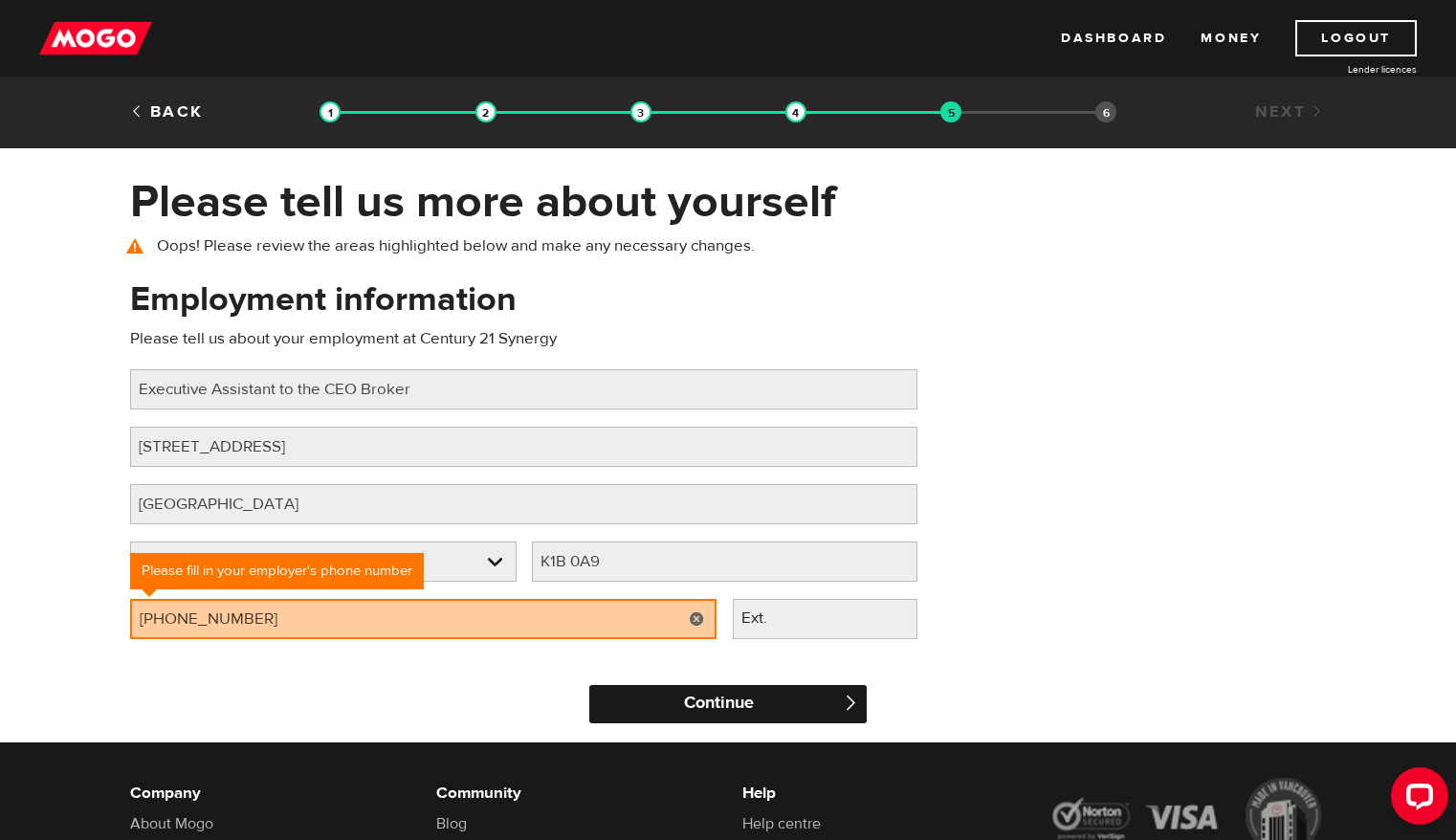
click at [761, 697] on input "Continue" at bounding box center [728, 703] width 277 height 38
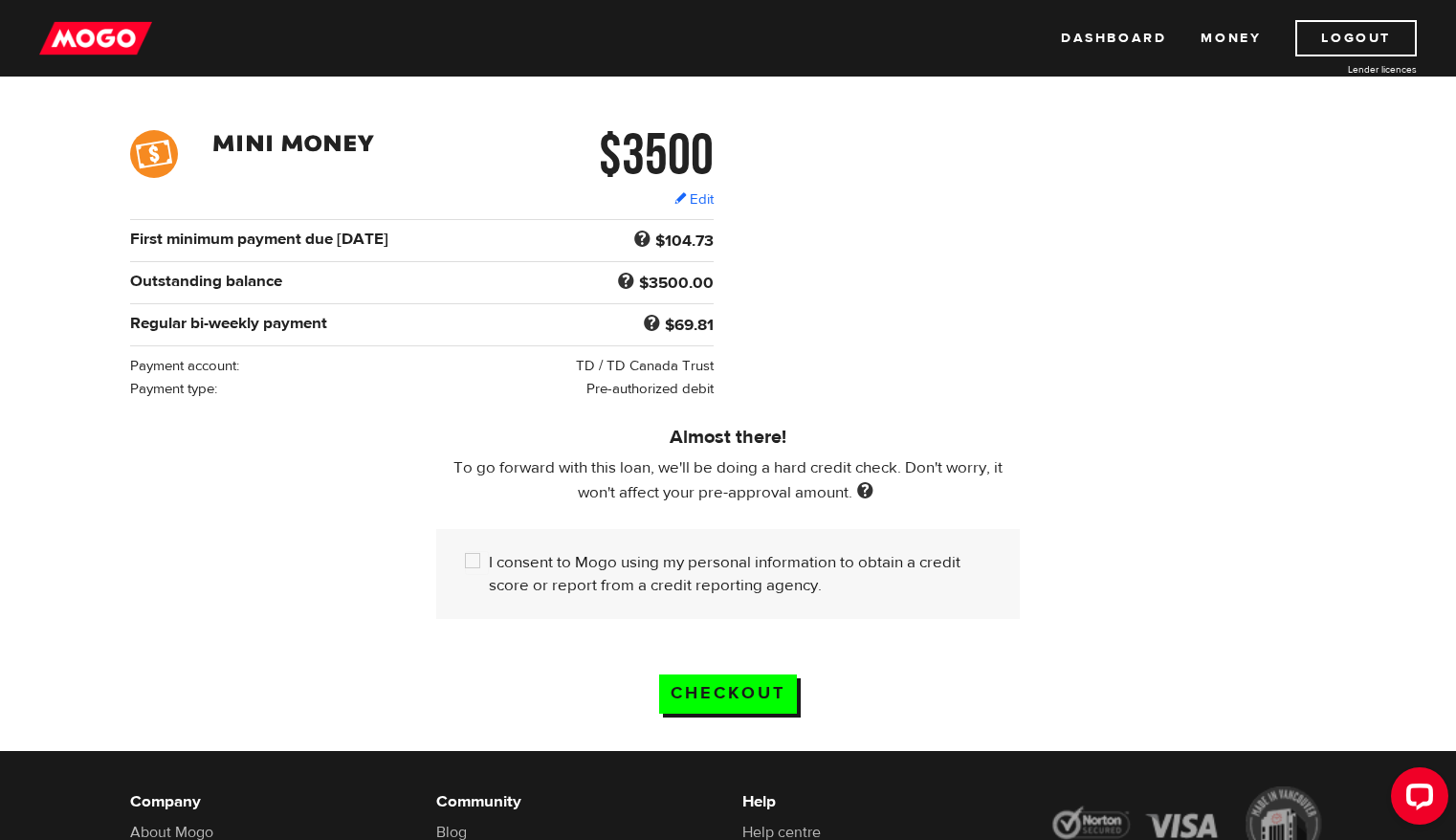
scroll to position [266, 0]
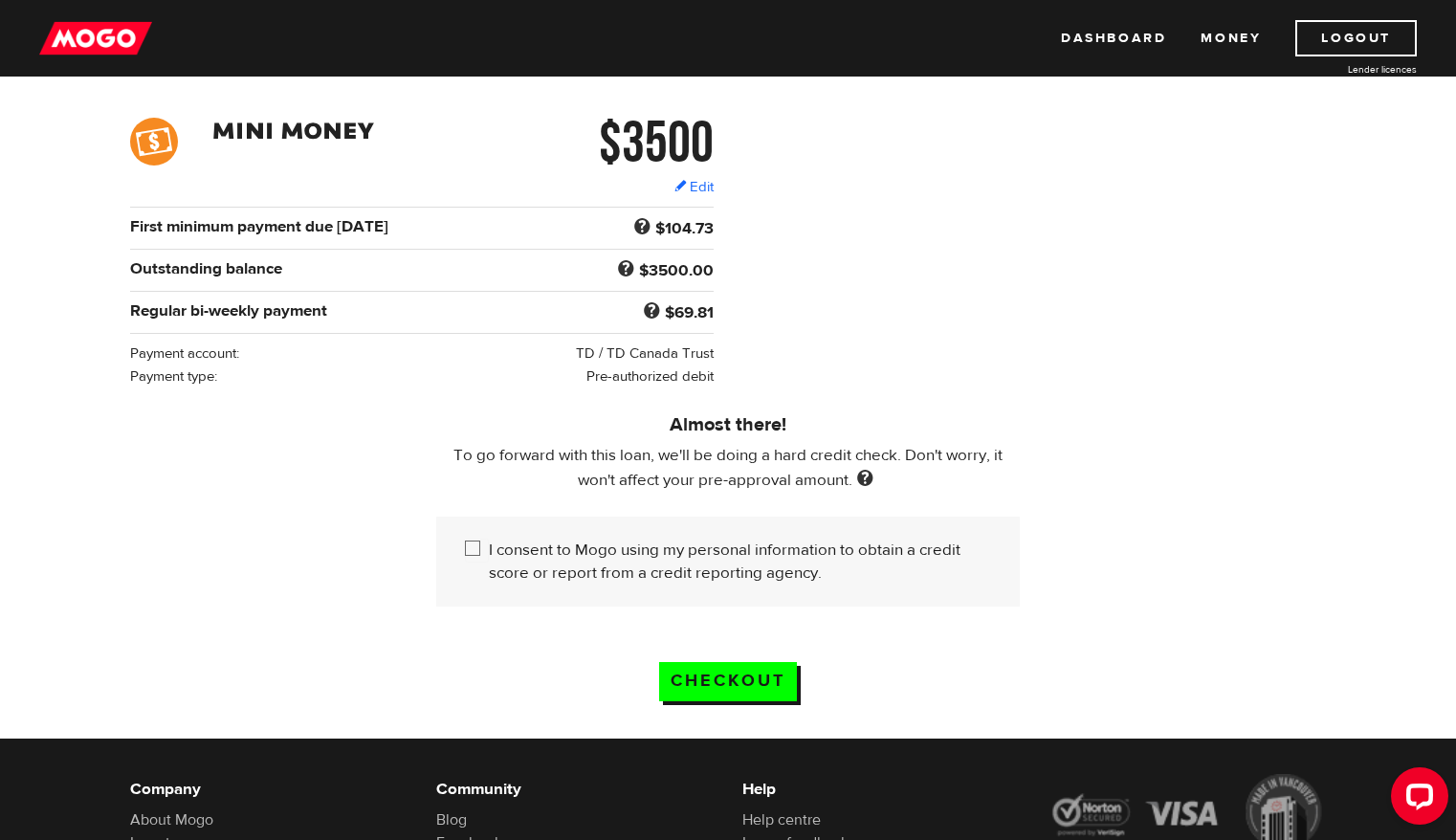
click at [477, 554] on input "I consent to Mogo using my personal information to obtain a credit score or rep…" at bounding box center [476, 550] width 24 height 24
checkbox input "true"
click at [699, 682] on input "Checkout" at bounding box center [727, 681] width 138 height 39
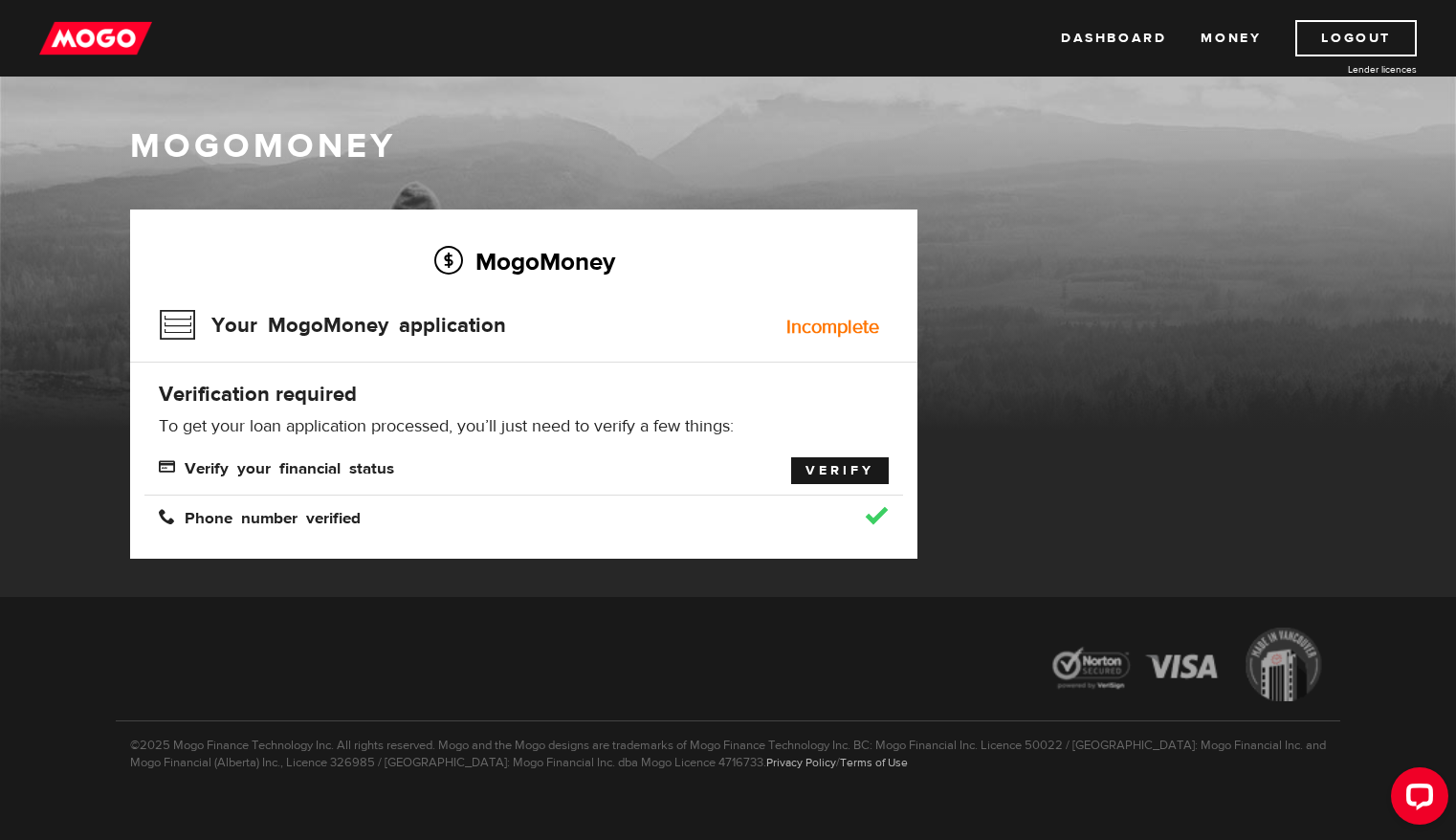
click at [814, 470] on link "Verify" at bounding box center [840, 470] width 98 height 26
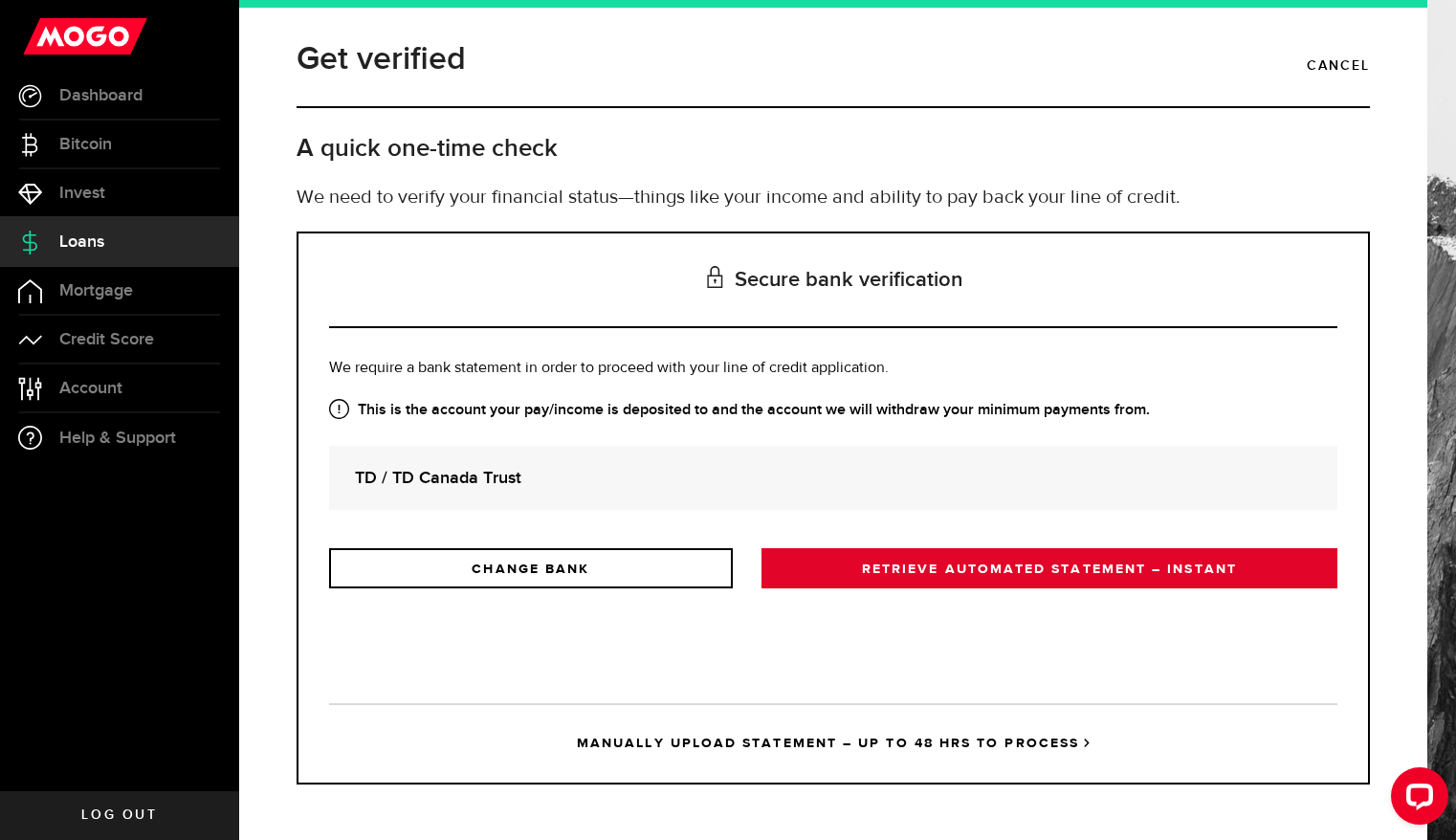
click at [924, 571] on link "RETRIEVE AUTOMATED STATEMENT – INSTANT" at bounding box center [1049, 568] width 576 height 40
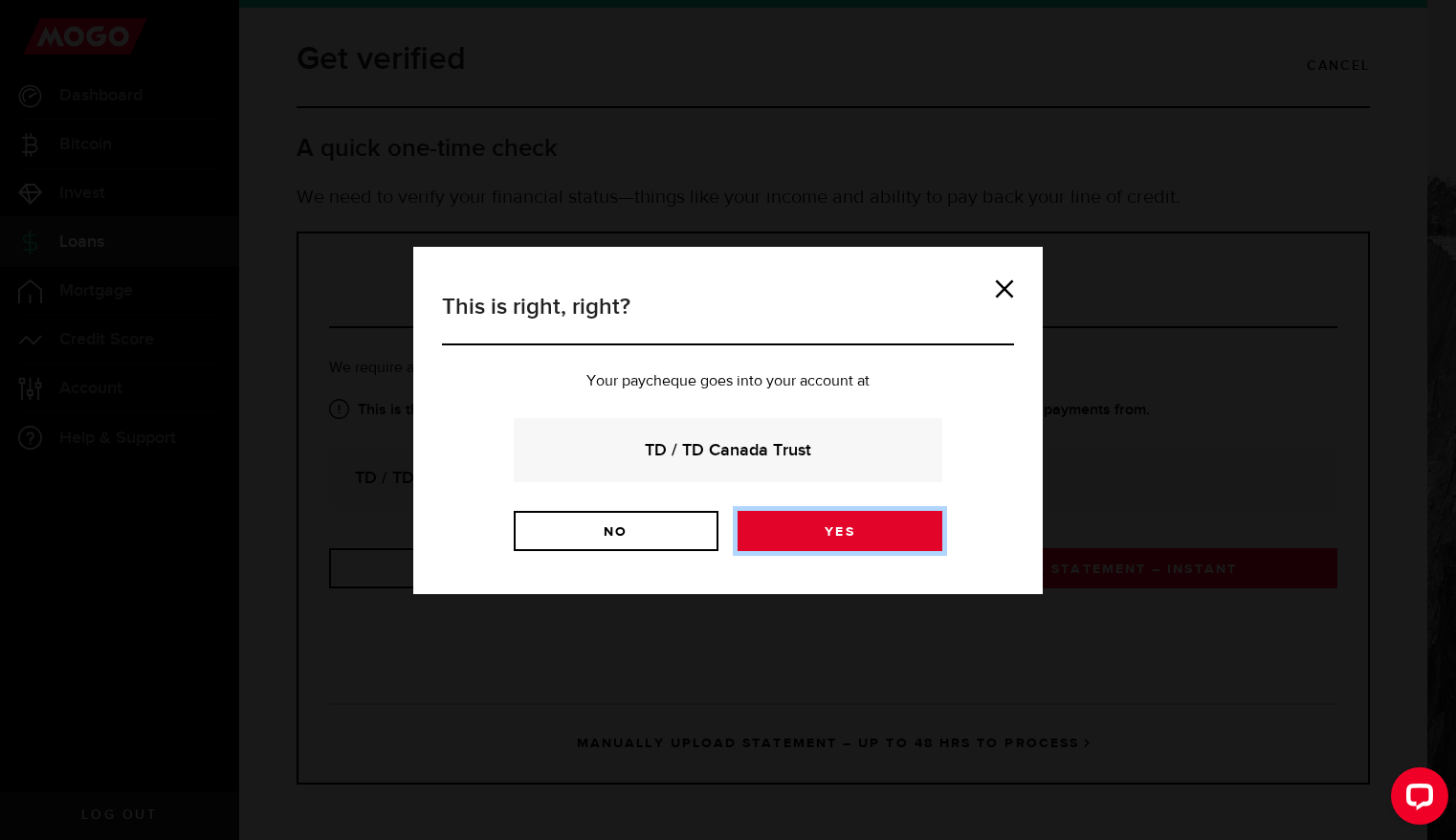
click at [874, 520] on link "Yes" at bounding box center [840, 531] width 205 height 40
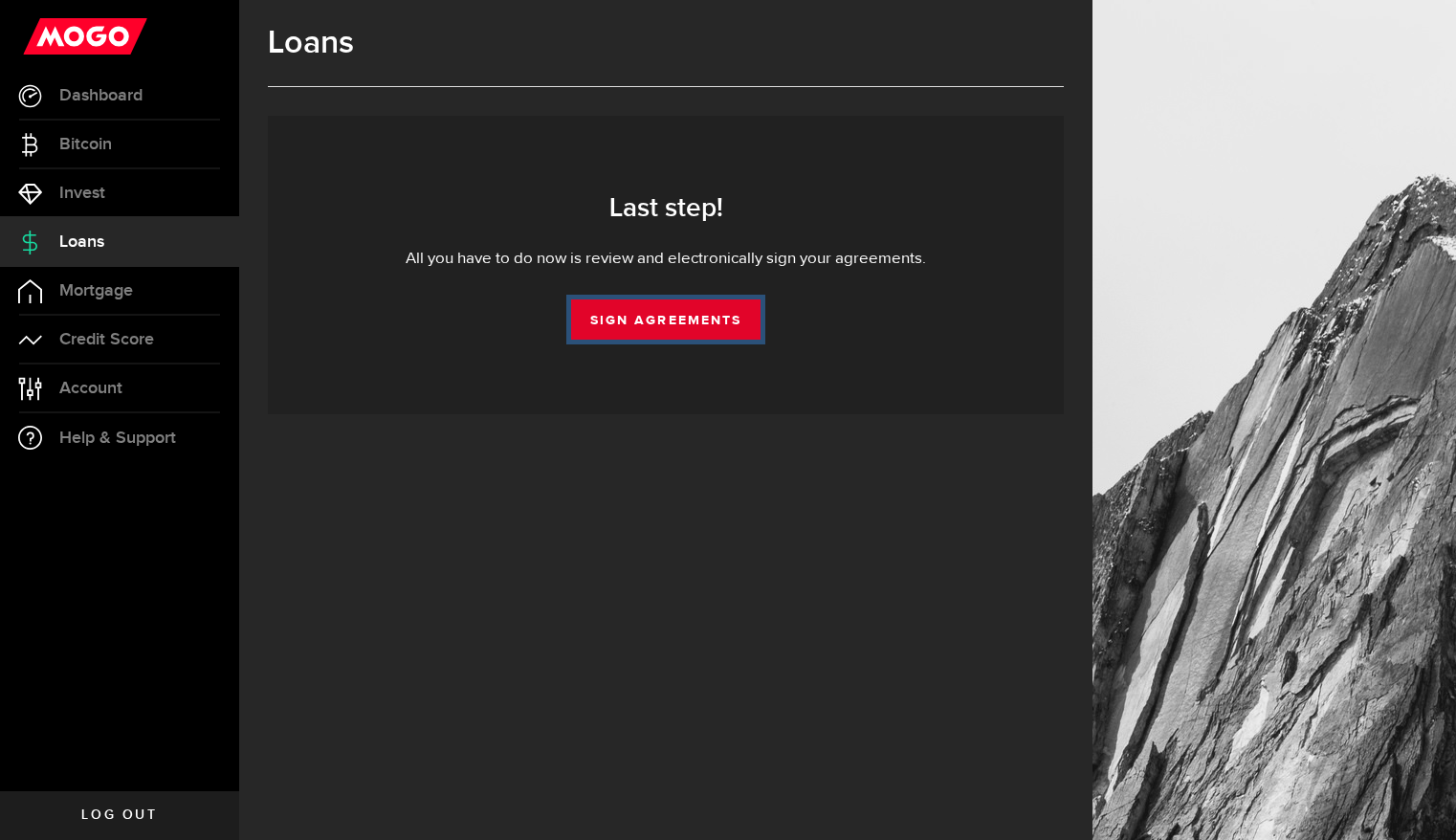
click at [644, 319] on link "Sign Agreements" at bounding box center [666, 319] width 189 height 40
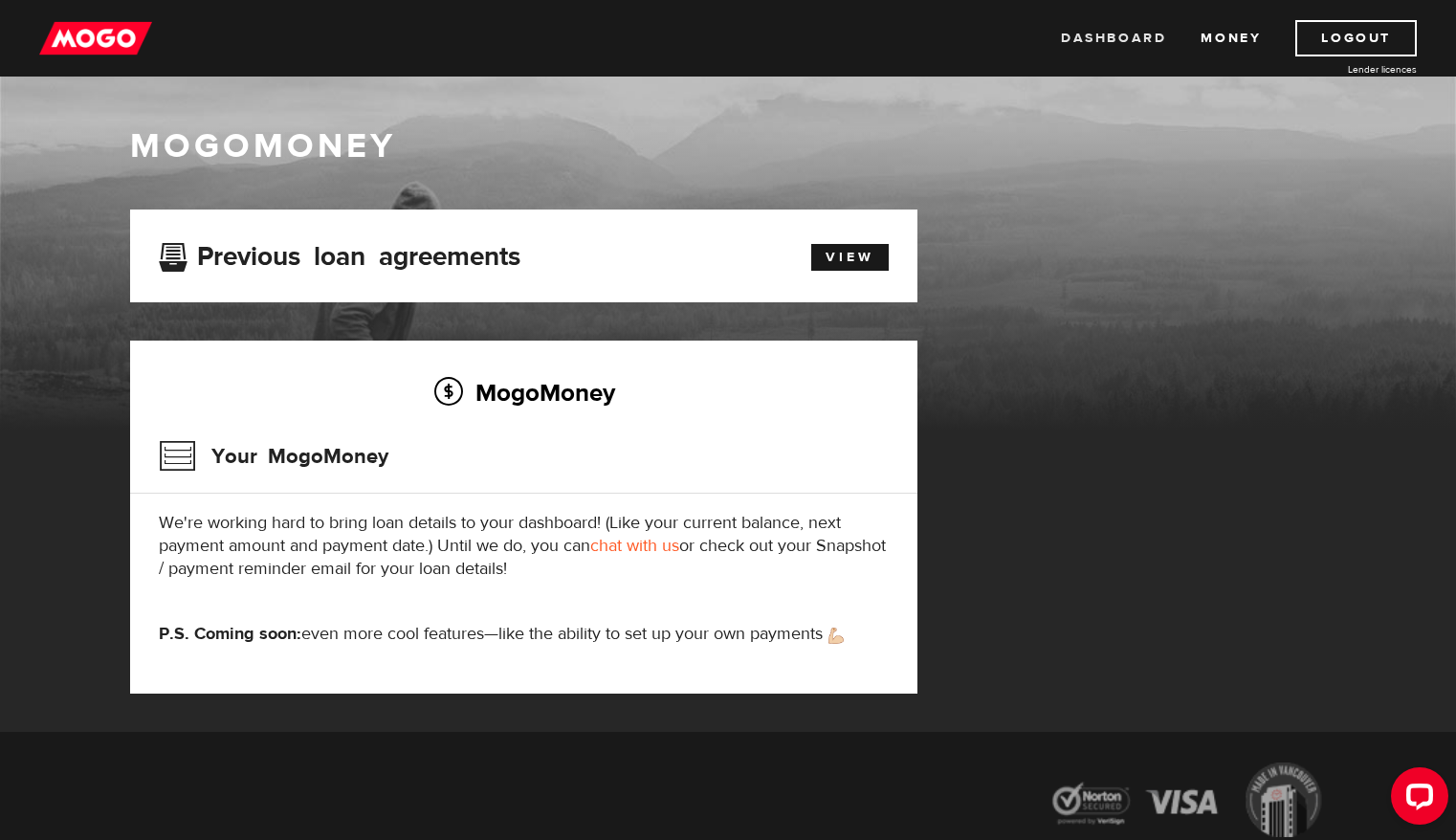
click at [1095, 33] on link "Dashboard" at bounding box center [1113, 38] width 105 height 36
